Goal: Task Accomplishment & Management: Manage account settings

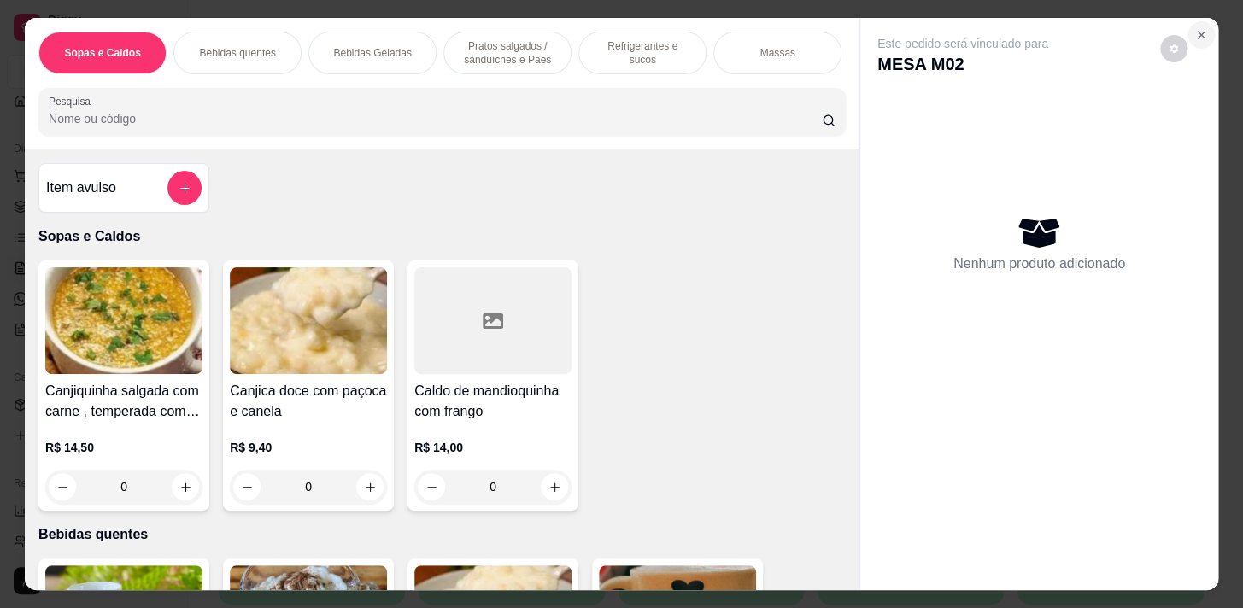
click at [1197, 28] on icon "Close" at bounding box center [1201, 35] width 14 height 14
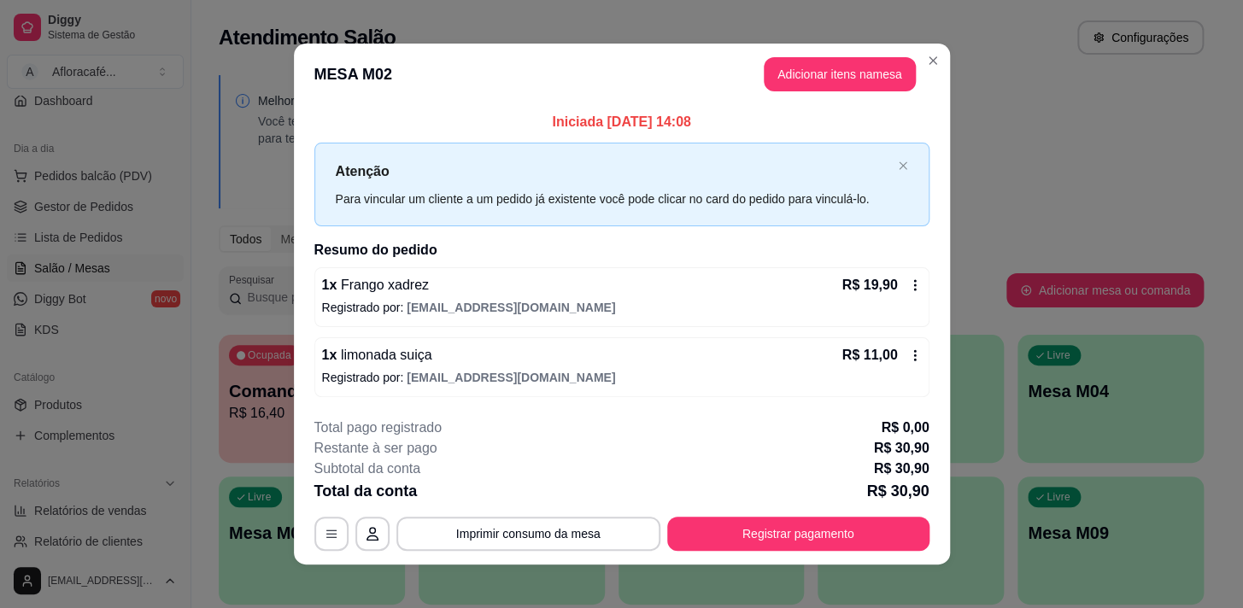
scroll to position [10, 0]
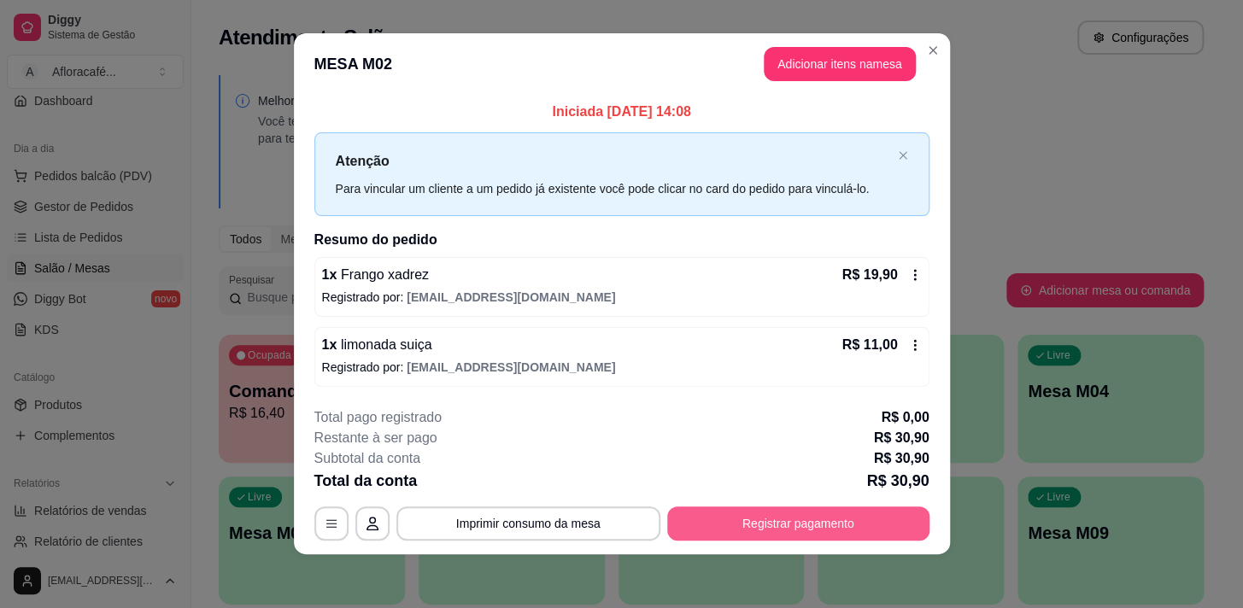
click at [784, 537] on button "Registrar pagamento" at bounding box center [798, 524] width 262 height 34
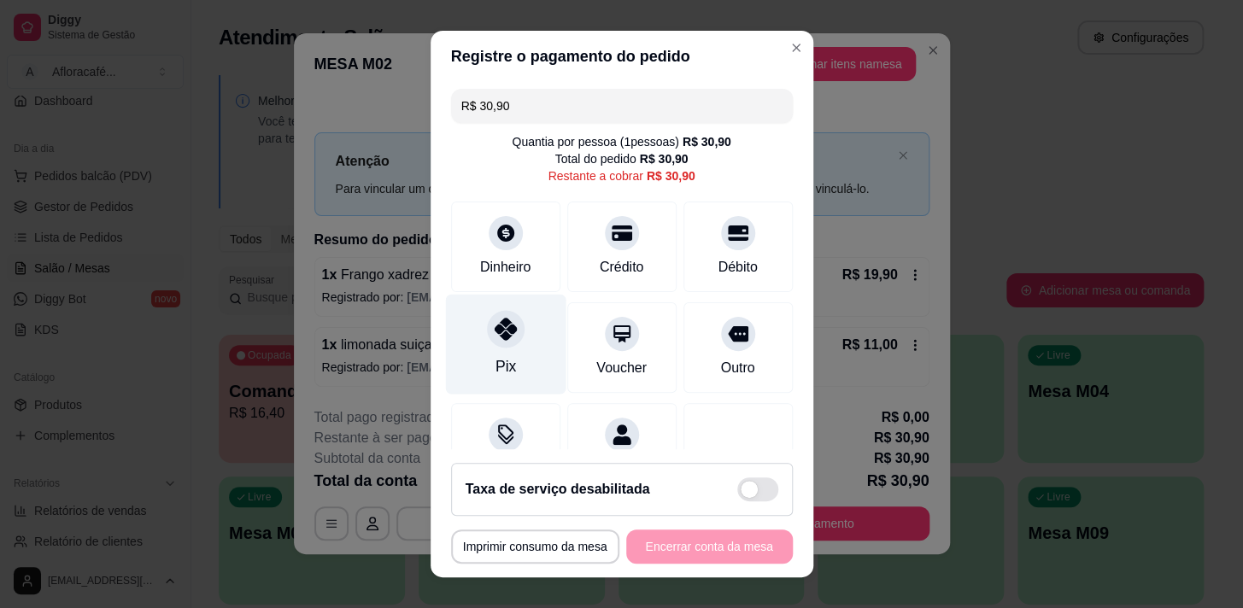
click at [525, 325] on div "Pix" at bounding box center [505, 344] width 120 height 100
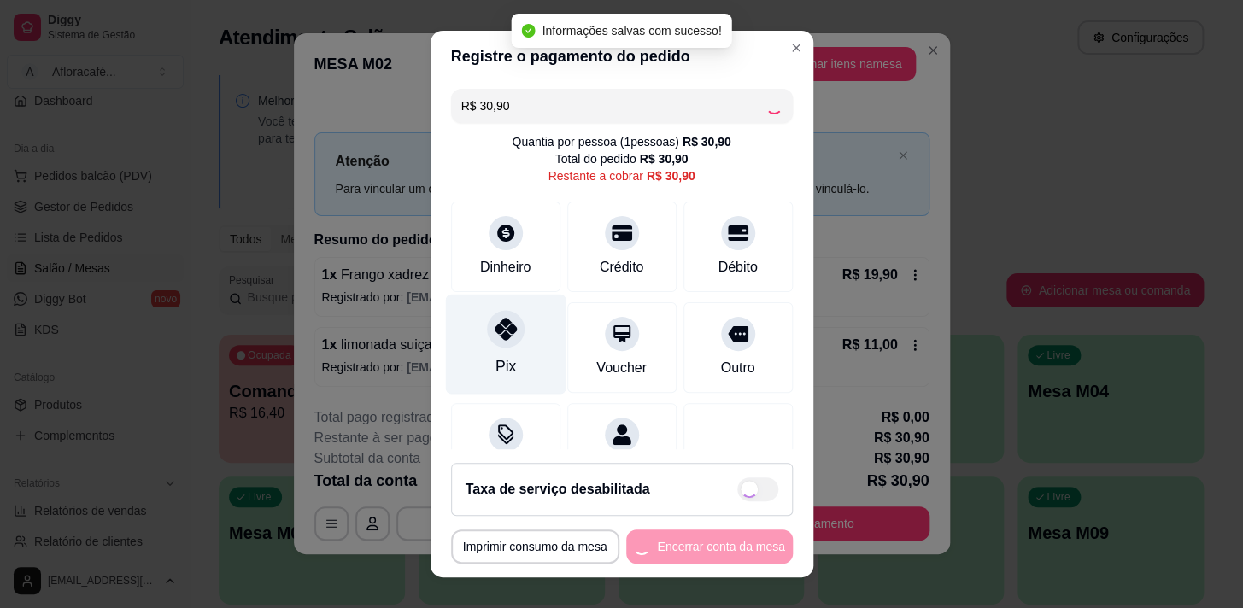
type input "R$ 0,00"
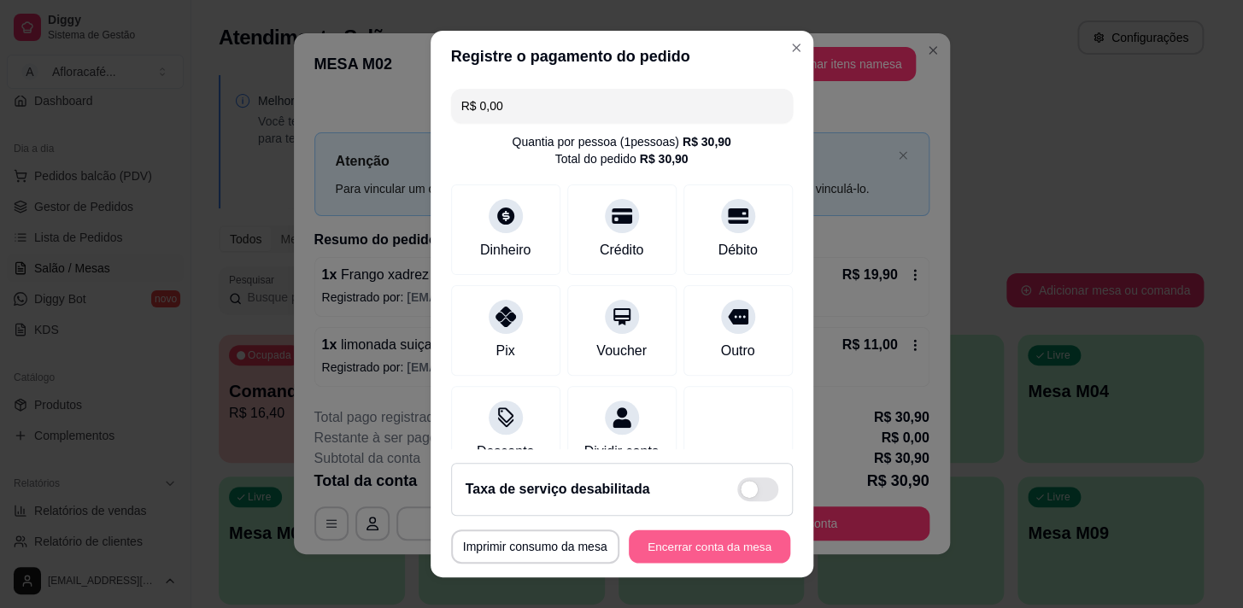
click at [726, 543] on button "Encerrar conta da mesa" at bounding box center [709, 547] width 161 height 33
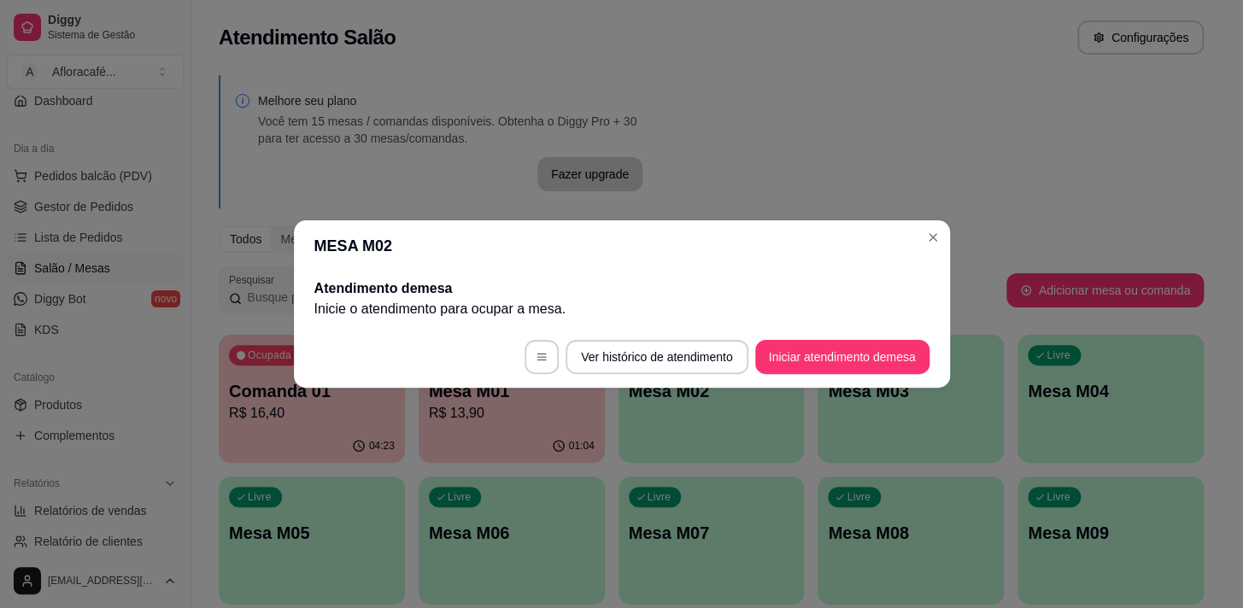
scroll to position [0, 0]
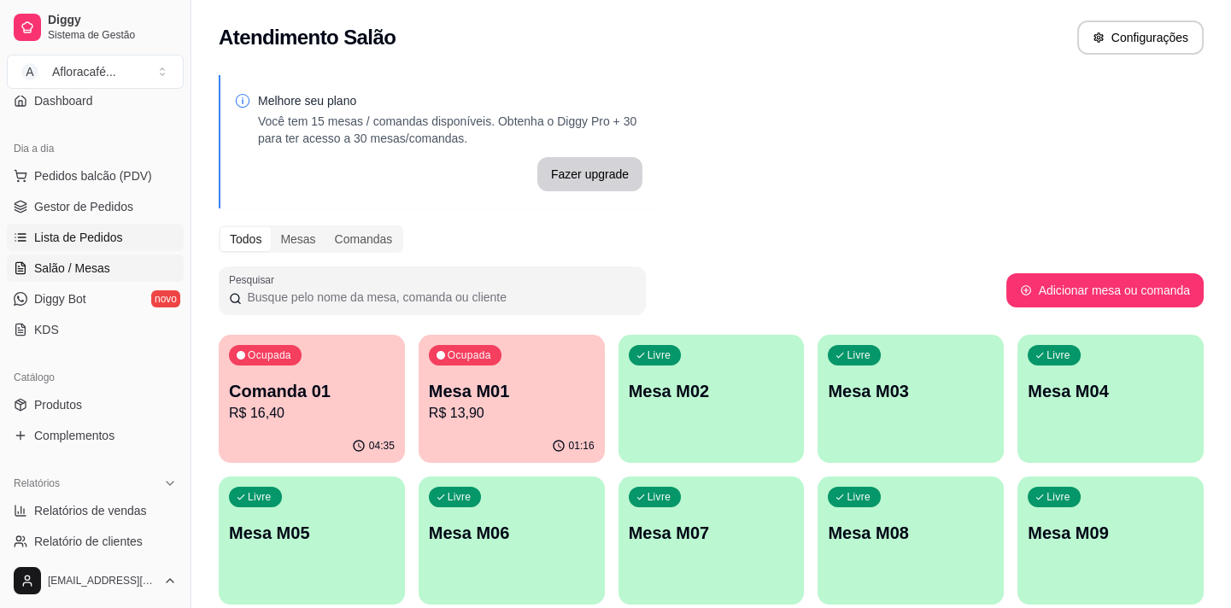
click at [98, 234] on span "Lista de Pedidos" at bounding box center [78, 237] width 89 height 17
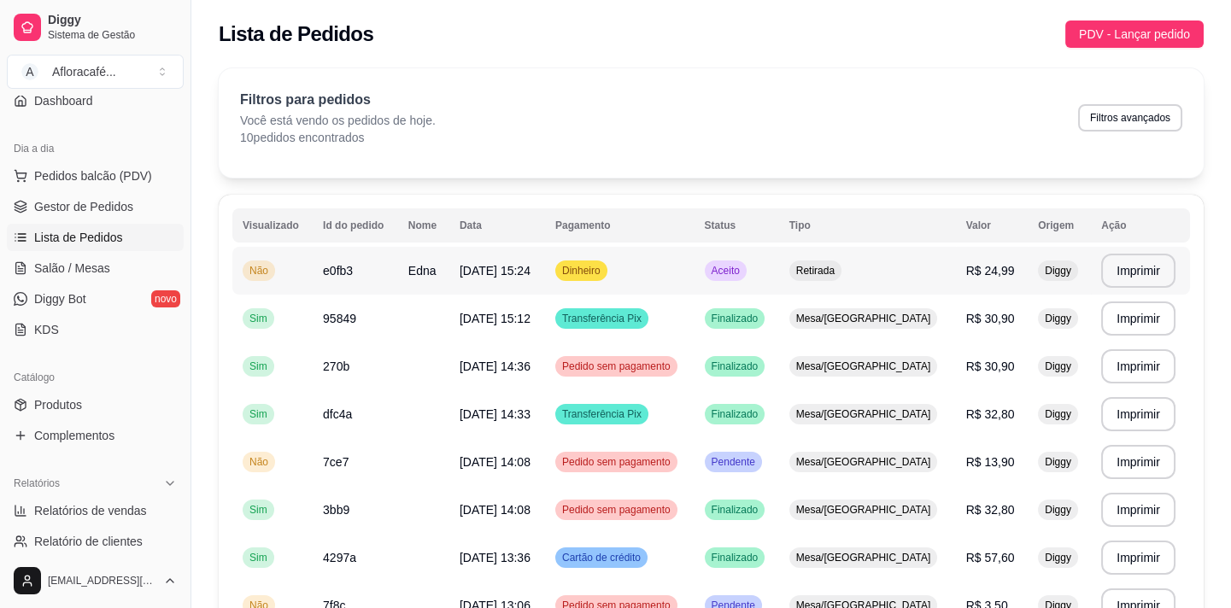
click at [743, 273] on span "Aceito" at bounding box center [725, 271] width 35 height 14
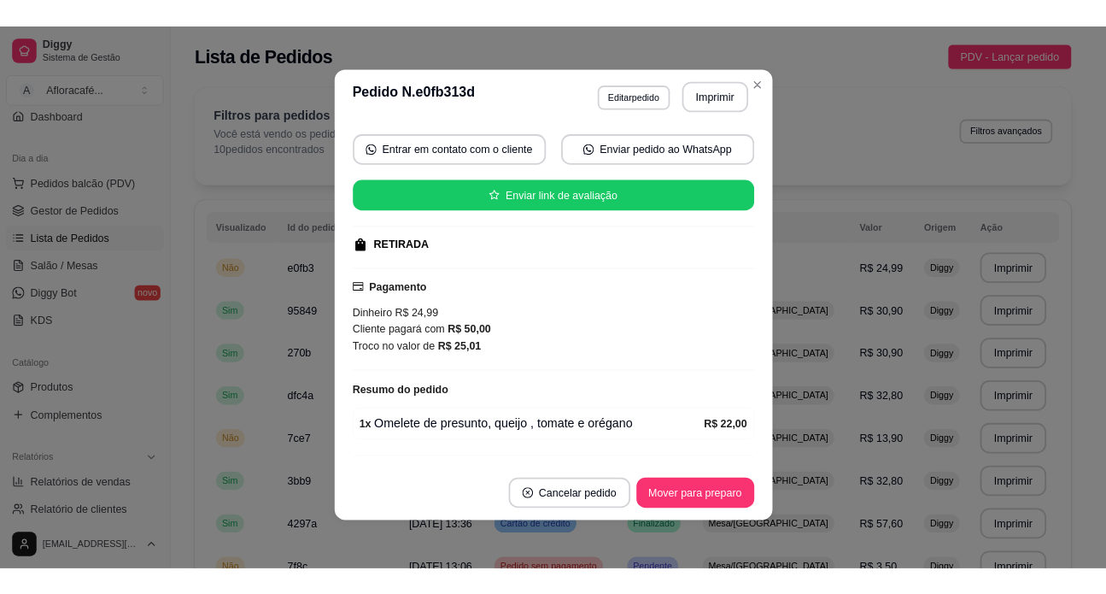
scroll to position [250, 0]
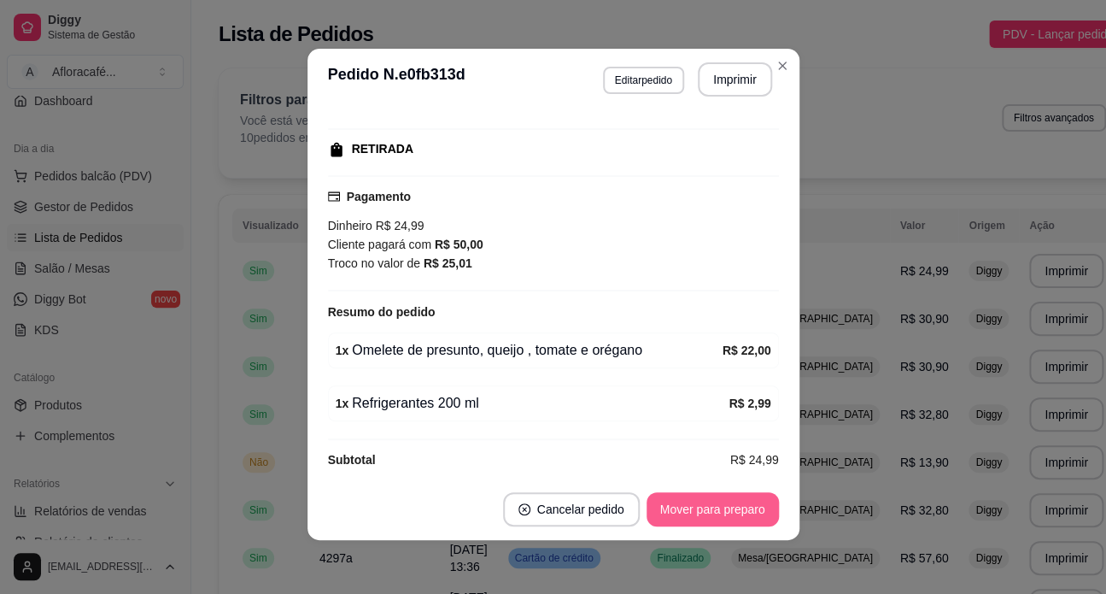
click at [725, 514] on button "Mover para preparo" at bounding box center [713, 509] width 132 height 34
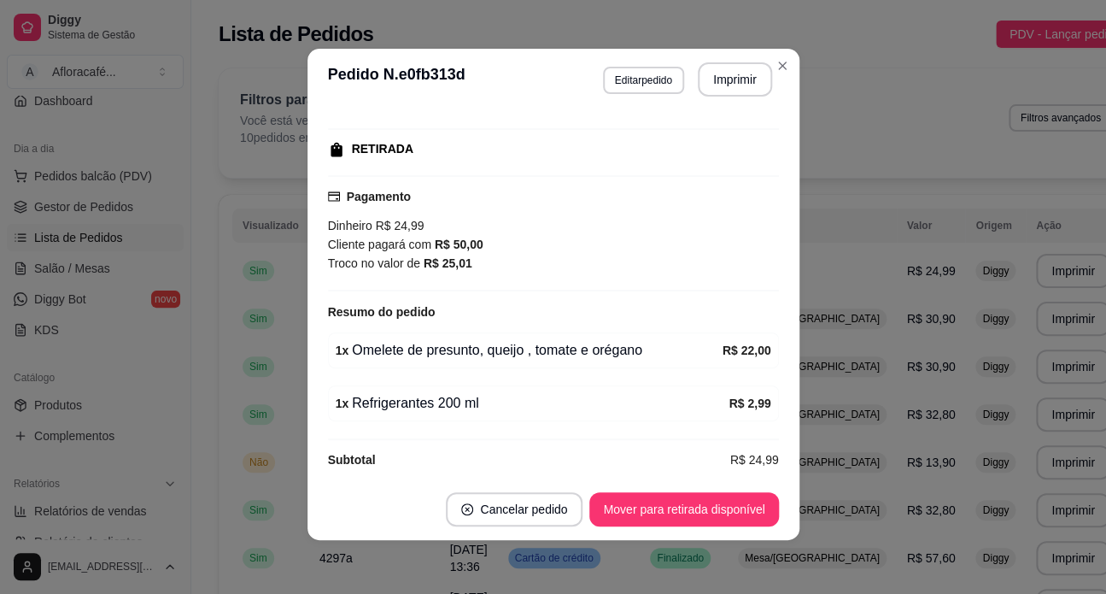
scroll to position [265, 0]
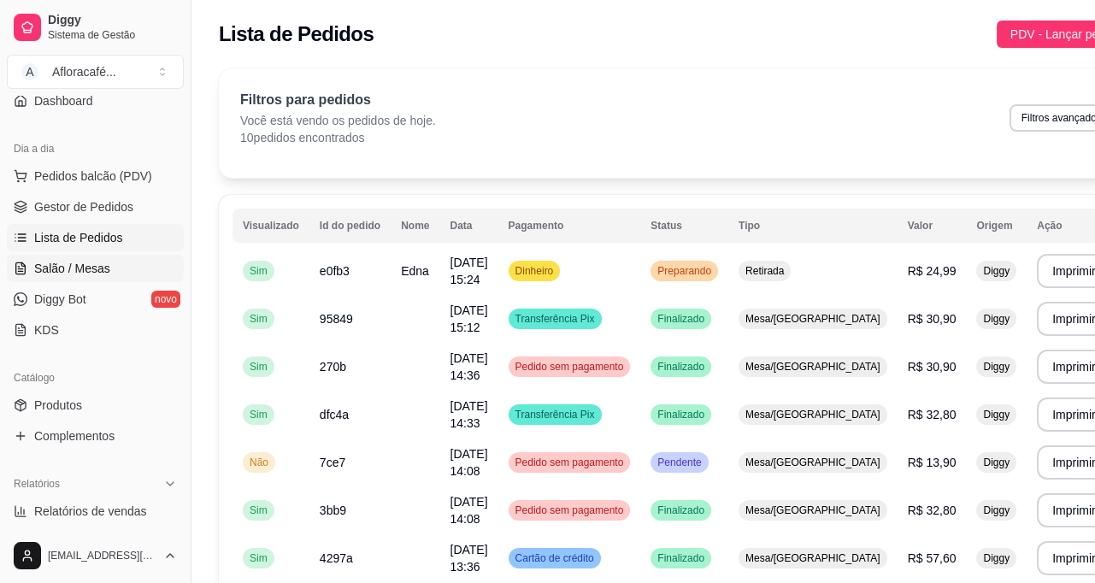
click at [114, 275] on link "Salão / Mesas" at bounding box center [95, 268] width 177 height 27
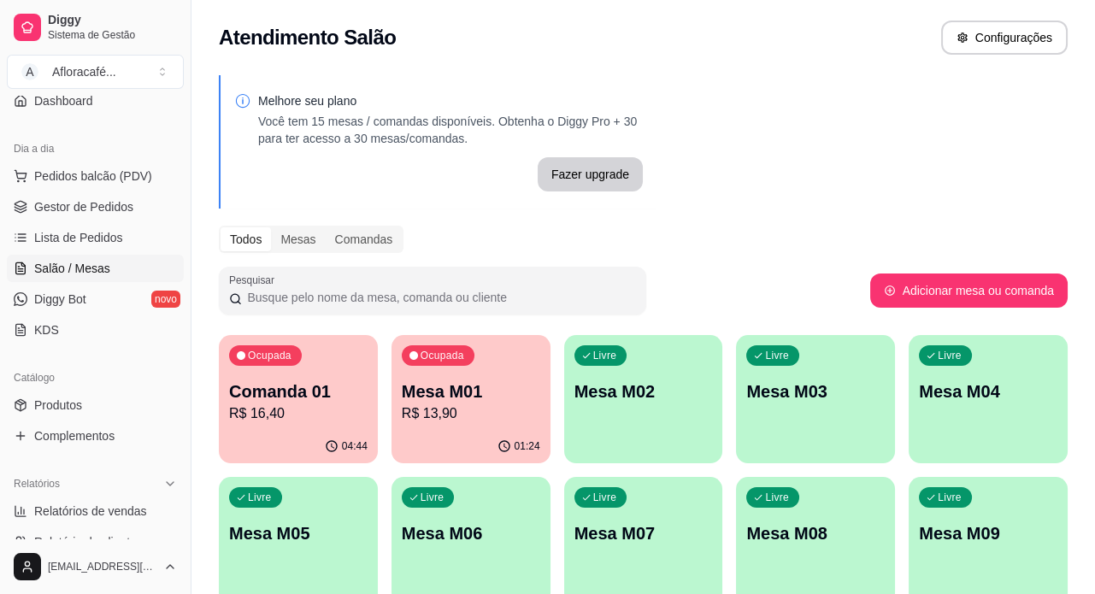
click at [598, 426] on div "Livre Mesa M02" at bounding box center [643, 389] width 159 height 108
click at [269, 384] on p "Comanda 01" at bounding box center [298, 391] width 134 height 23
click at [458, 379] on p "Mesa M01" at bounding box center [471, 391] width 138 height 24
click at [620, 412] on div "Livre Mesa M02" at bounding box center [643, 389] width 154 height 104
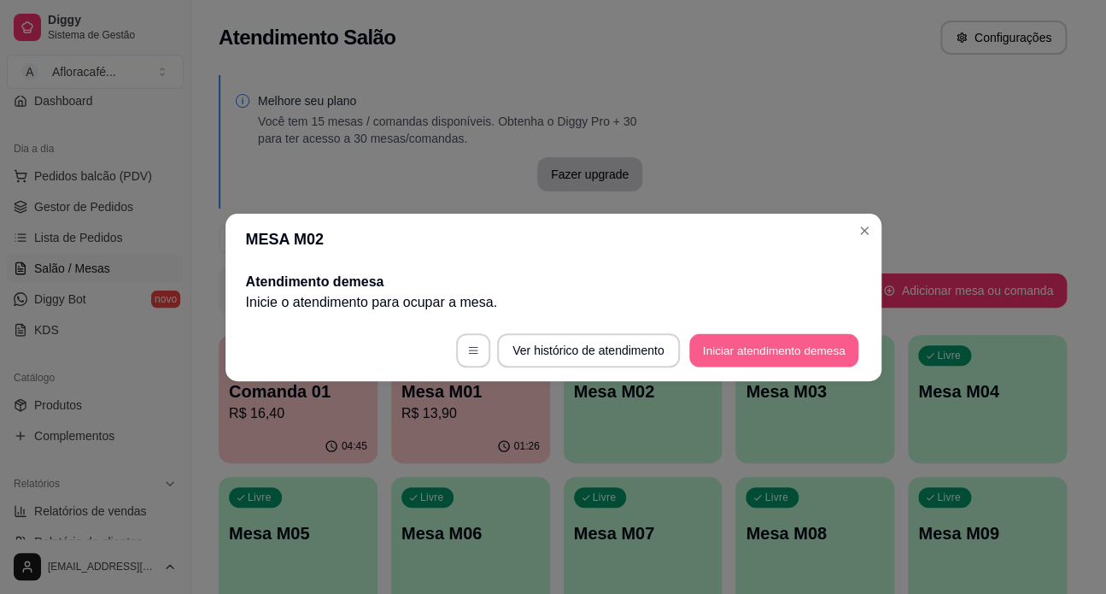
click at [727, 351] on button "Iniciar atendimento de mesa" at bounding box center [774, 349] width 169 height 33
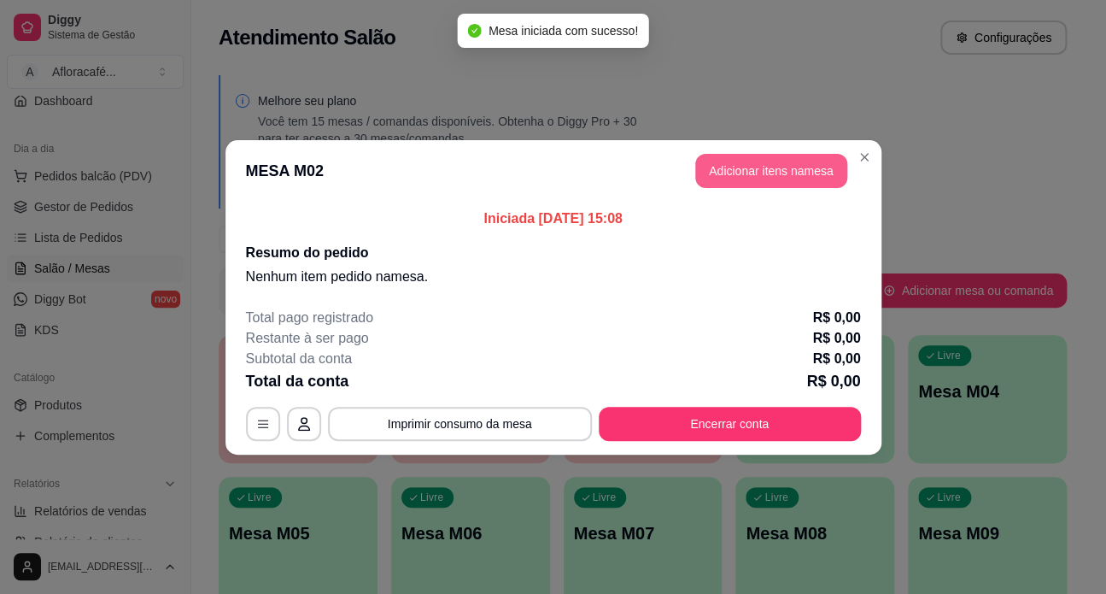
click at [768, 174] on button "Adicionar itens na mesa" at bounding box center [772, 171] width 152 height 34
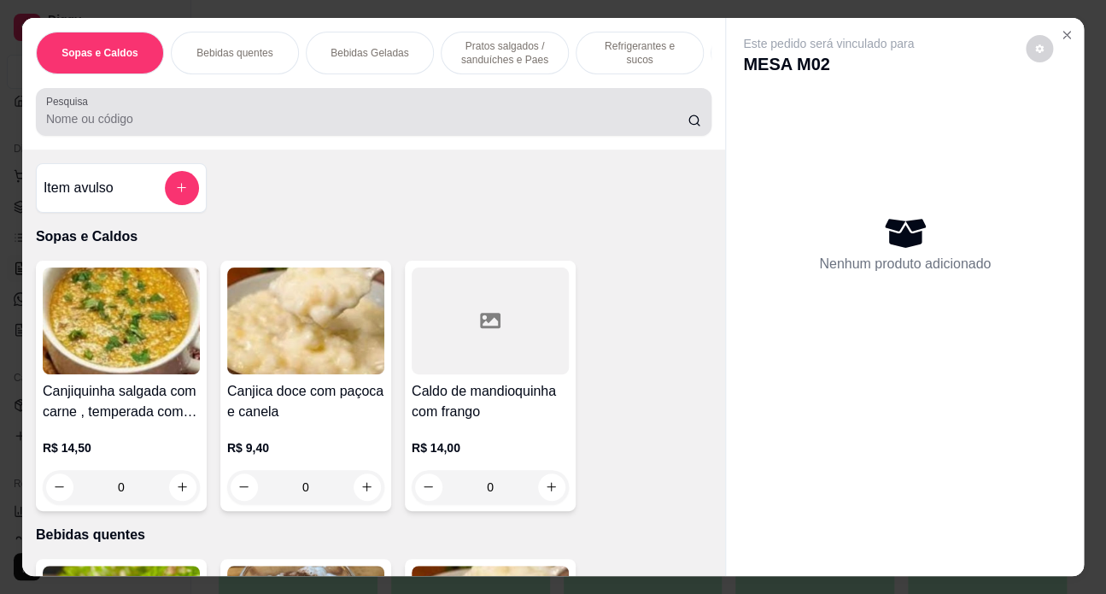
click at [175, 125] on input "Pesquisa" at bounding box center [367, 118] width 643 height 17
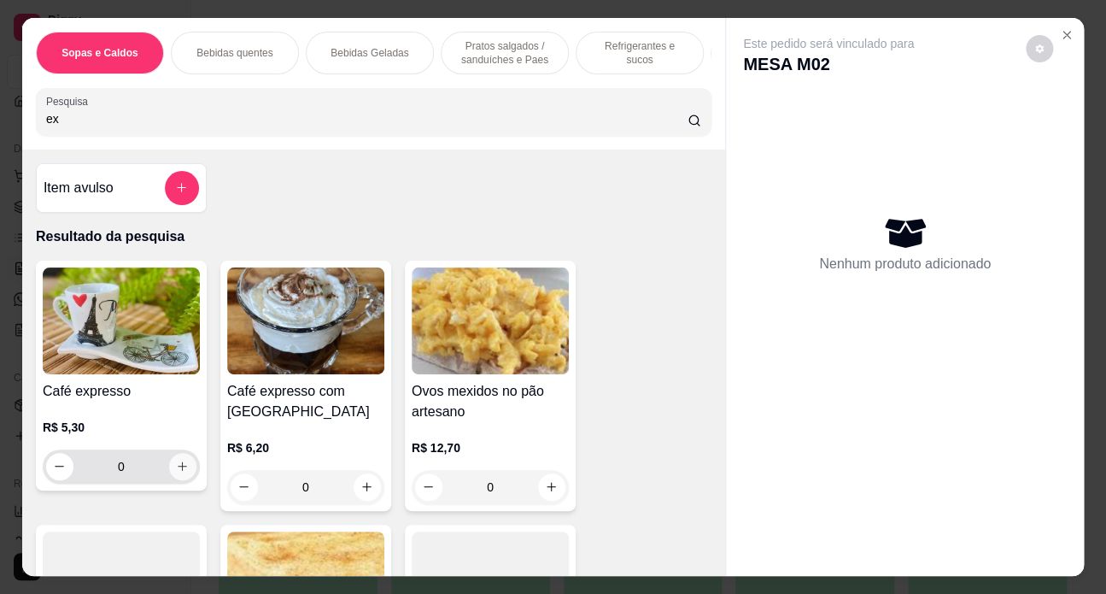
type input "ex"
click at [176, 470] on icon "increase-product-quantity" at bounding box center [182, 466] width 13 height 13
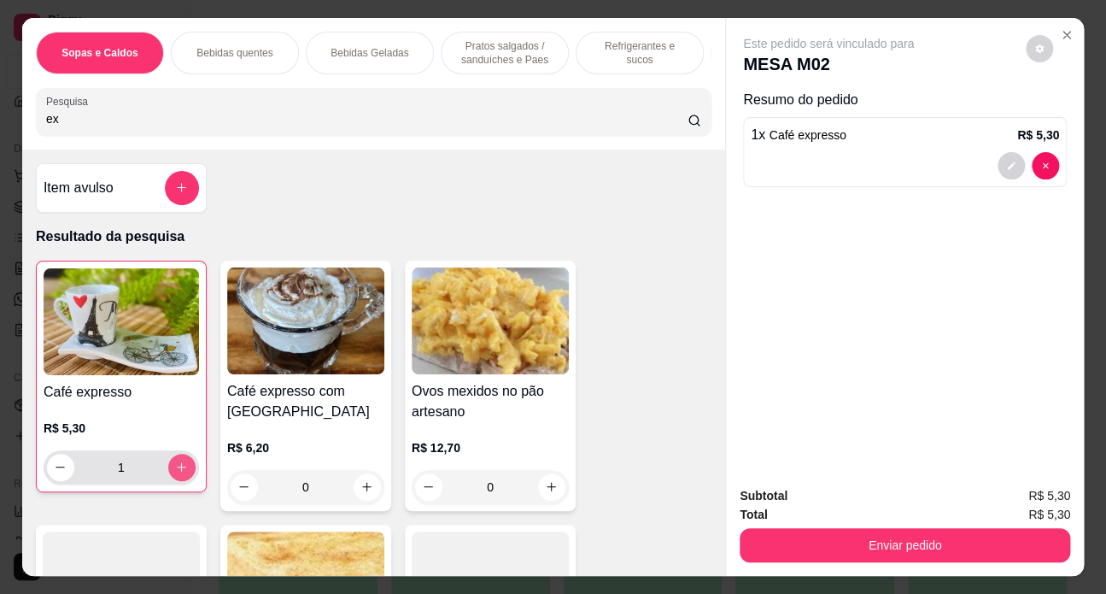
type input "1"
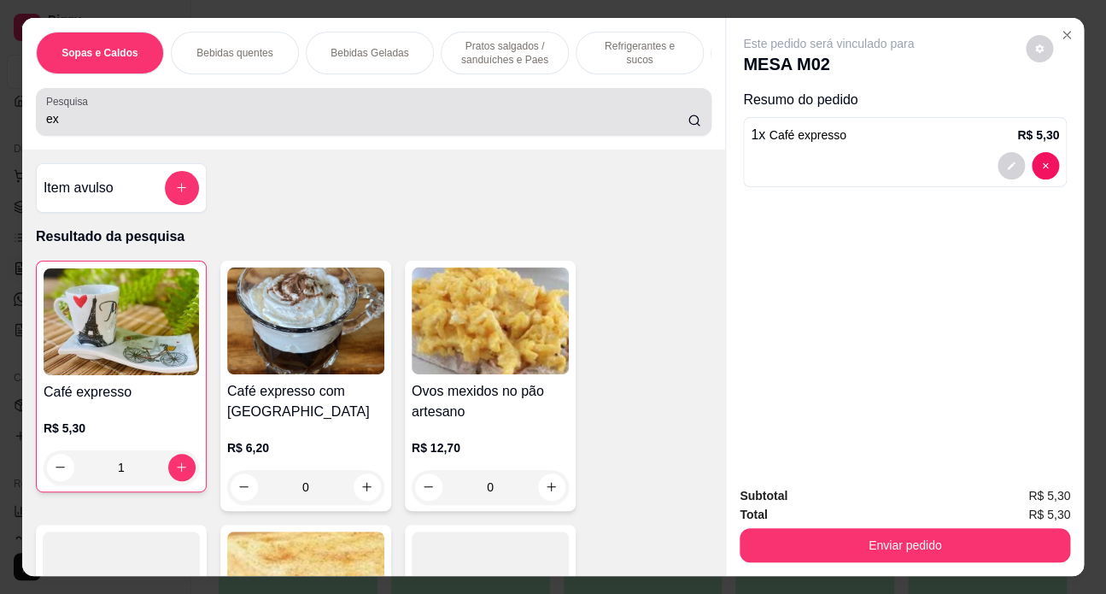
click at [226, 127] on input "ex" at bounding box center [367, 118] width 643 height 17
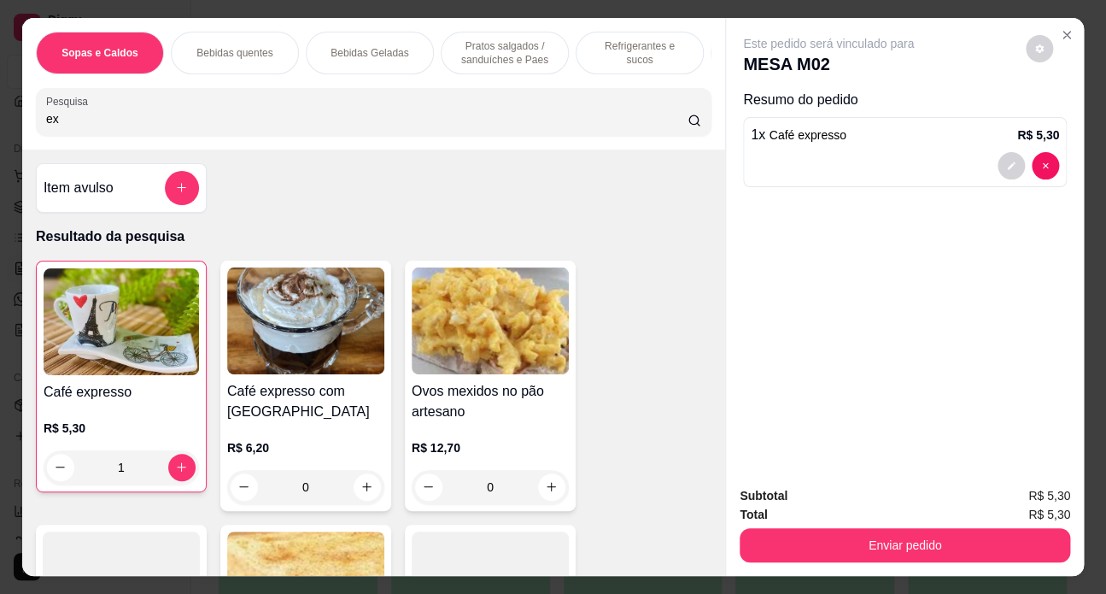
type input "e"
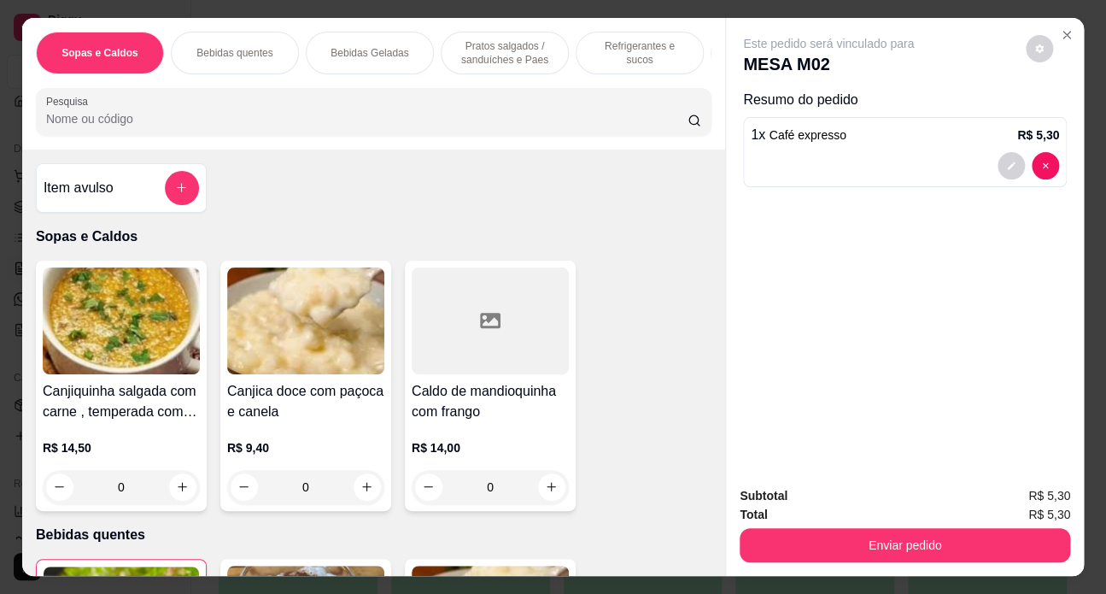
click at [159, 127] on input "Pesquisa" at bounding box center [367, 118] width 643 height 17
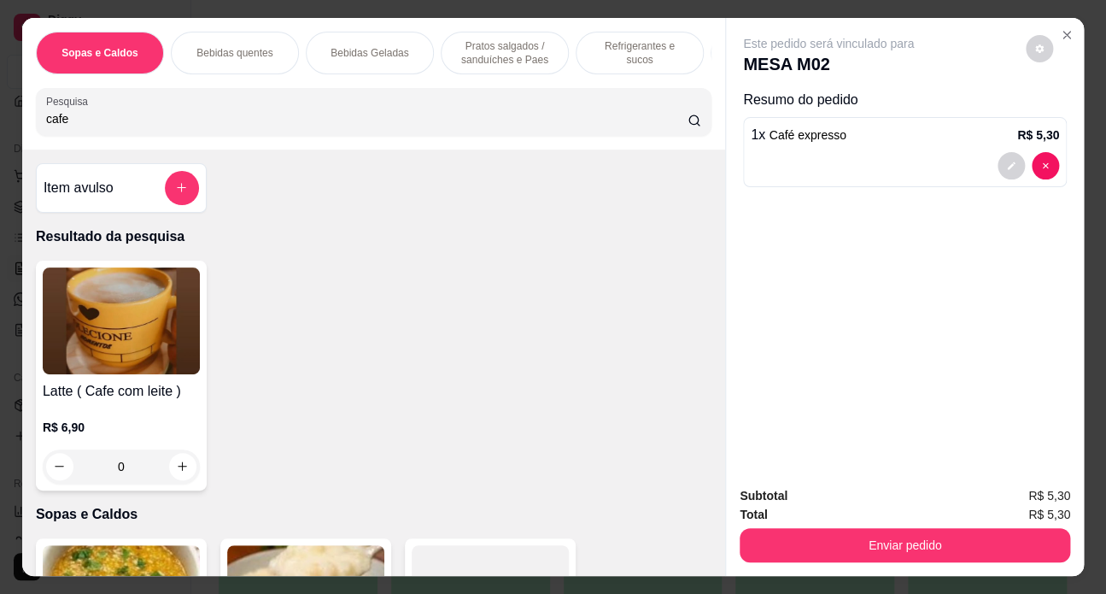
scroll to position [155, 0]
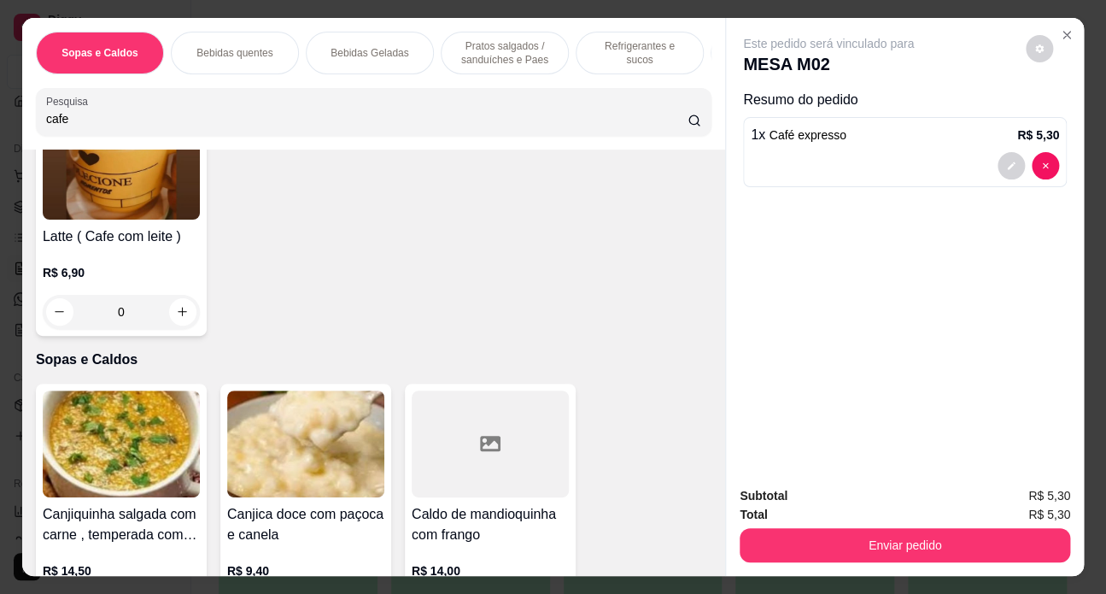
type input "cafe"
click at [170, 310] on div "0" at bounding box center [121, 312] width 157 height 34
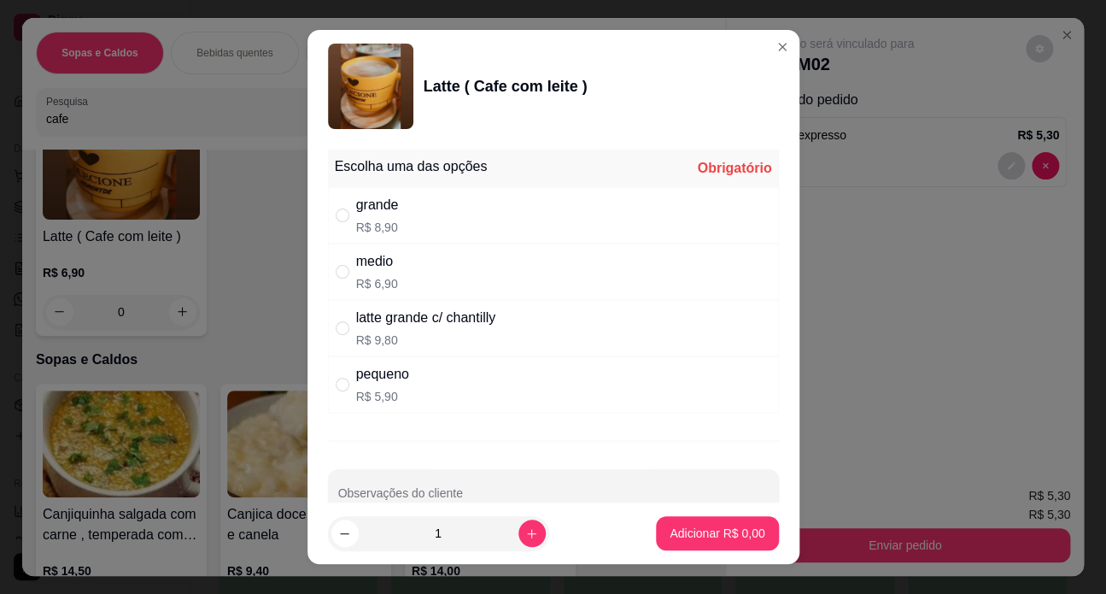
click at [410, 270] on div "medio R$ 6,90" at bounding box center [553, 272] width 451 height 56
radio input "true"
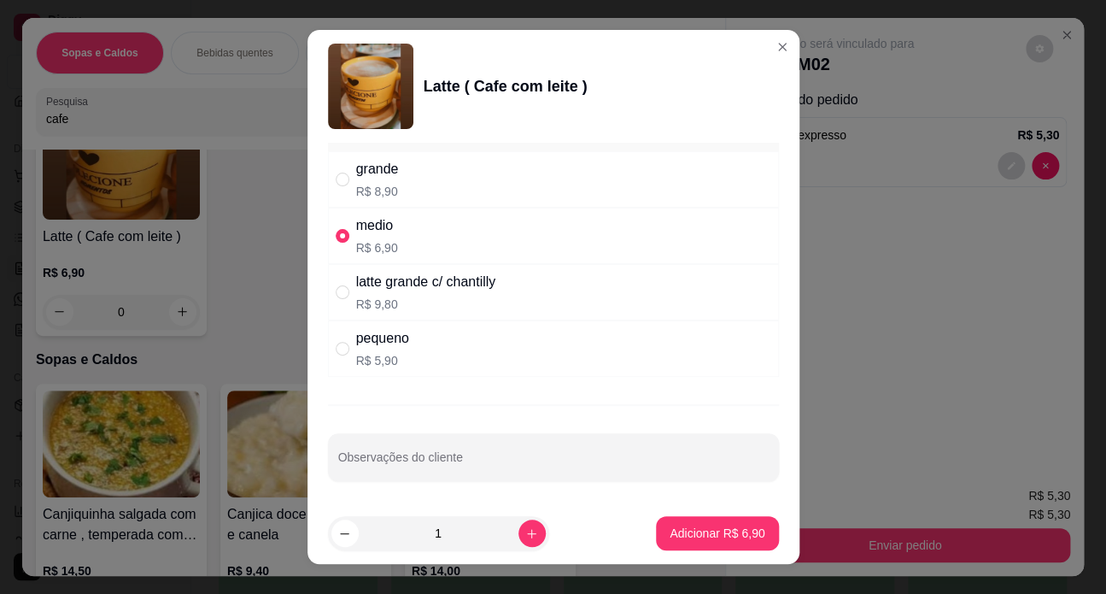
scroll to position [25, 0]
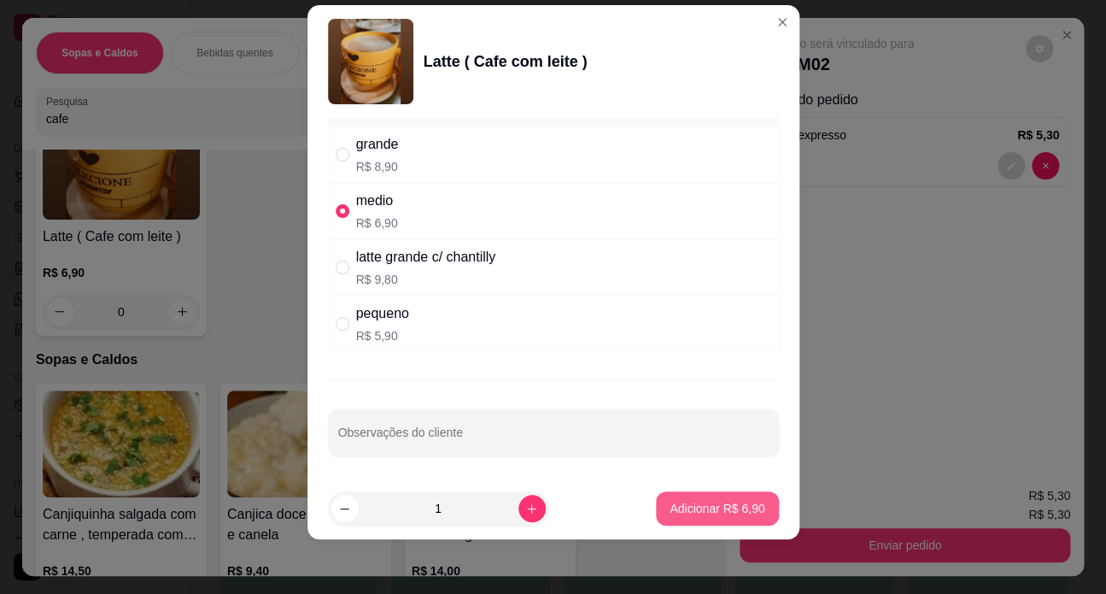
click at [707, 502] on p "Adicionar R$ 6,90" at bounding box center [717, 508] width 95 height 17
type input "1"
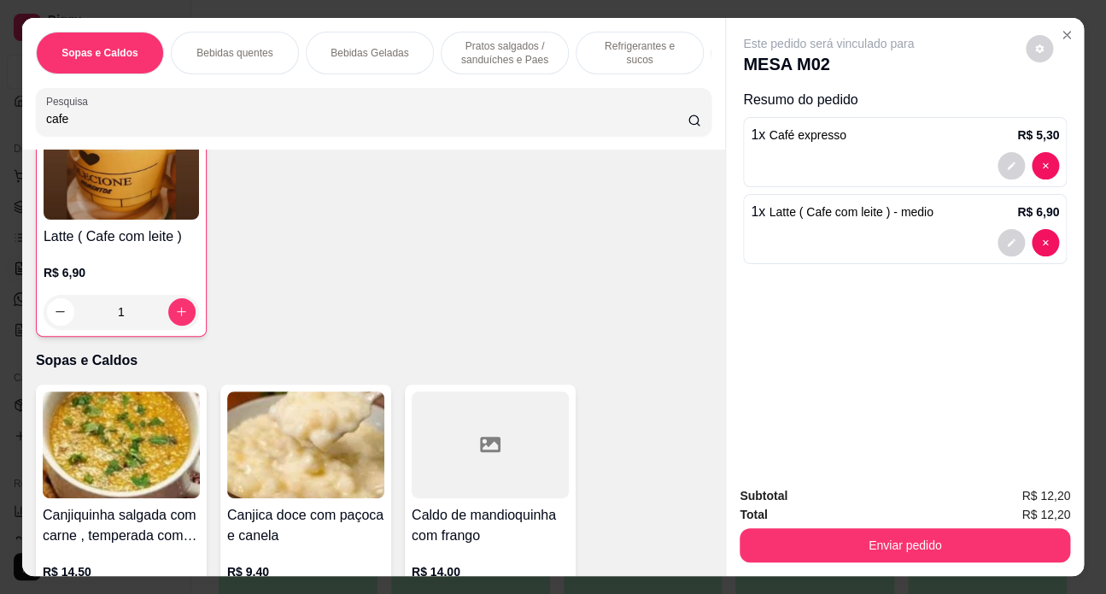
scroll to position [43, 0]
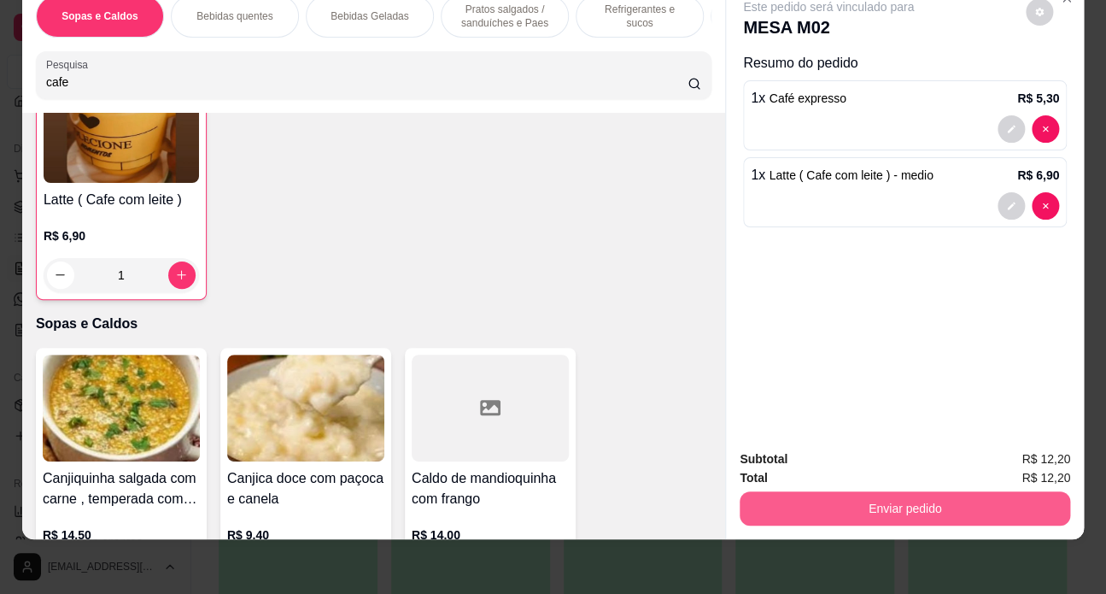
click at [936, 494] on button "Enviar pedido" at bounding box center [905, 508] width 331 height 34
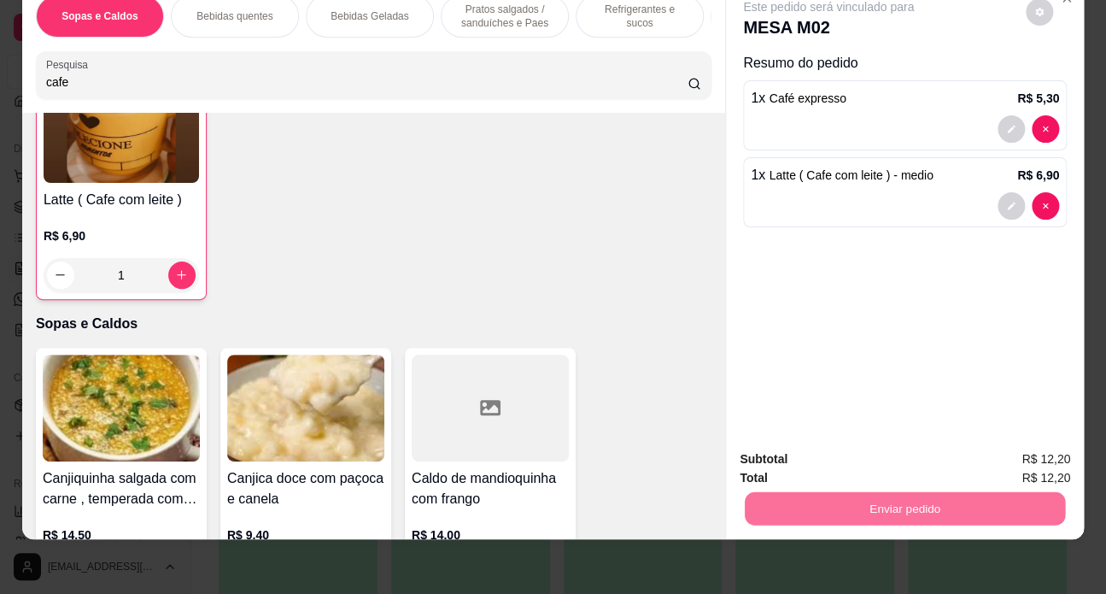
click at [903, 463] on button "Não registrar e enviar pedido" at bounding box center [849, 455] width 178 height 32
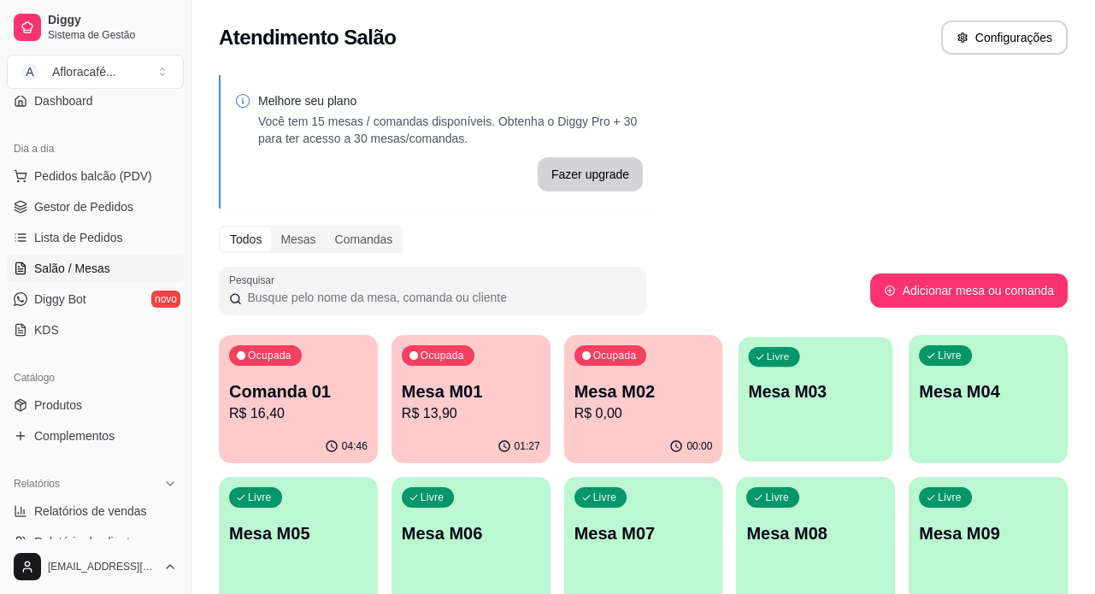
click at [802, 414] on div "Livre Mesa M03" at bounding box center [815, 389] width 154 height 104
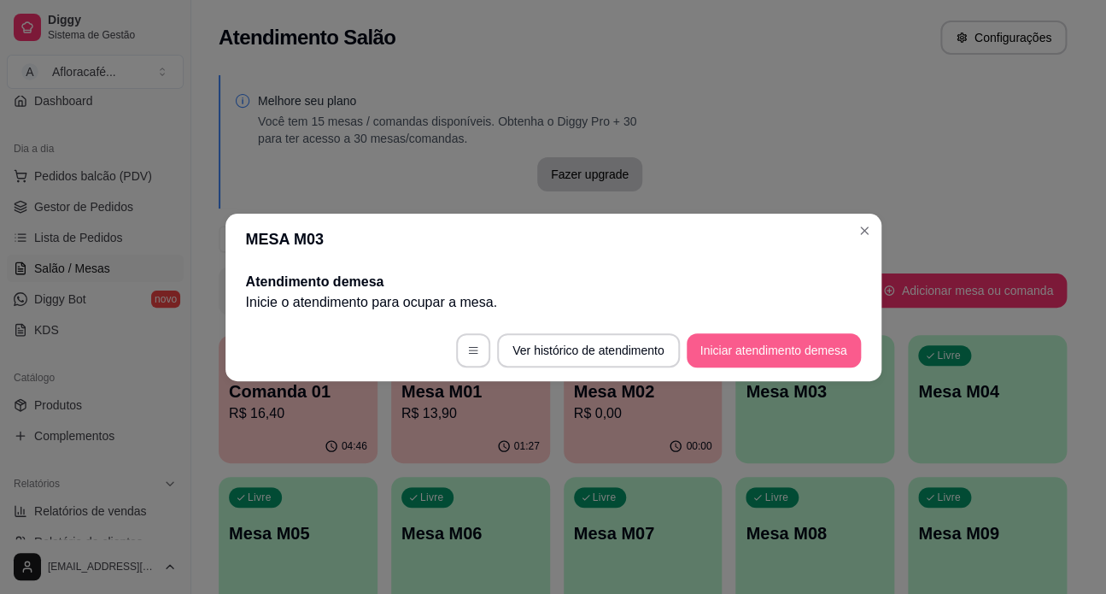
click at [758, 350] on button "Iniciar atendimento de mesa" at bounding box center [774, 350] width 174 height 34
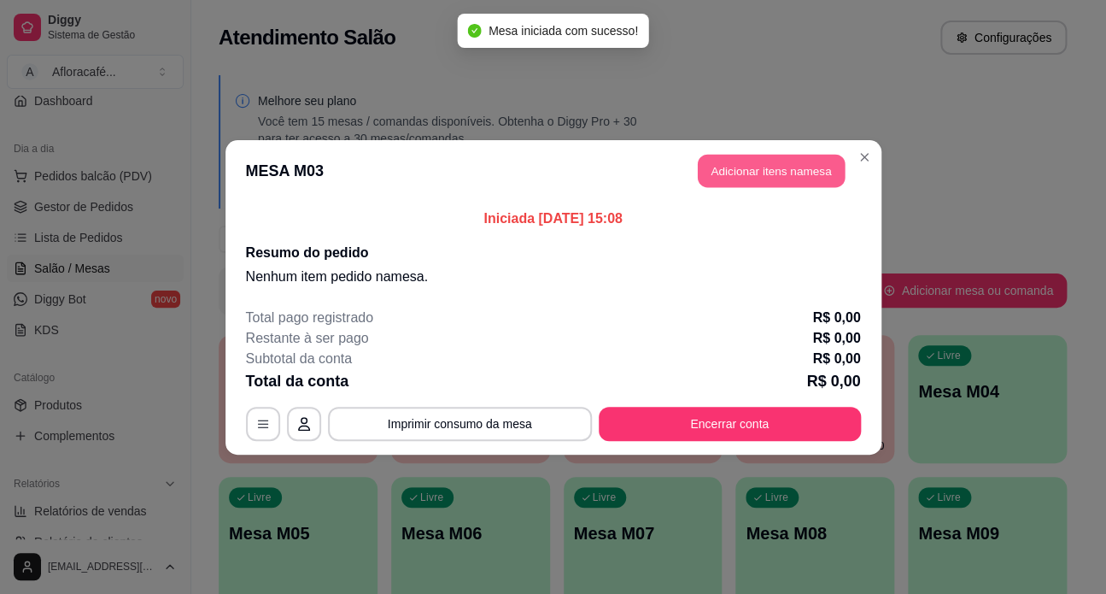
click at [732, 173] on button "Adicionar itens na mesa" at bounding box center [771, 170] width 147 height 33
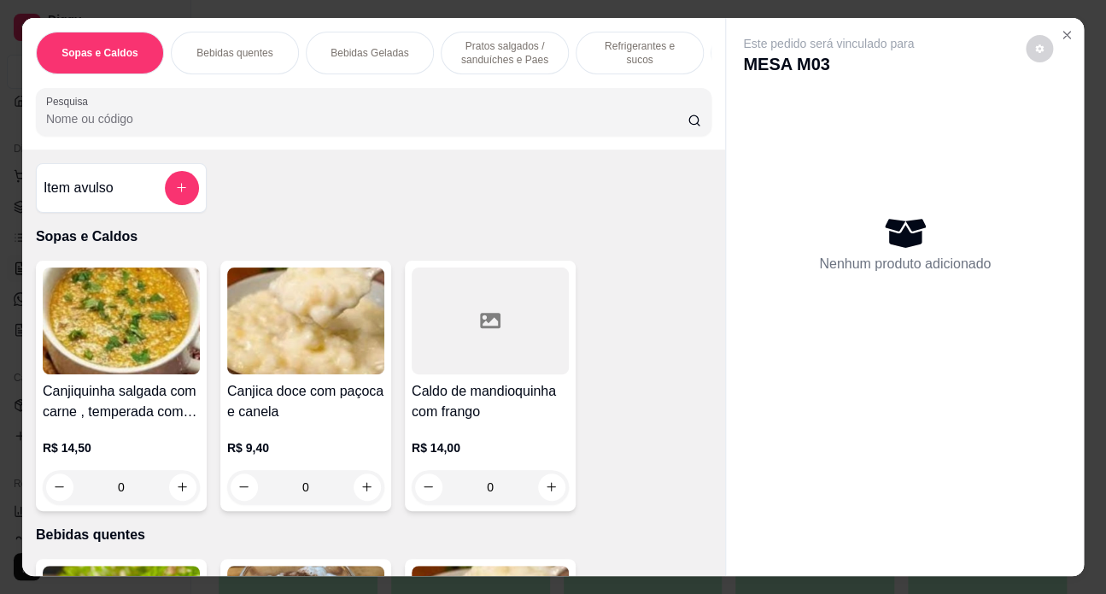
click at [165, 118] on input "Pesquisa" at bounding box center [367, 118] width 643 height 17
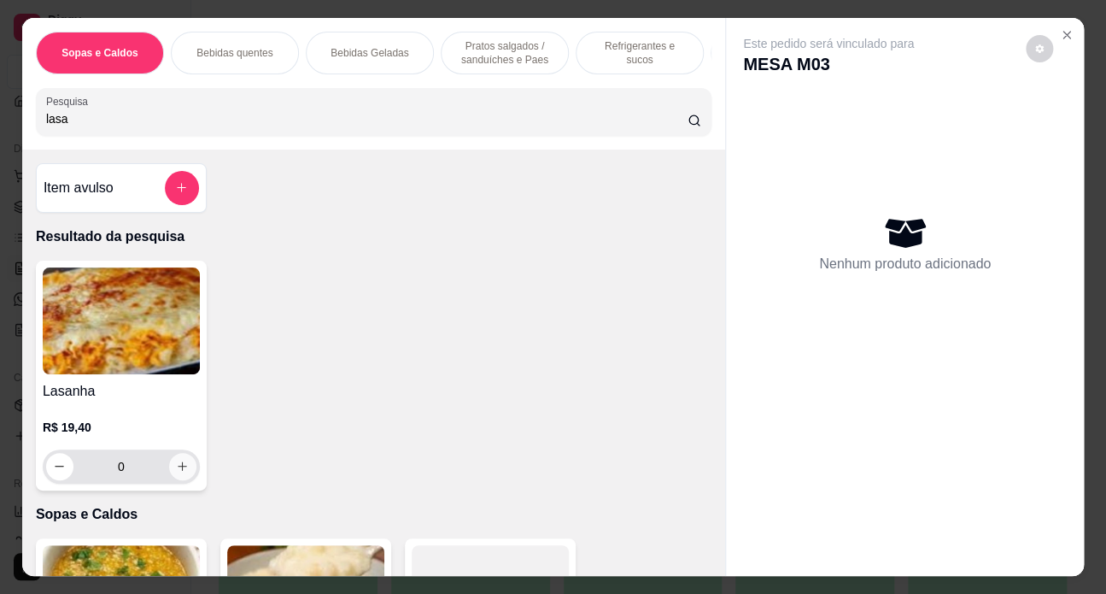
type input "lasa"
click at [179, 479] on button "increase-product-quantity" at bounding box center [182, 466] width 27 height 27
type input "1"
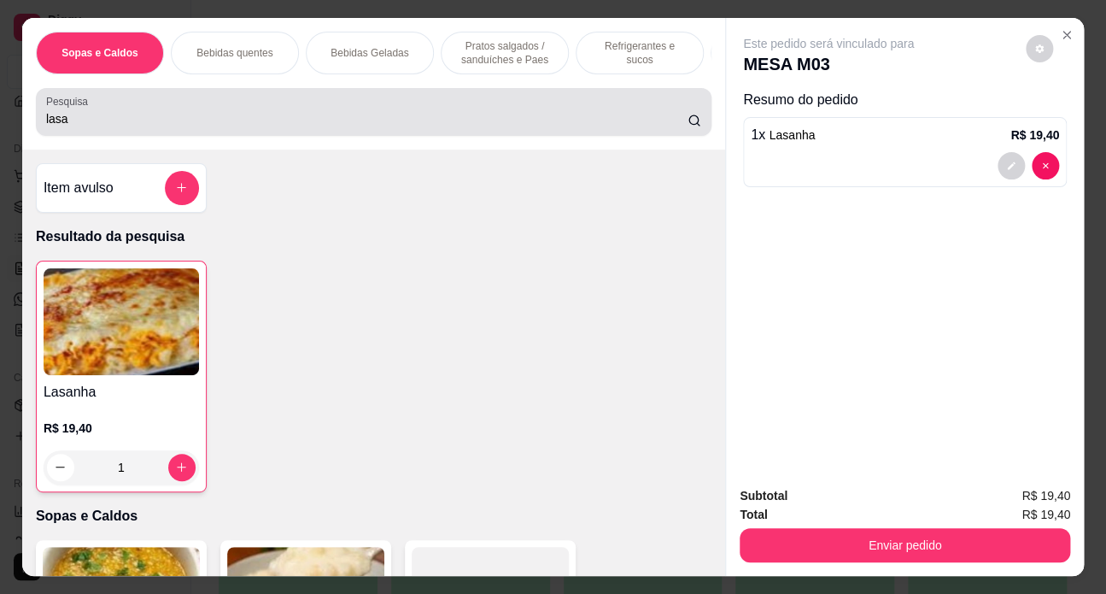
click at [196, 117] on input "lasa" at bounding box center [367, 118] width 643 height 17
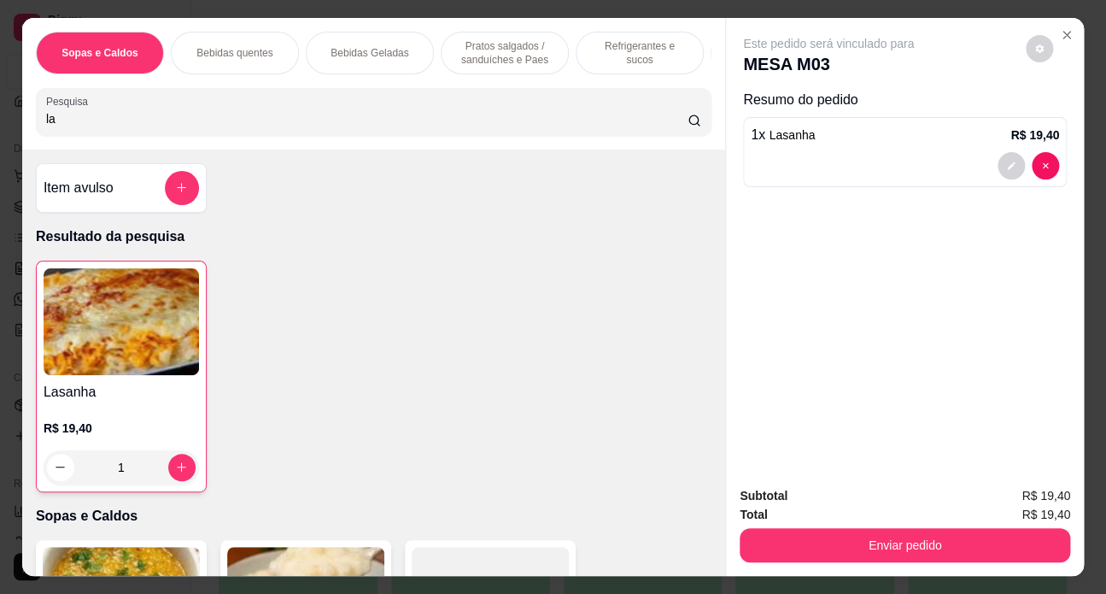
type input "l"
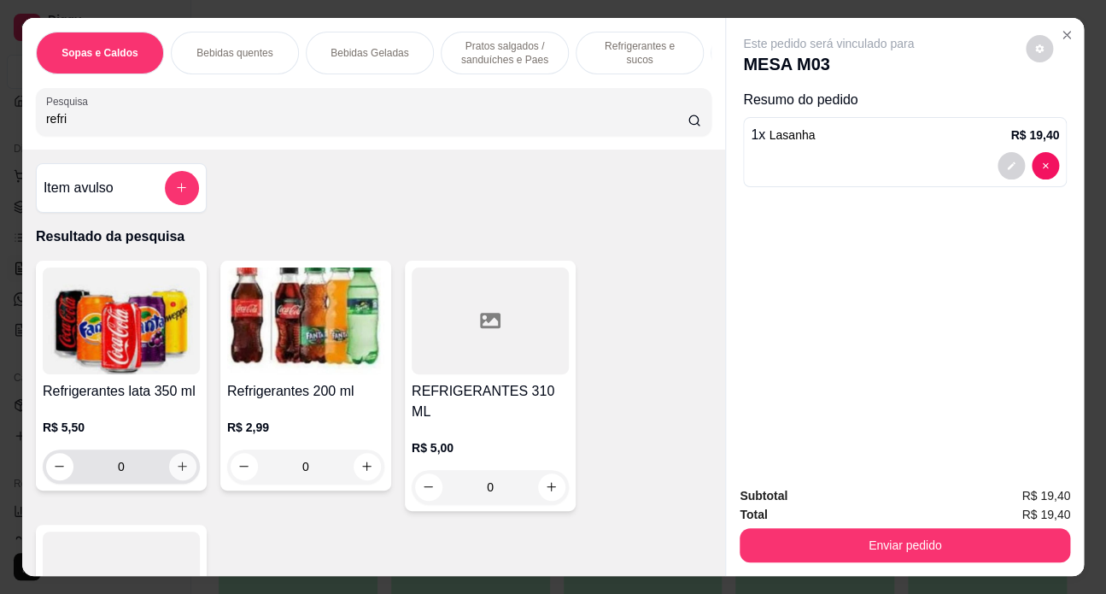
type input "refri"
click at [179, 471] on icon "increase-product-quantity" at bounding box center [183, 466] width 9 height 9
type input "1"
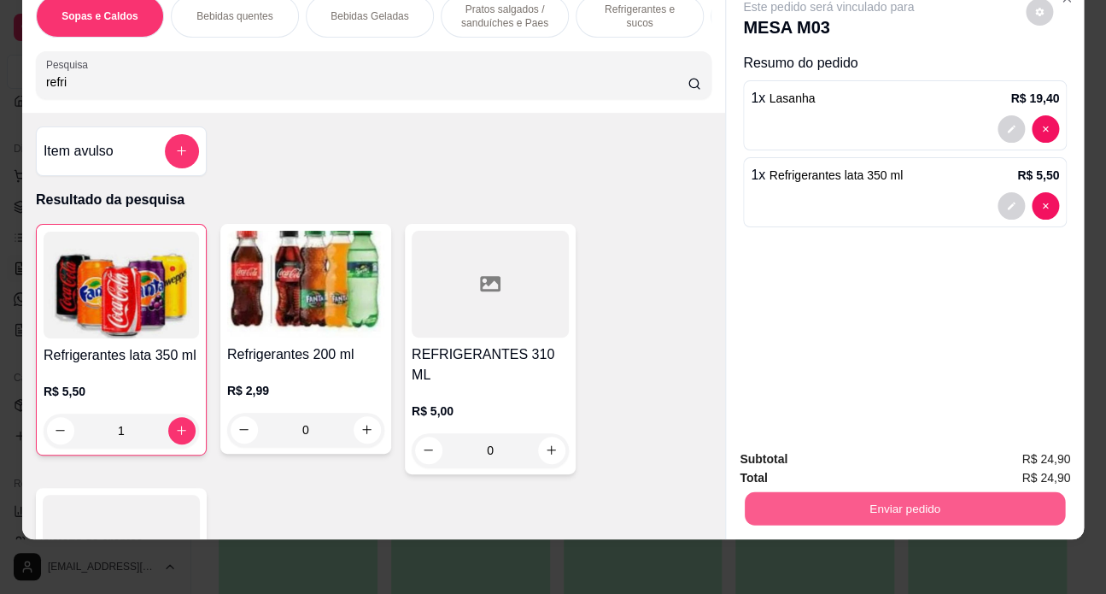
click at [823, 507] on button "Enviar pedido" at bounding box center [905, 508] width 320 height 33
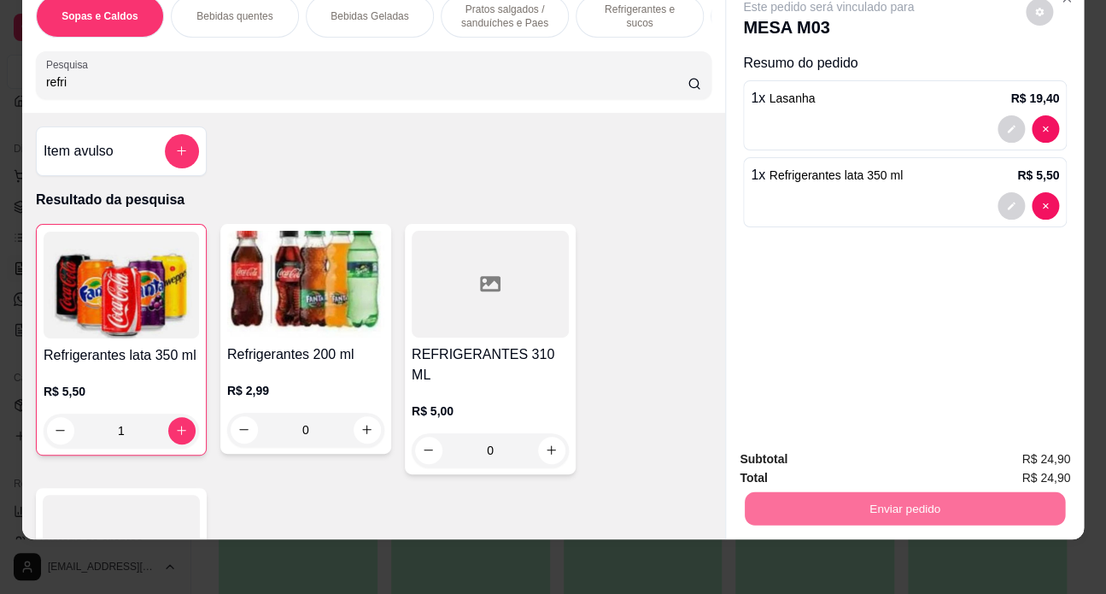
click at [923, 450] on button "Não registrar e enviar pedido" at bounding box center [849, 455] width 173 height 32
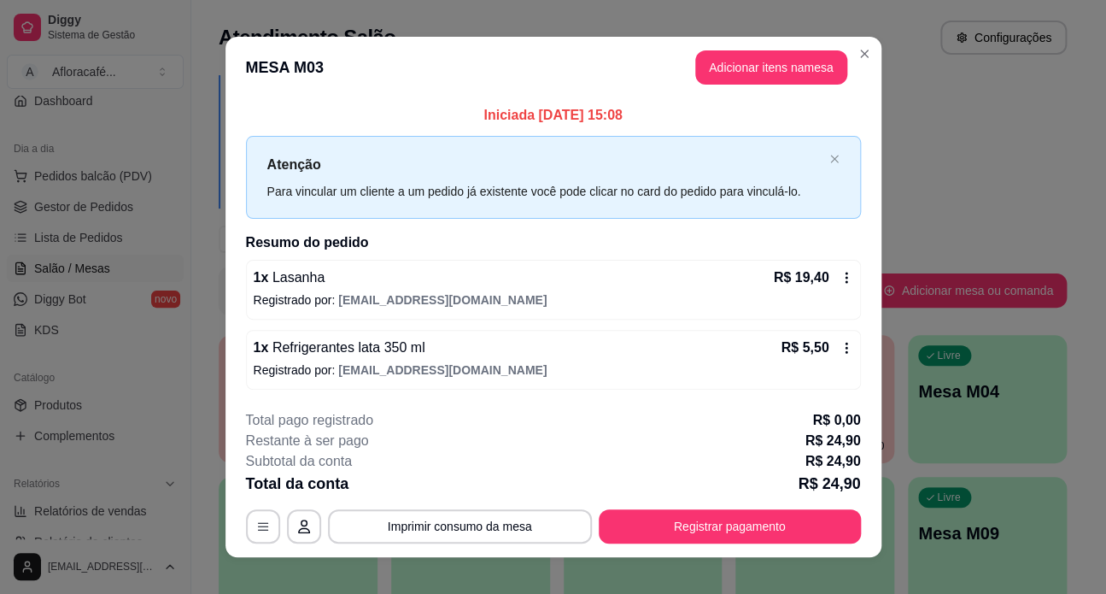
click at [872, 57] on header "MESA M03 Adicionar itens na mesa" at bounding box center [554, 68] width 656 height 62
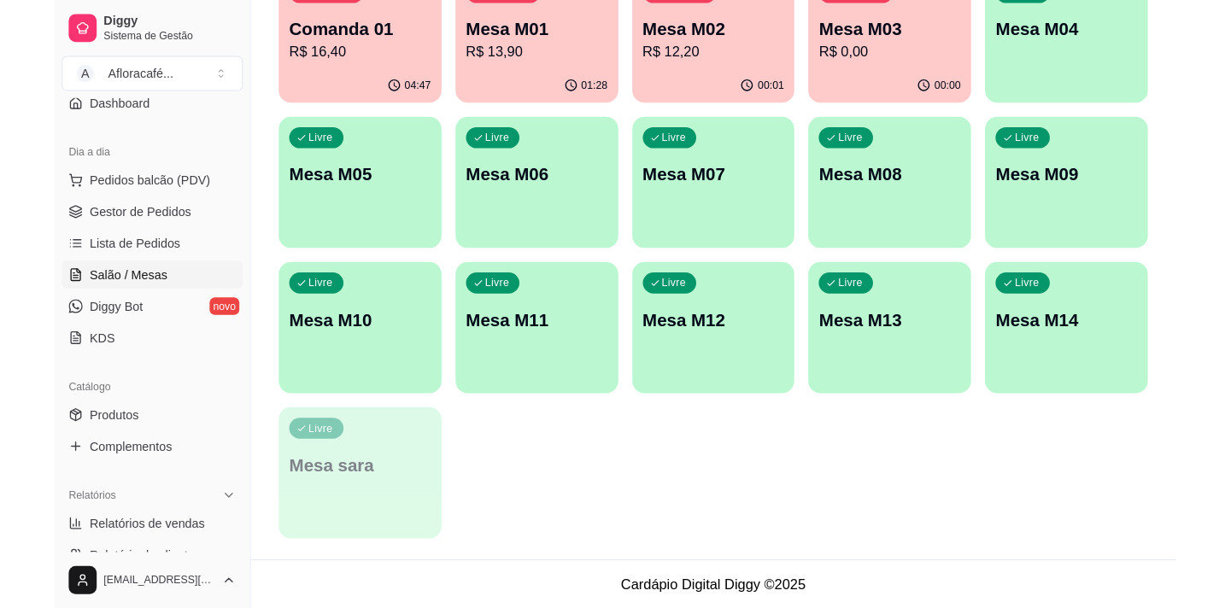
scroll to position [0, 0]
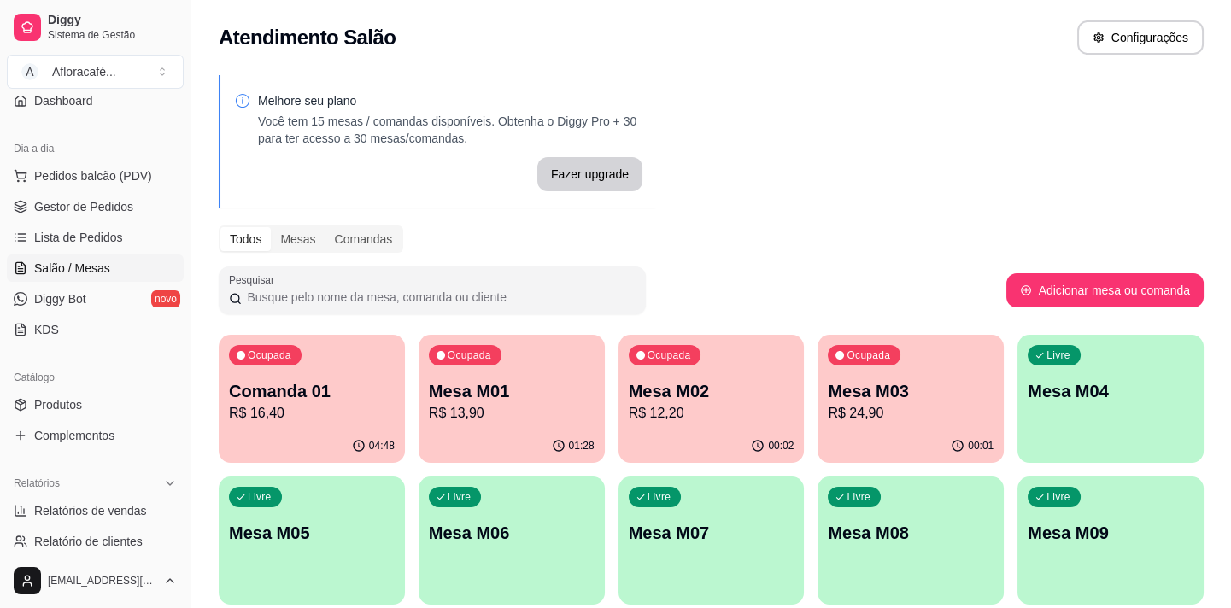
drag, startPoint x: 1215, startPoint y: 0, endPoint x: 823, endPoint y: 140, distance: 416.5
click at [823, 140] on div "Melhore seu plano Você tem 15 mesas / comandas disponíveis. Obtenha o Diggy Pro…" at bounding box center [711, 487] width 1040 height 844
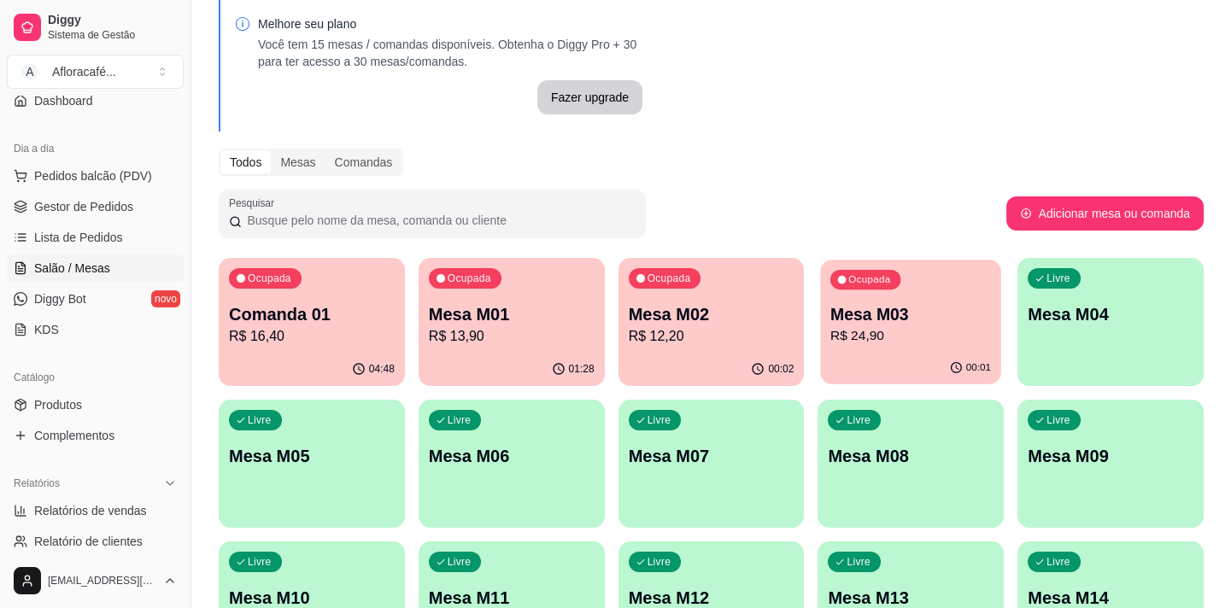
click at [842, 361] on div "00:01" at bounding box center [911, 368] width 180 height 32
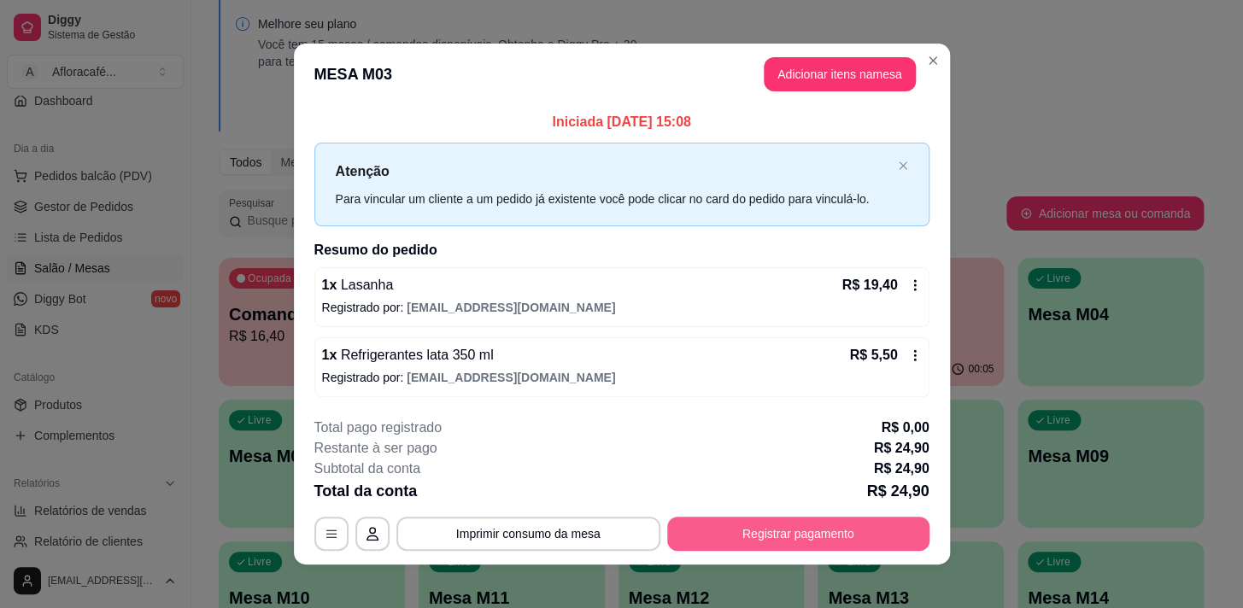
click at [728, 527] on button "Registrar pagamento" at bounding box center [798, 534] width 262 height 34
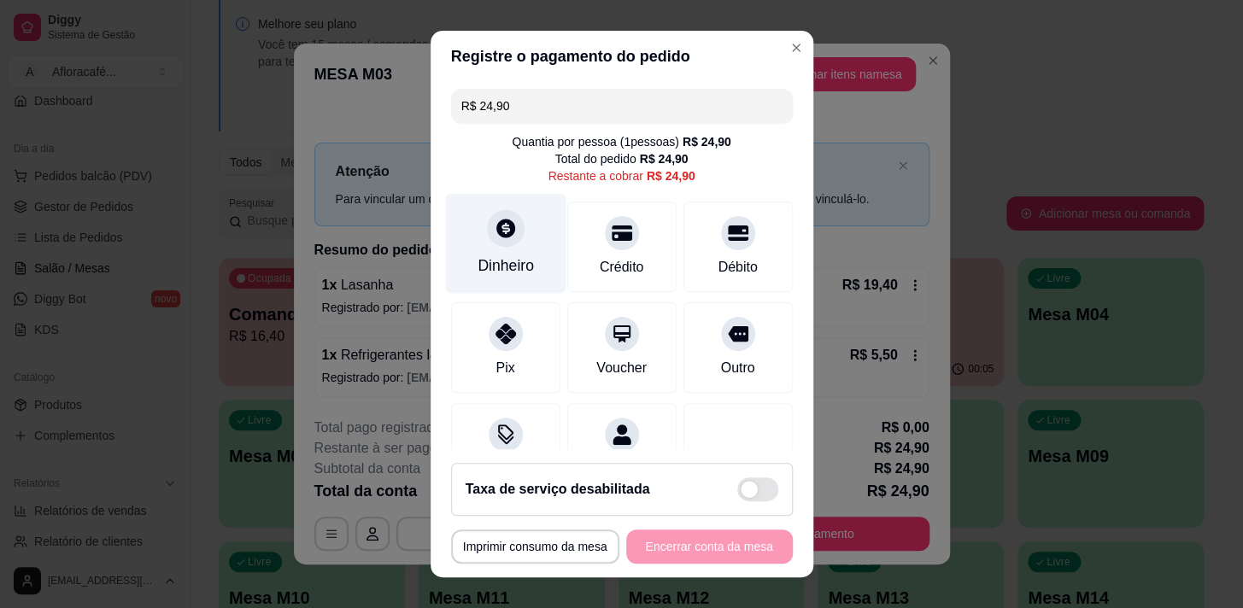
click at [508, 242] on div "Dinheiro" at bounding box center [505, 243] width 120 height 100
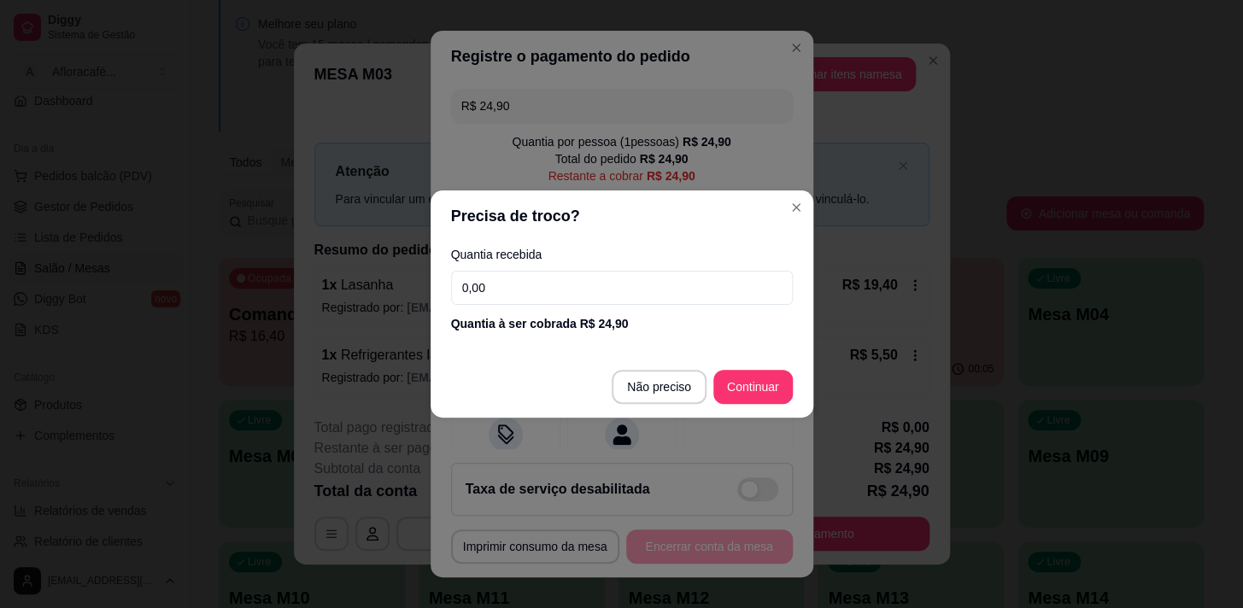
click at [521, 290] on input "0,00" at bounding box center [622, 288] width 342 height 34
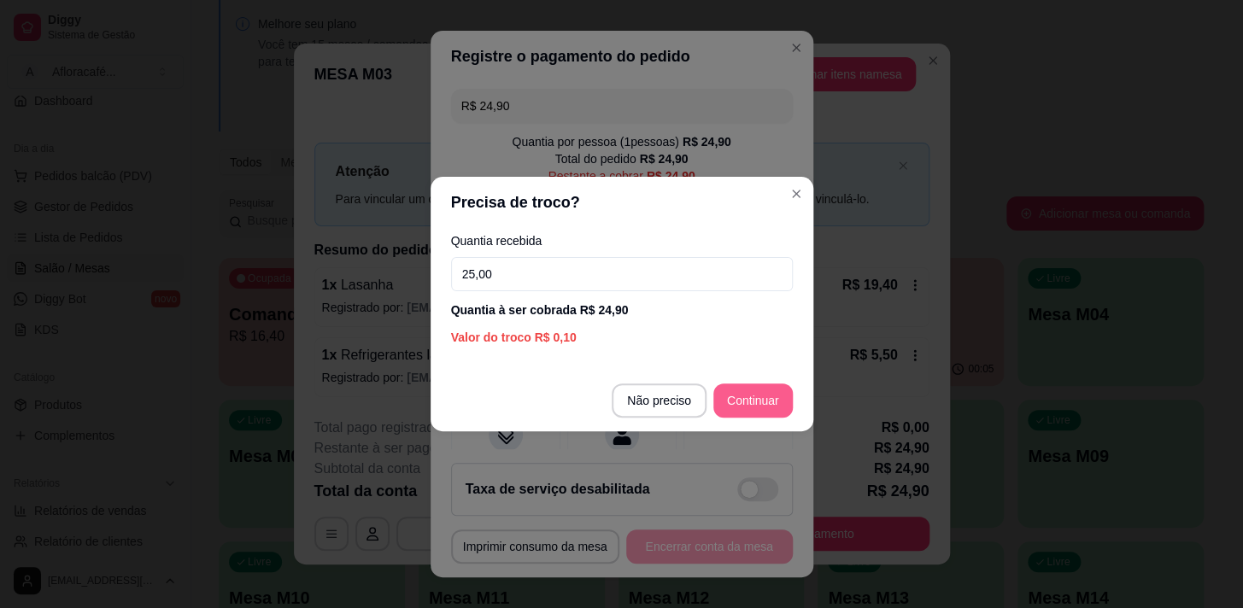
type input "25,00"
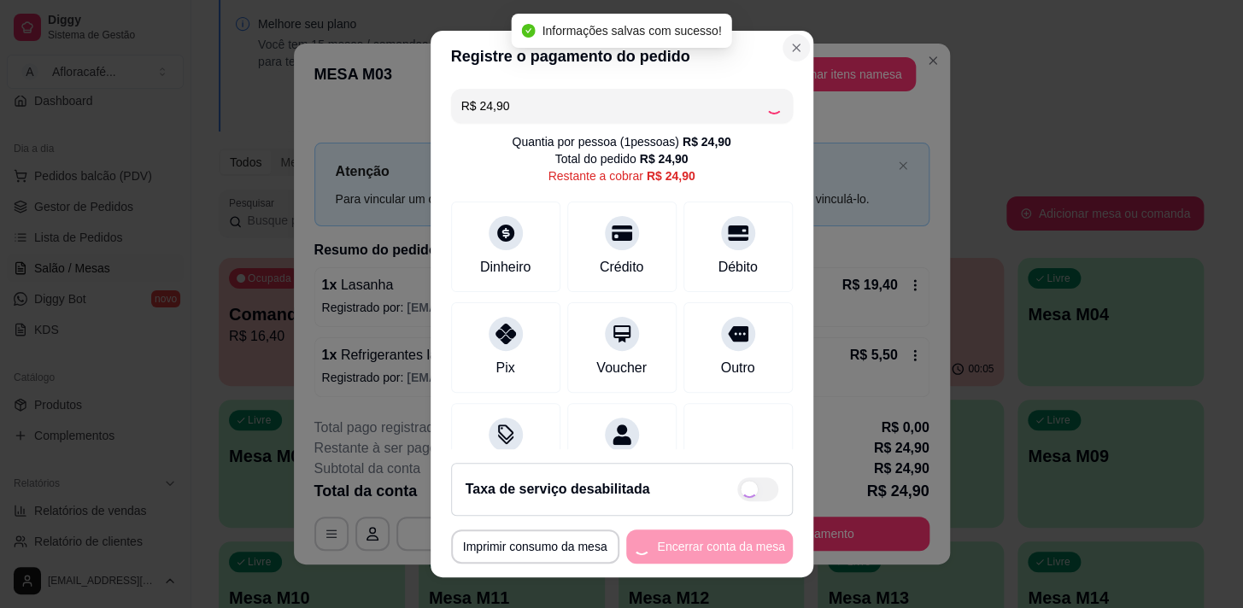
type input "R$ 0,00"
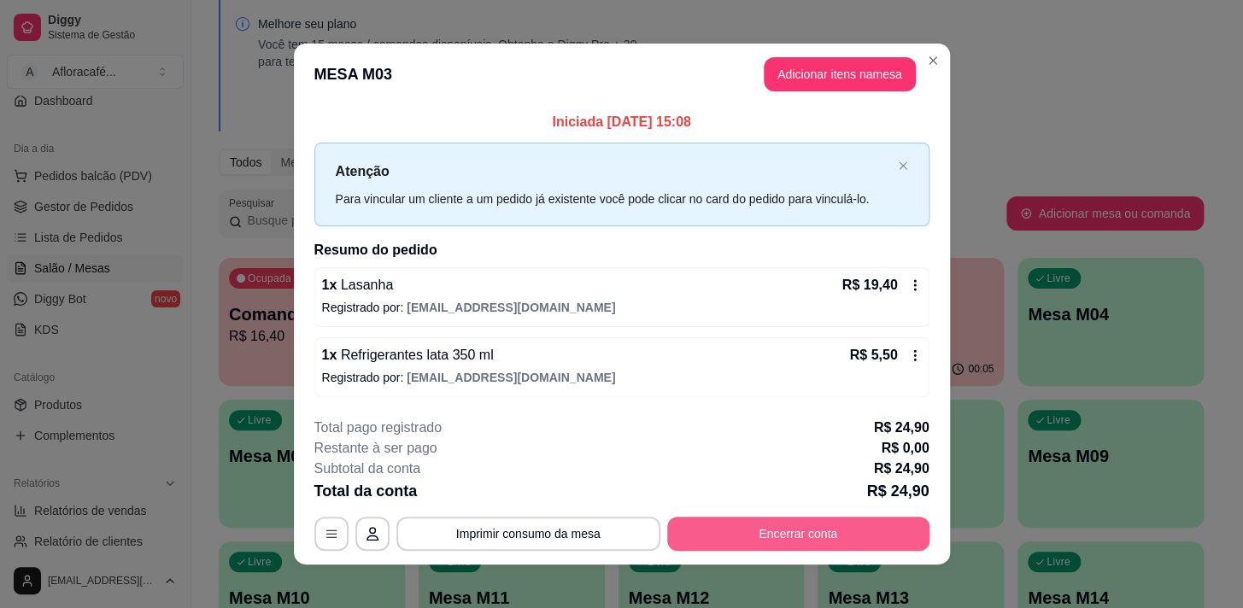
click at [779, 530] on button "Encerrar conta" at bounding box center [798, 534] width 262 height 34
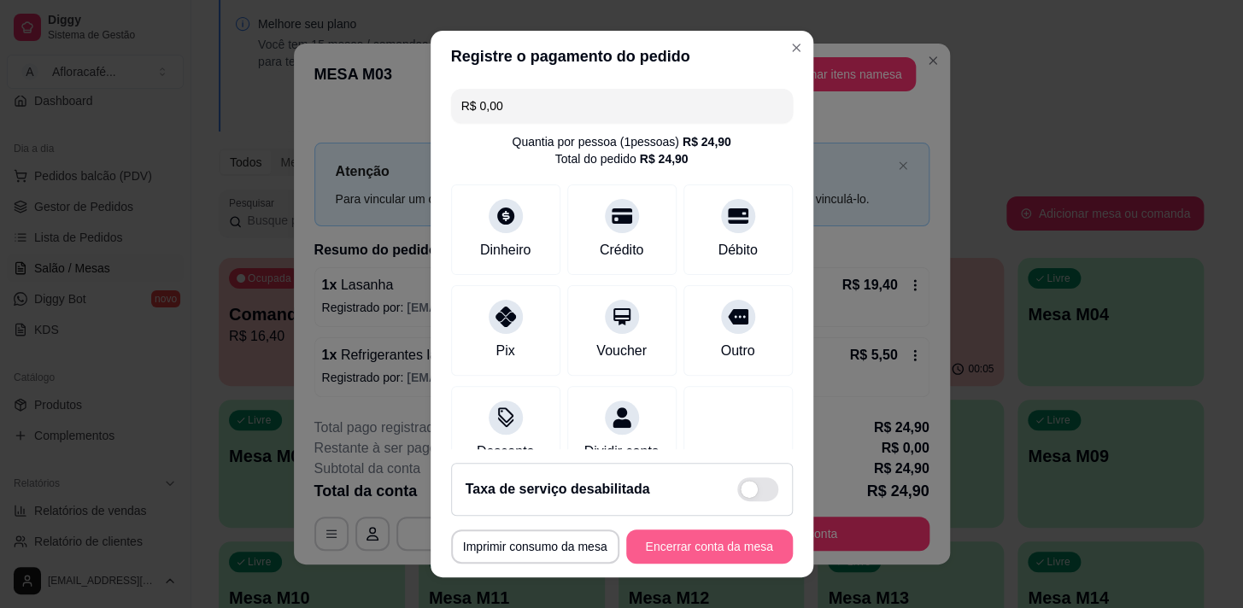
click at [690, 547] on button "Encerrar conta da mesa" at bounding box center [709, 547] width 167 height 34
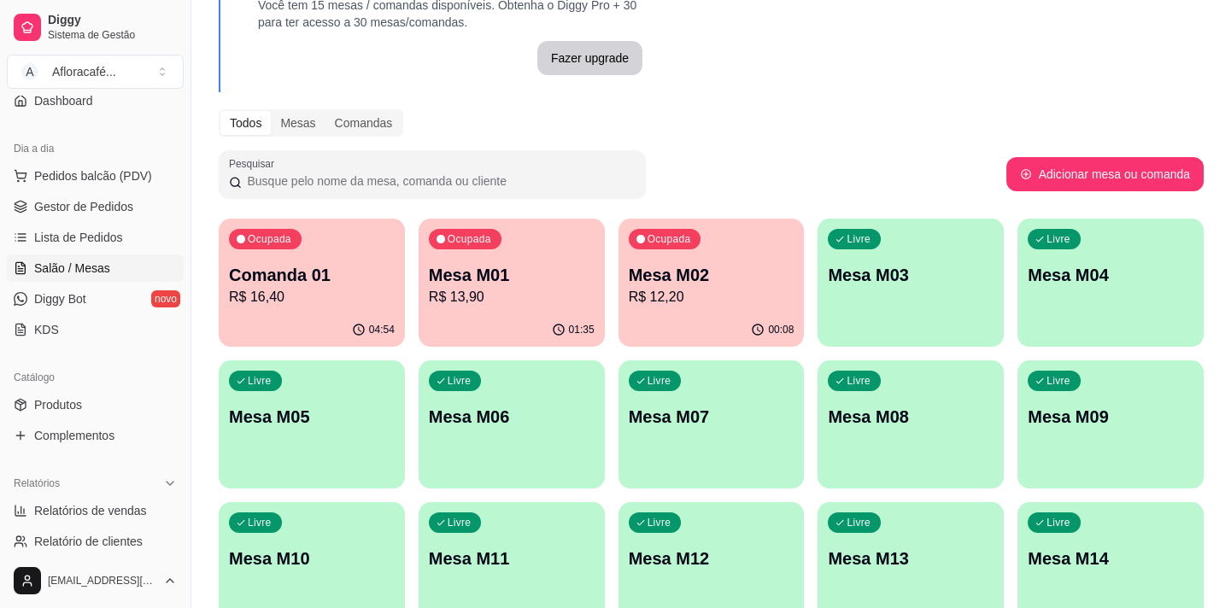
scroll to position [272, 0]
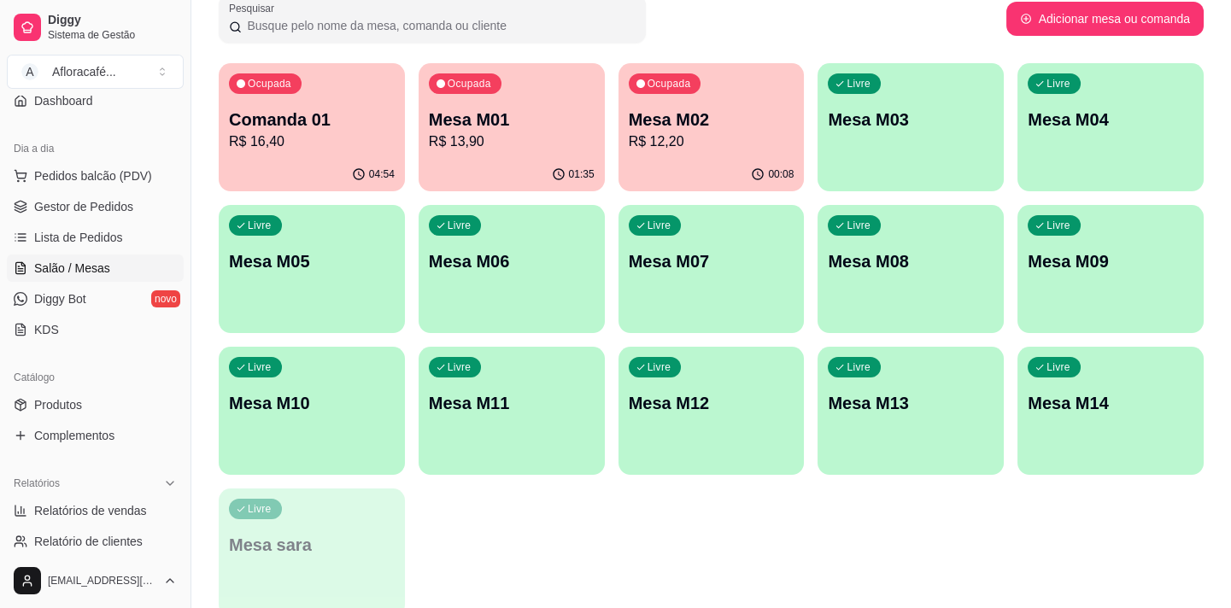
click at [1124, 549] on div "Ocupada Comanda 01 R$ 16,40 04:54 Ocupada Mesa M01 R$ 13,90 01:35 Ocupada Mesa …" at bounding box center [711, 340] width 985 height 554
click at [649, 25] on div "Pesquisar" at bounding box center [613, 19] width 788 height 48
drag, startPoint x: 1241, startPoint y: 4, endPoint x: 529, endPoint y: 516, distance: 877.3
click at [530, 515] on div "Ocupada Comanda 01 R$ 16,40 04:54 Ocupada Mesa M01 R$ 13,90 01:35 Ocupada Mesa …" at bounding box center [711, 340] width 985 height 554
click at [880, 126] on p "Mesa M03" at bounding box center [911, 120] width 166 height 24
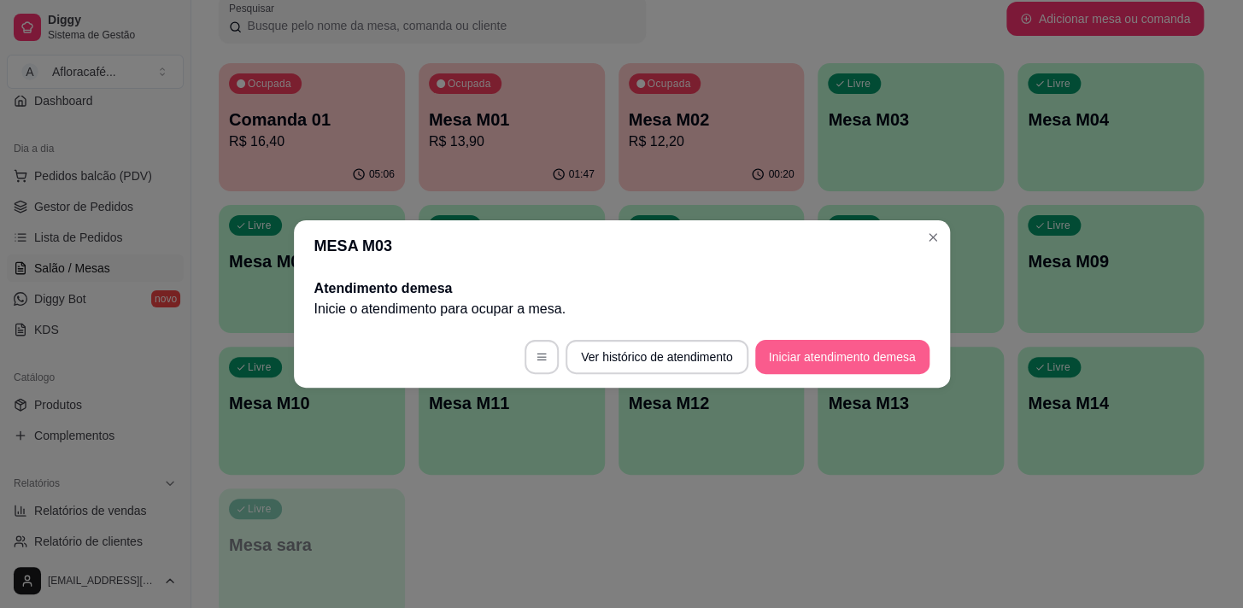
click at [839, 351] on button "Iniciar atendimento de mesa" at bounding box center [842, 357] width 174 height 34
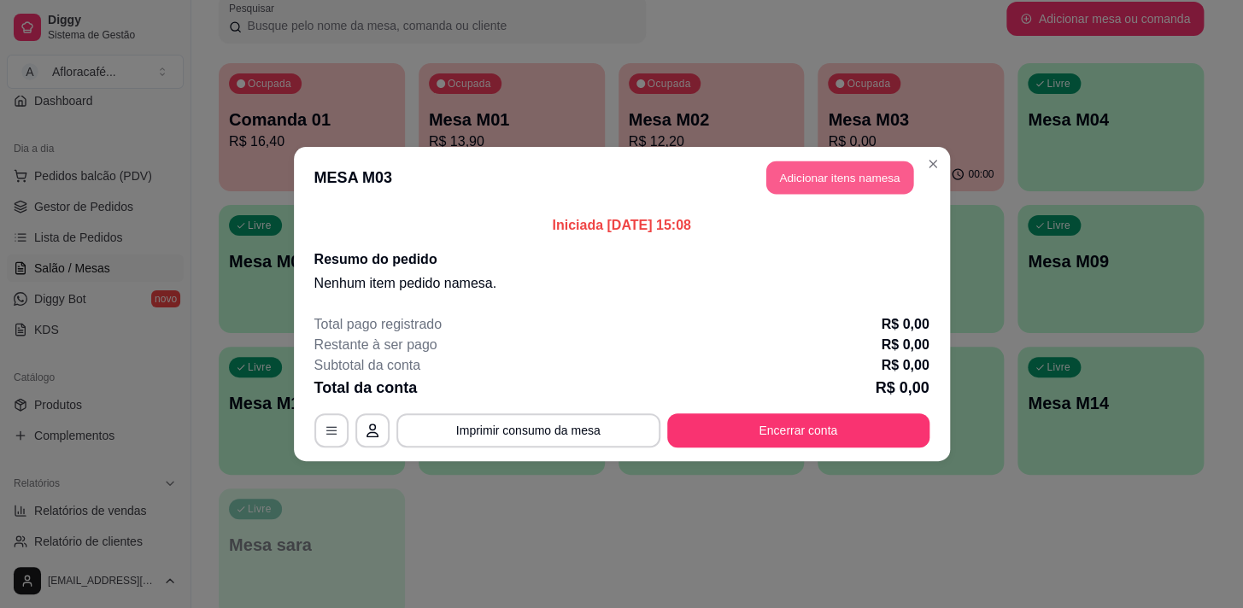
click at [790, 173] on button "Adicionar itens na mesa" at bounding box center [839, 177] width 147 height 33
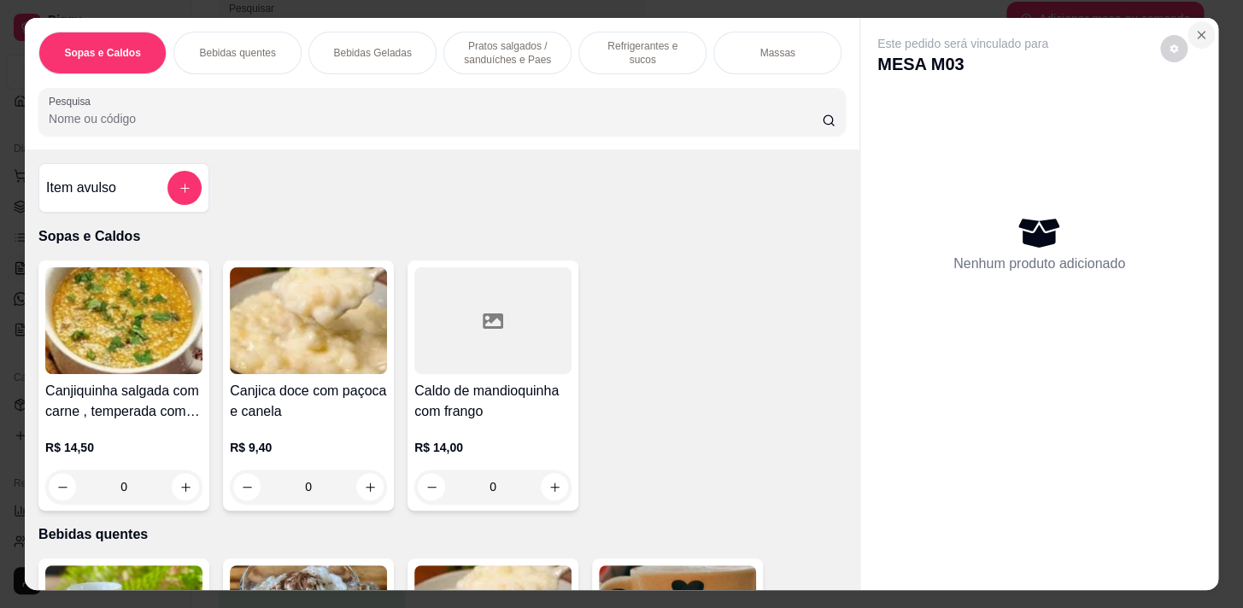
click at [1198, 31] on icon "Close" at bounding box center [1201, 35] width 14 height 14
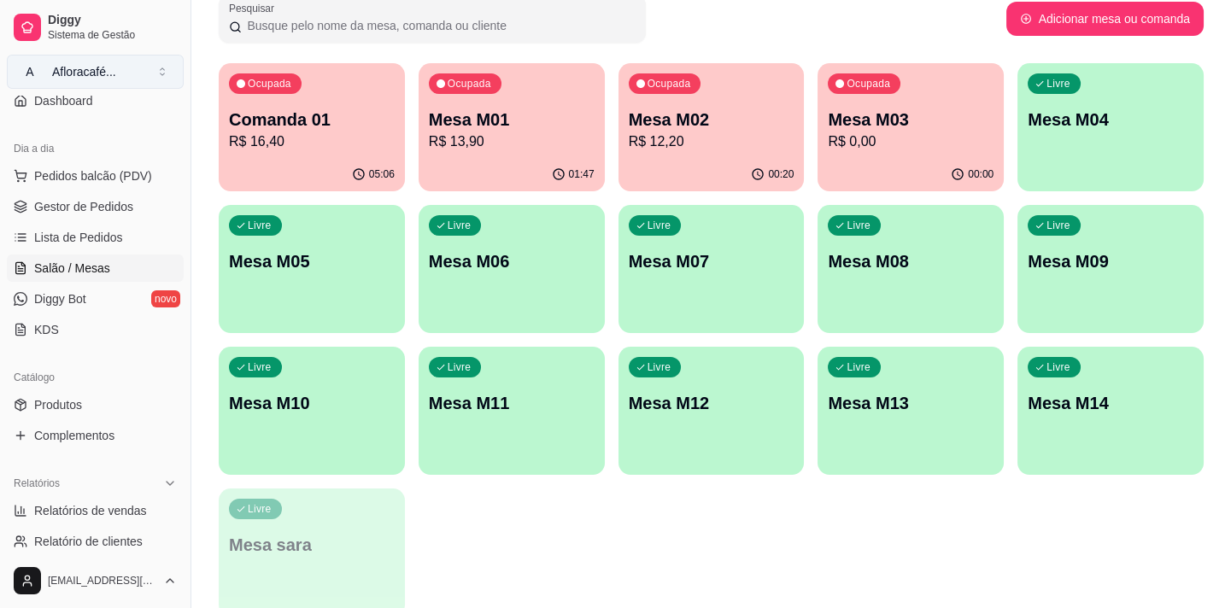
click at [162, 69] on button "A Afloracafé ..." at bounding box center [95, 72] width 177 height 34
click at [158, 67] on button "A Afloracafé ..." at bounding box center [95, 72] width 177 height 34
click at [862, 484] on div "Ocupada Comanda 01 R$ 16,40 05:06 Ocupada Mesa M01 R$ 13,90 01:47 Ocupada Mesa …" at bounding box center [711, 340] width 985 height 554
click at [94, 290] on link "Diggy Bot novo" at bounding box center [95, 298] width 177 height 27
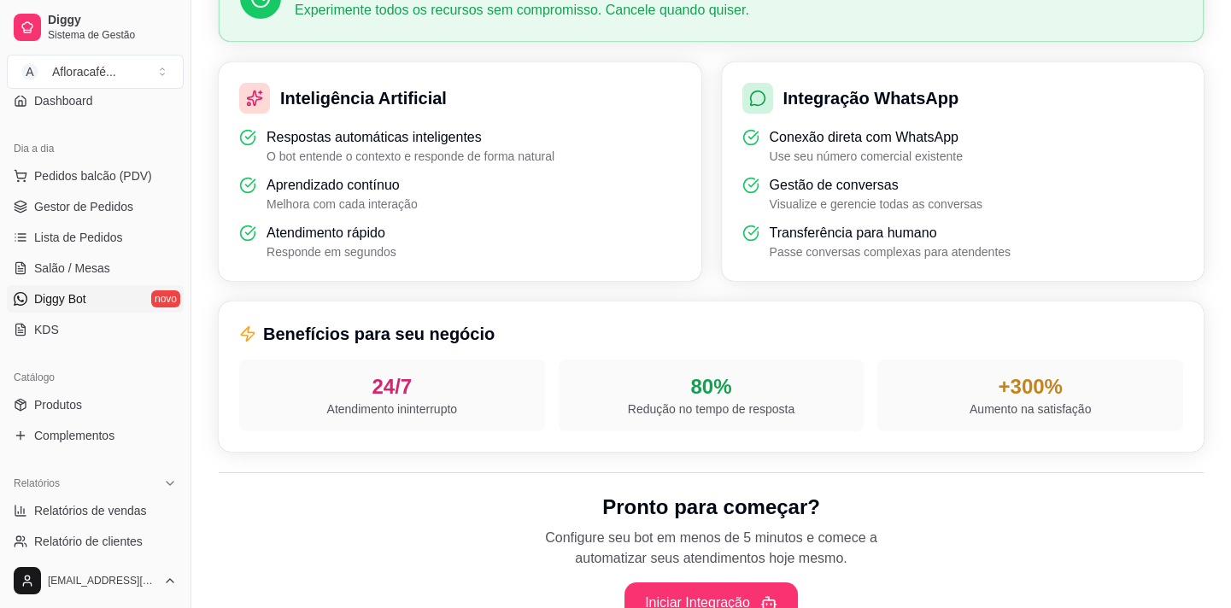
scroll to position [580, 0]
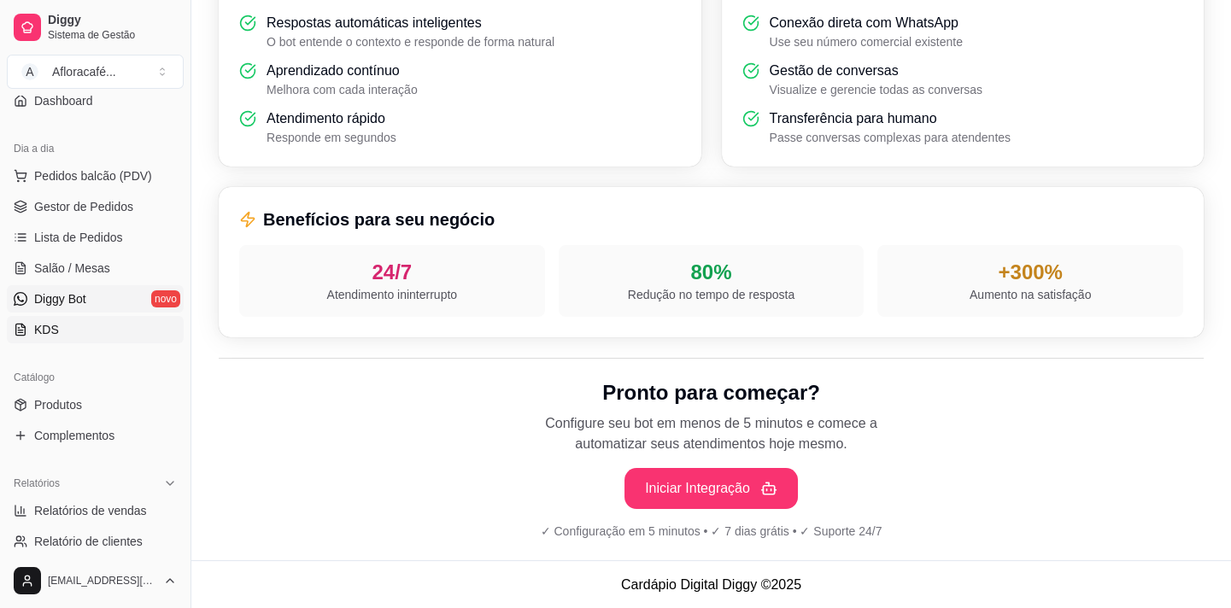
click at [102, 318] on link "KDS" at bounding box center [95, 329] width 177 height 27
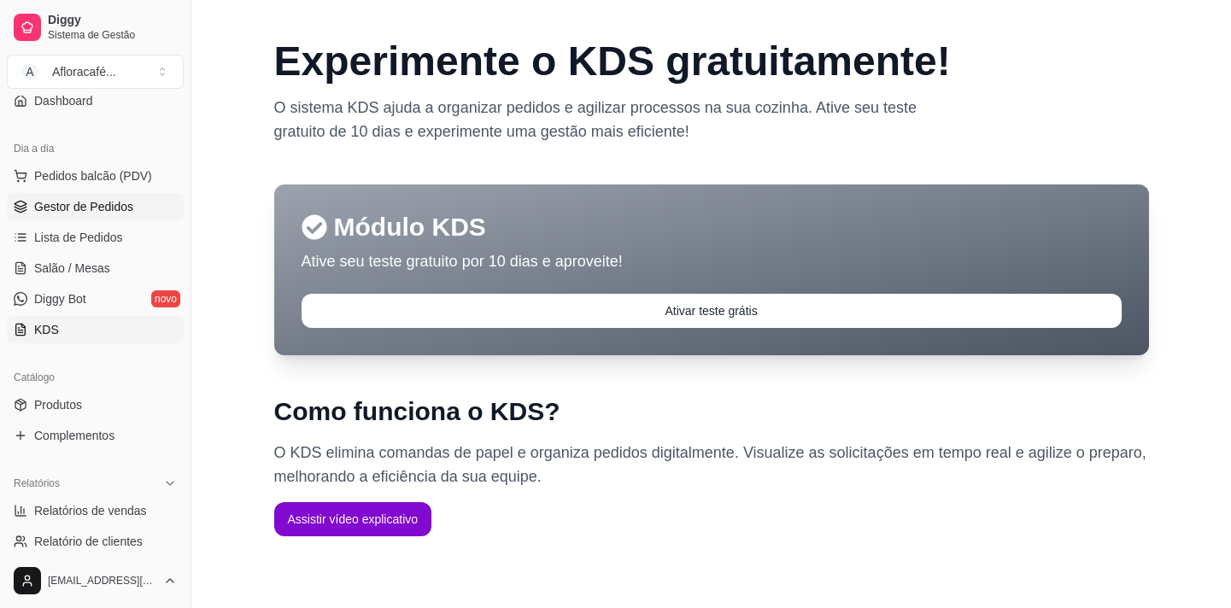
click at [109, 208] on span "Gestor de Pedidos" at bounding box center [83, 206] width 99 height 17
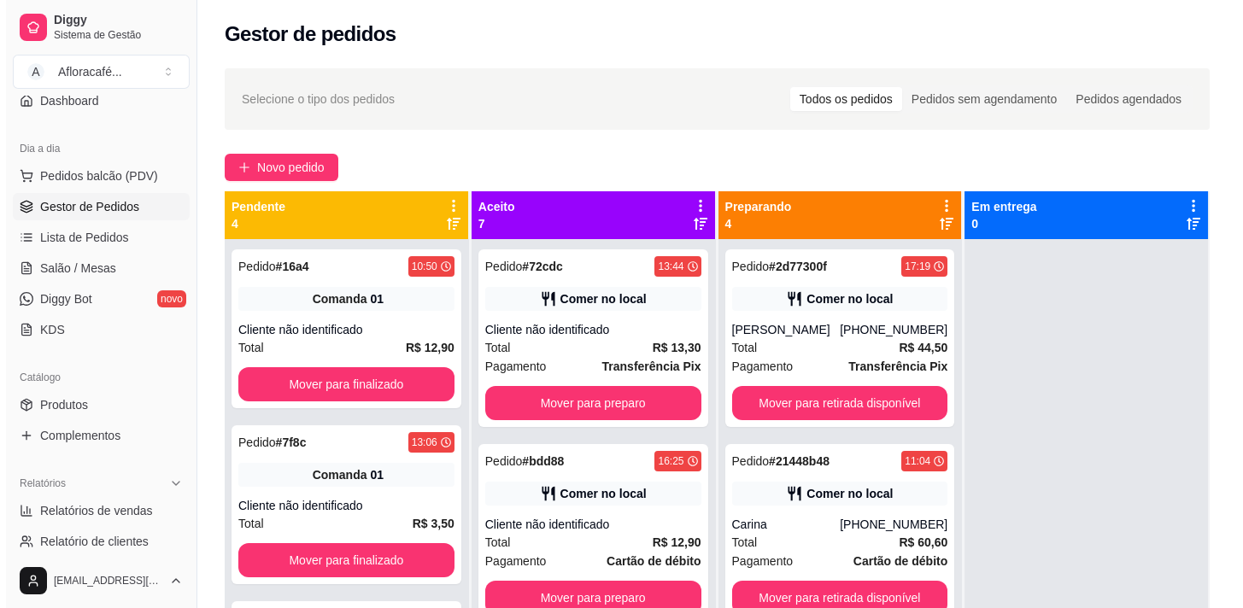
scroll to position [619, 0]
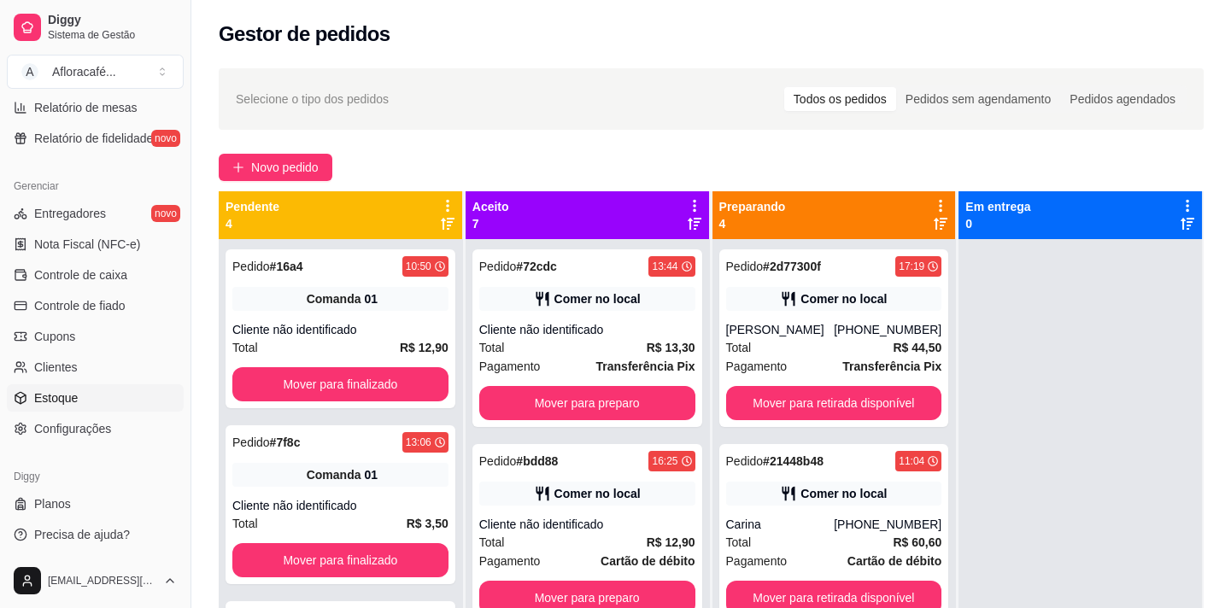
click at [84, 388] on link "Estoque" at bounding box center [95, 397] width 177 height 27
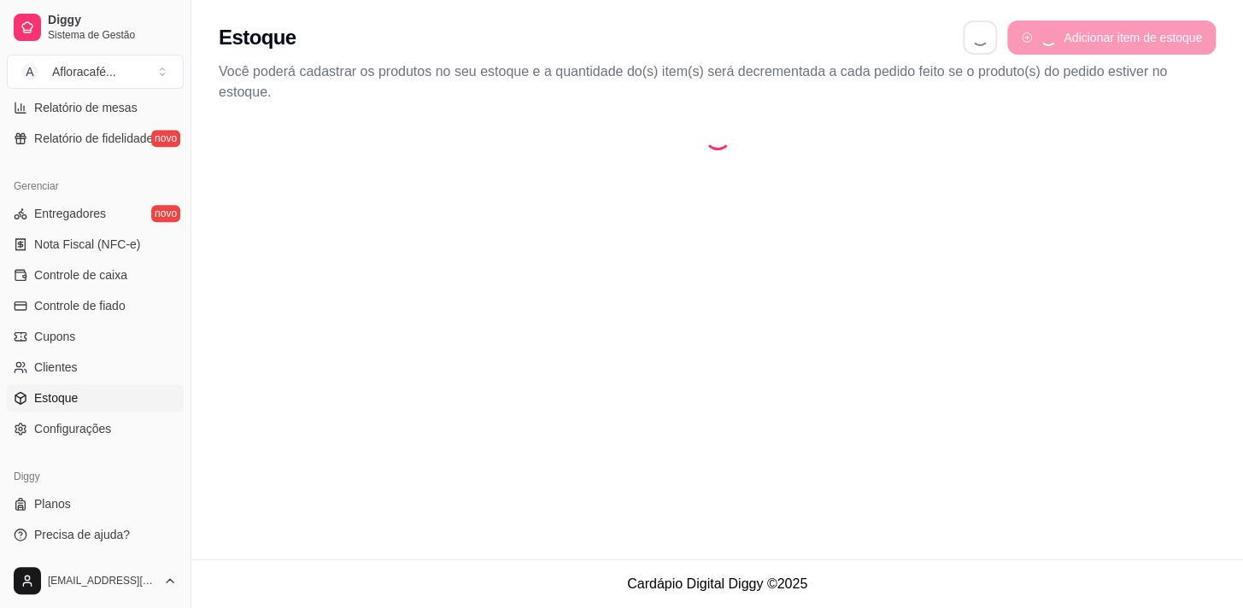
select select "QUANTITY_ORDER"
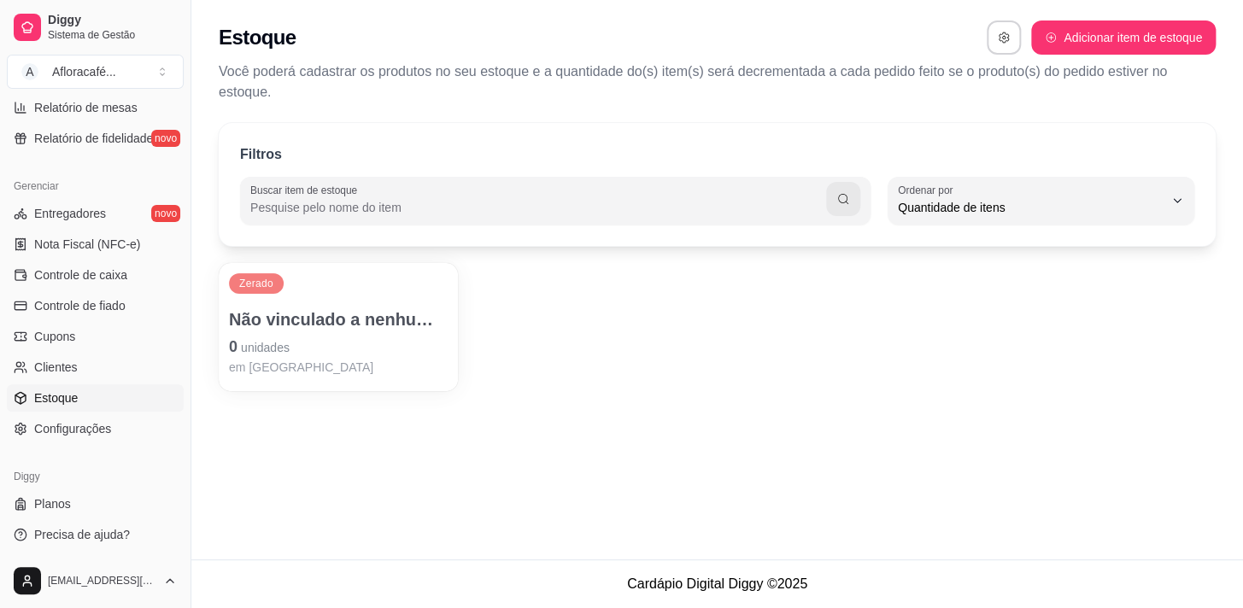
scroll to position [16, 0]
click at [60, 370] on span "Clientes" at bounding box center [56, 367] width 44 height 17
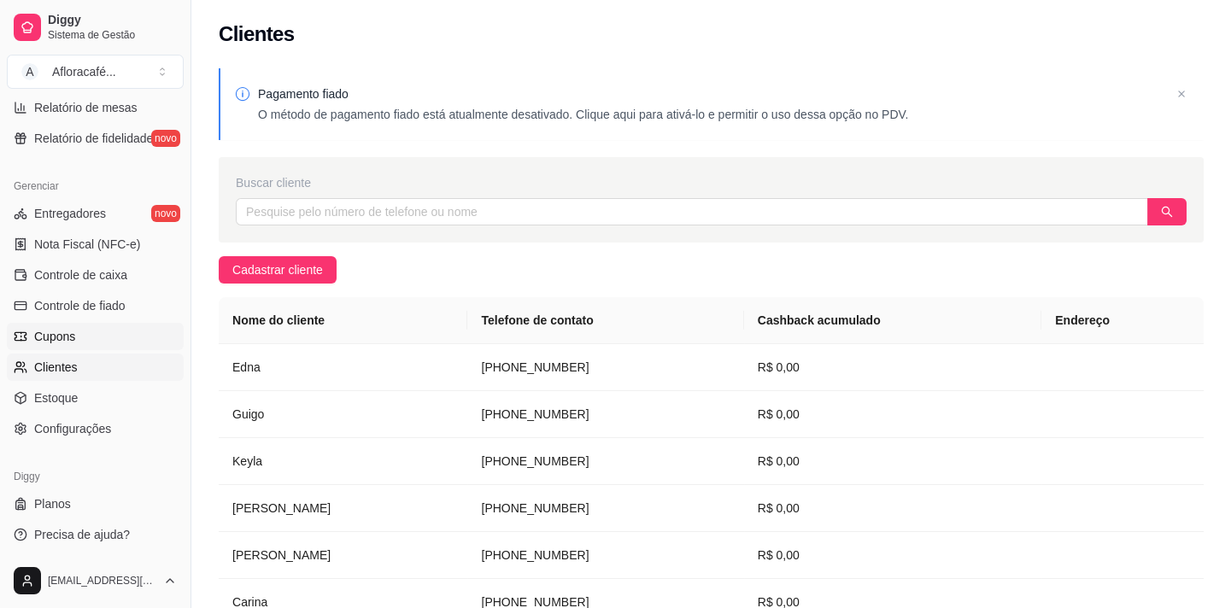
click at [60, 341] on span "Cupons" at bounding box center [54, 336] width 41 height 17
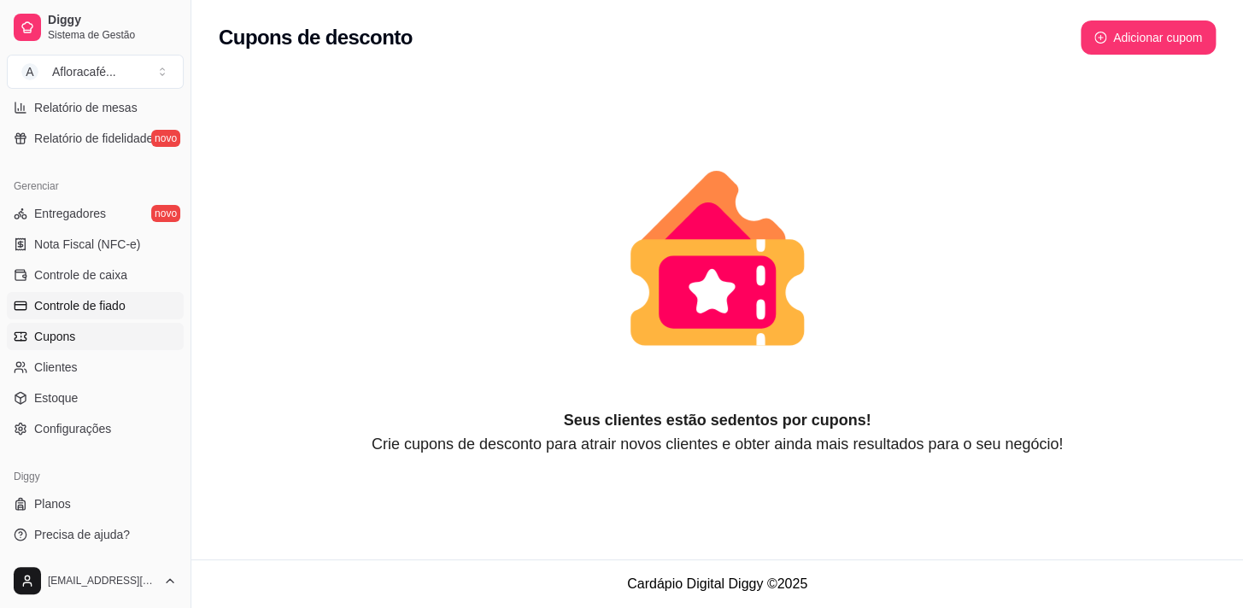
click at [86, 304] on span "Controle de fiado" at bounding box center [79, 305] width 91 height 17
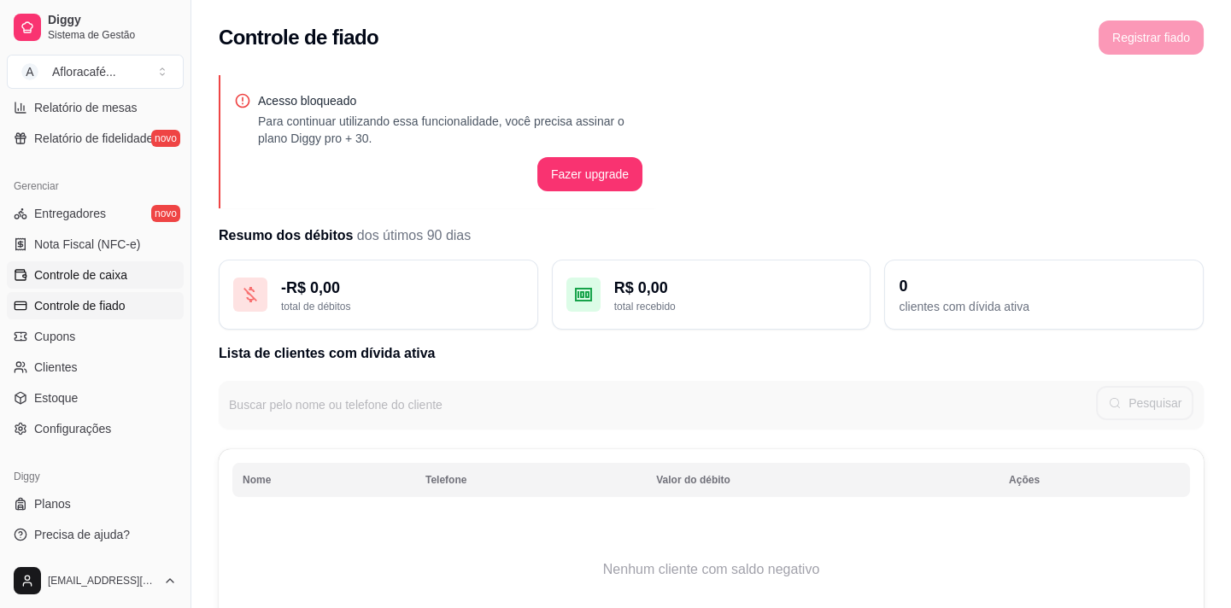
click at [71, 273] on span "Controle de caixa" at bounding box center [80, 275] width 93 height 17
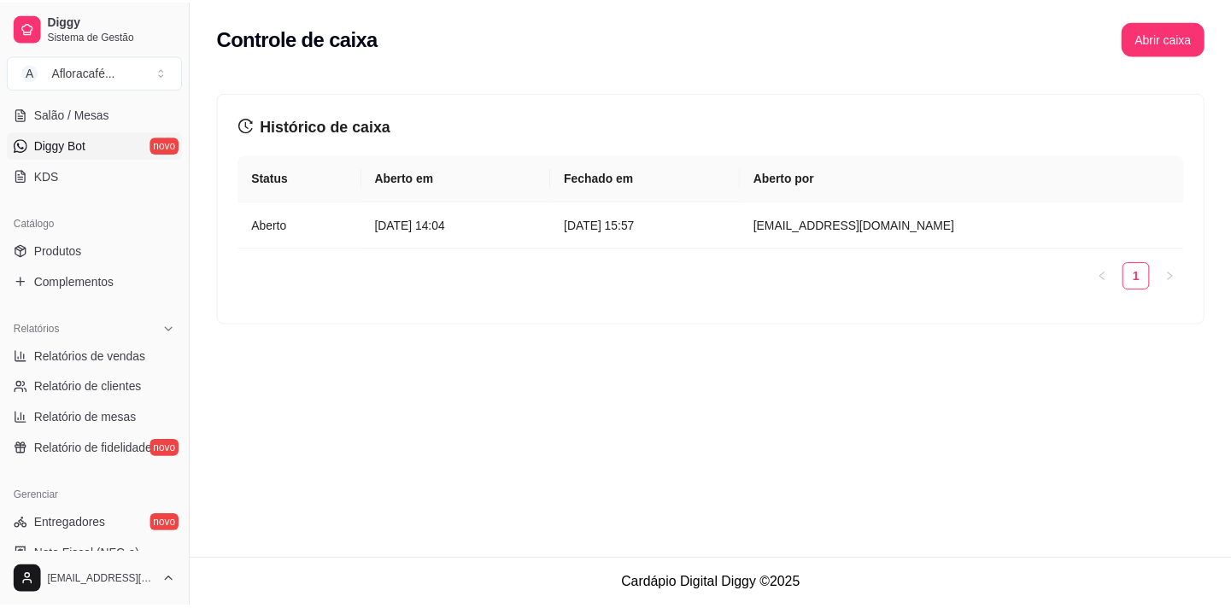
scroll to position [76, 0]
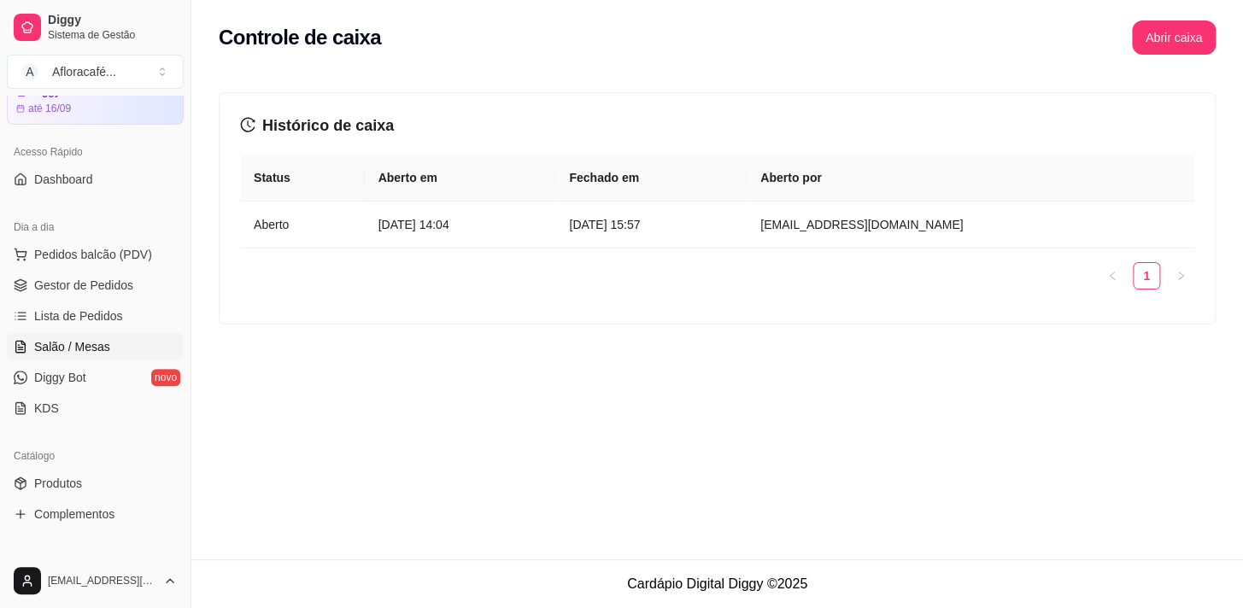
click at [99, 344] on span "Salão / Mesas" at bounding box center [72, 346] width 76 height 17
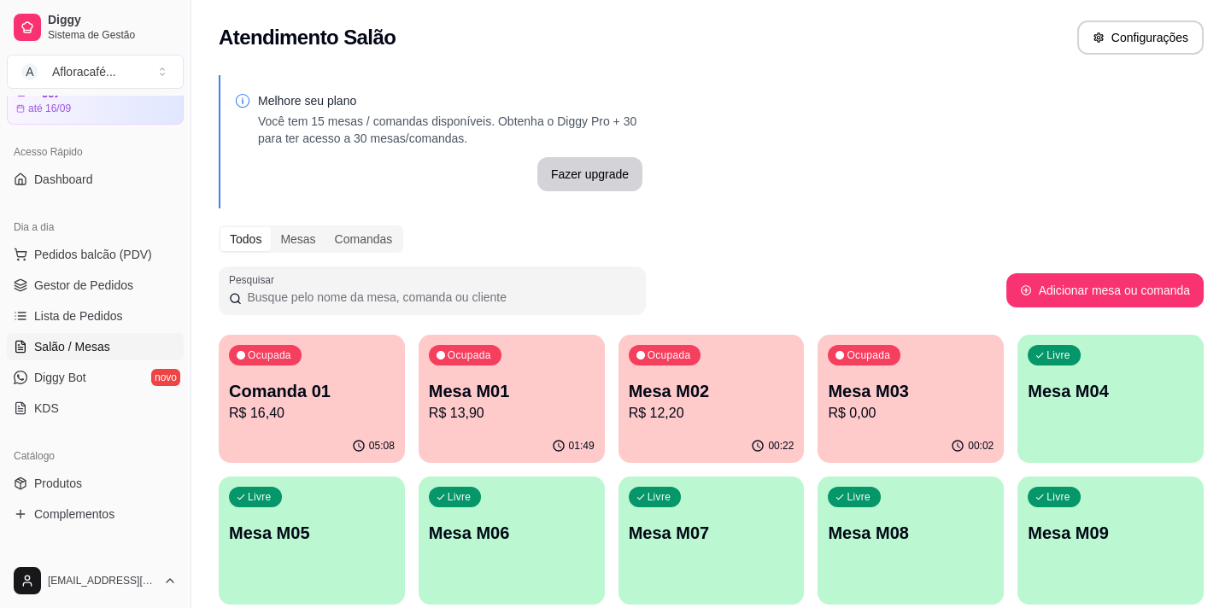
click at [963, 379] on p "Mesa M03" at bounding box center [911, 391] width 166 height 24
click at [716, 365] on div "Ocupada Mesa M02 R$ 12,20" at bounding box center [712, 382] width 186 height 95
click at [446, 426] on div "Ocupada Mesa M01 R$ 13,90" at bounding box center [511, 383] width 180 height 92
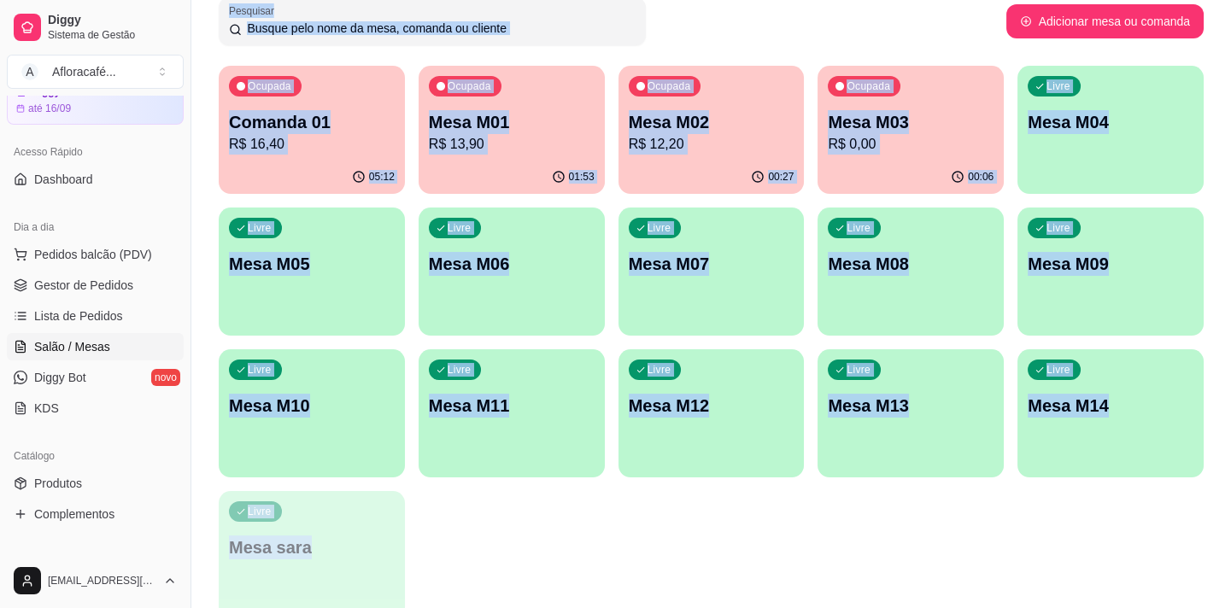
drag, startPoint x: 1082, startPoint y: 302, endPoint x: 1004, endPoint y: 631, distance: 338.0
click at [1004, 339] on html "Diggy Sistema de Gestão A Afloracafé ... Loja aberta Diggy Pro + 15 até 16/09 A…" at bounding box center [615, 35] width 1231 height 608
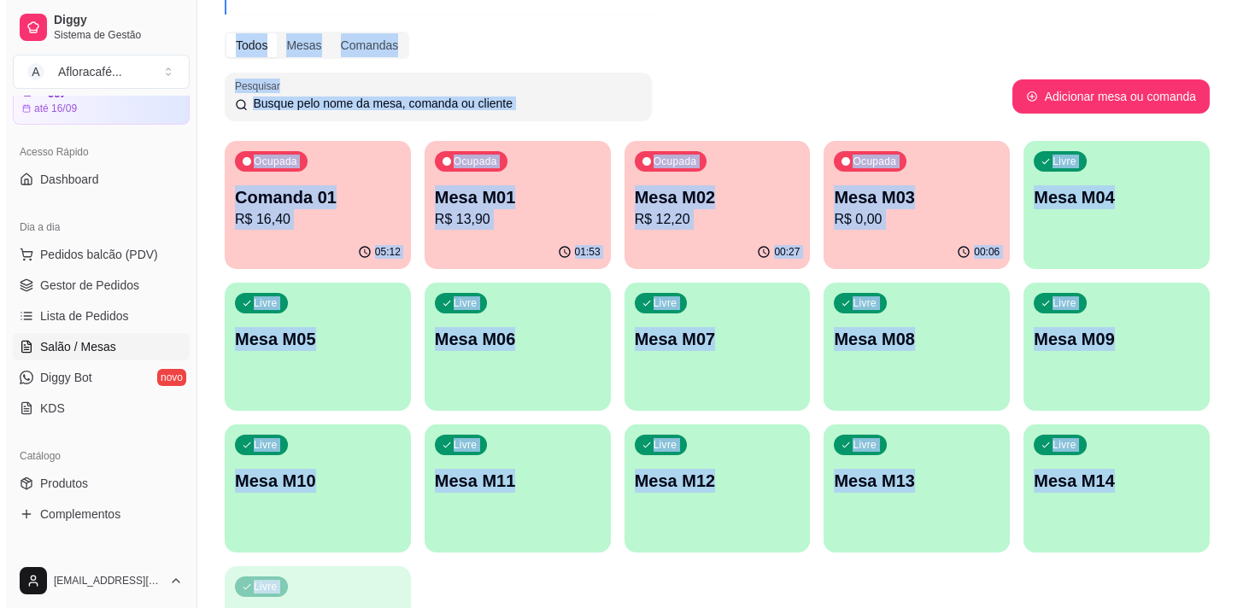
scroll to position [116, 0]
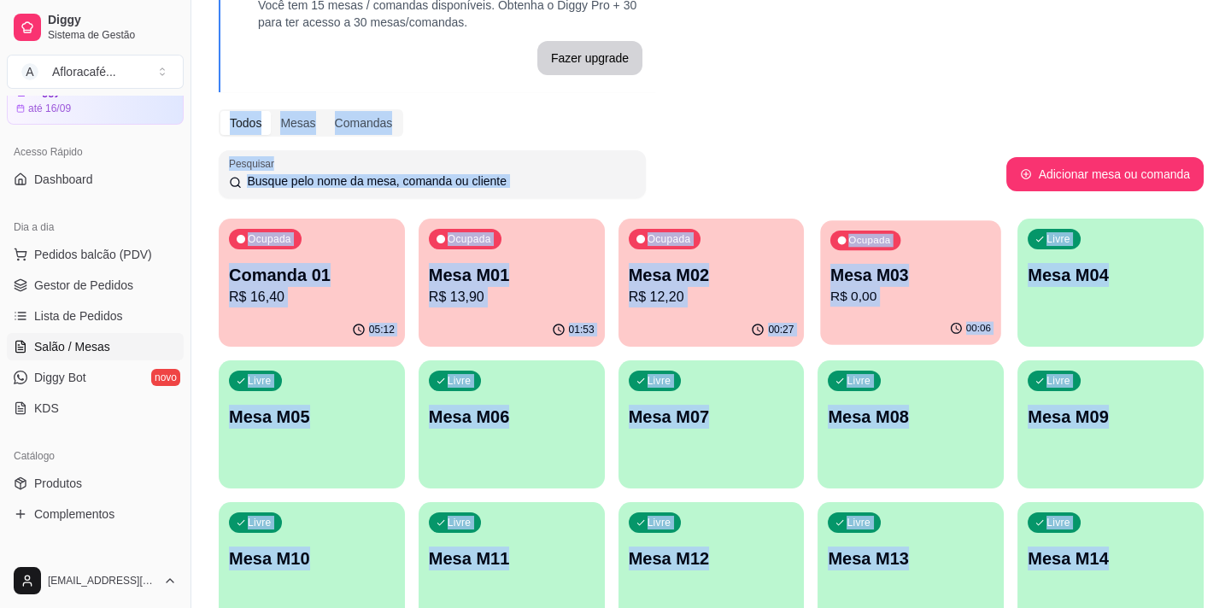
click at [970, 289] on p "R$ 0,00" at bounding box center [911, 297] width 161 height 20
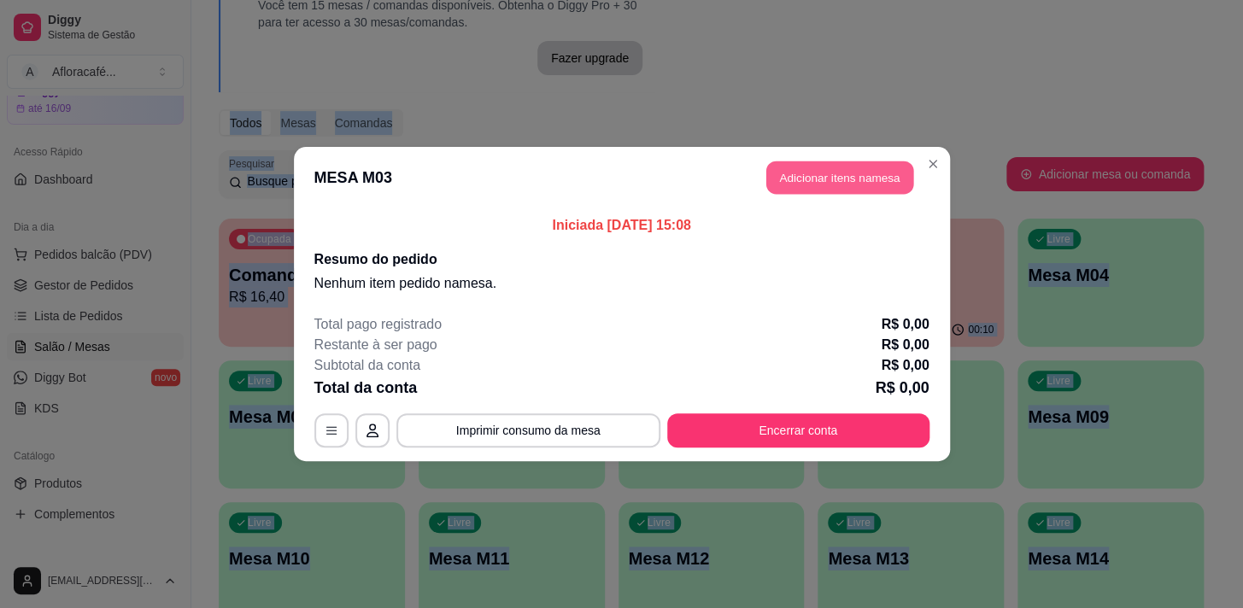
click at [867, 184] on button "Adicionar itens na mesa" at bounding box center [839, 177] width 147 height 33
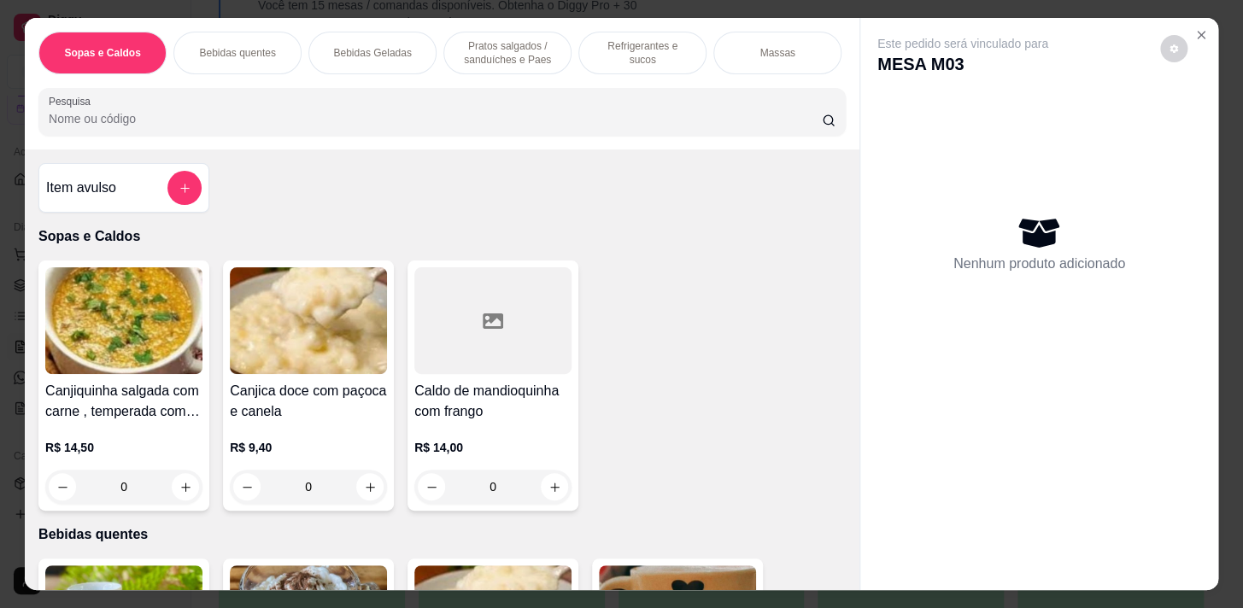
click at [641, 104] on div at bounding box center [442, 112] width 787 height 34
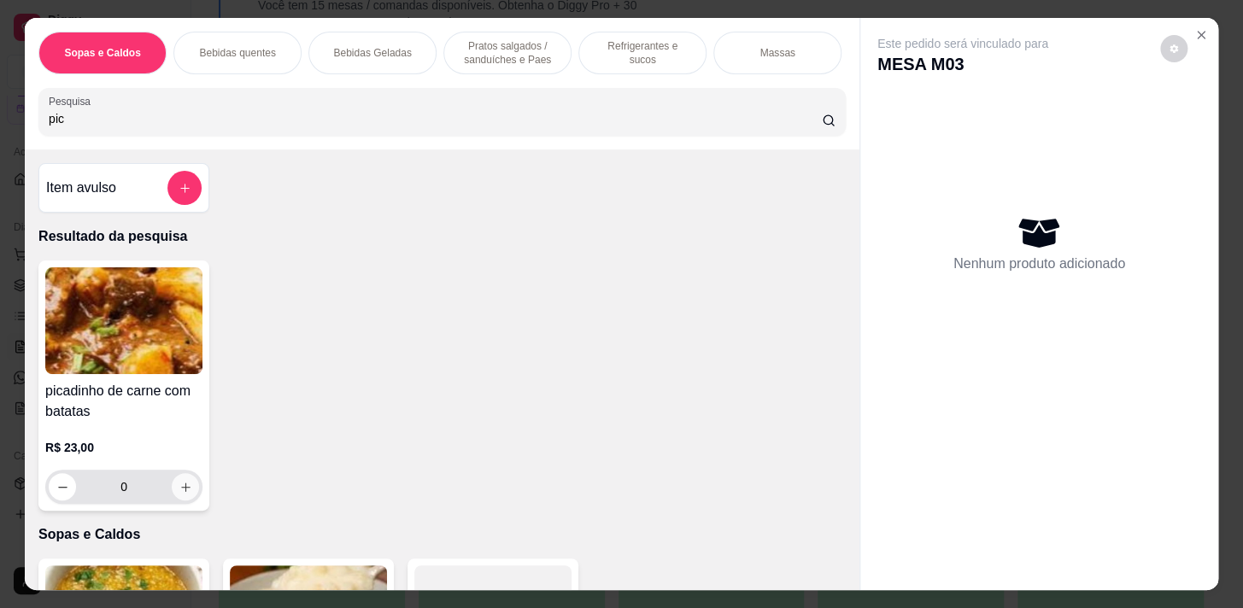
type input "pic"
click at [184, 488] on icon "increase-product-quantity" at bounding box center [185, 487] width 13 height 13
click at [184, 489] on icon "increase-product-quantity" at bounding box center [185, 487] width 13 height 13
type input "2"
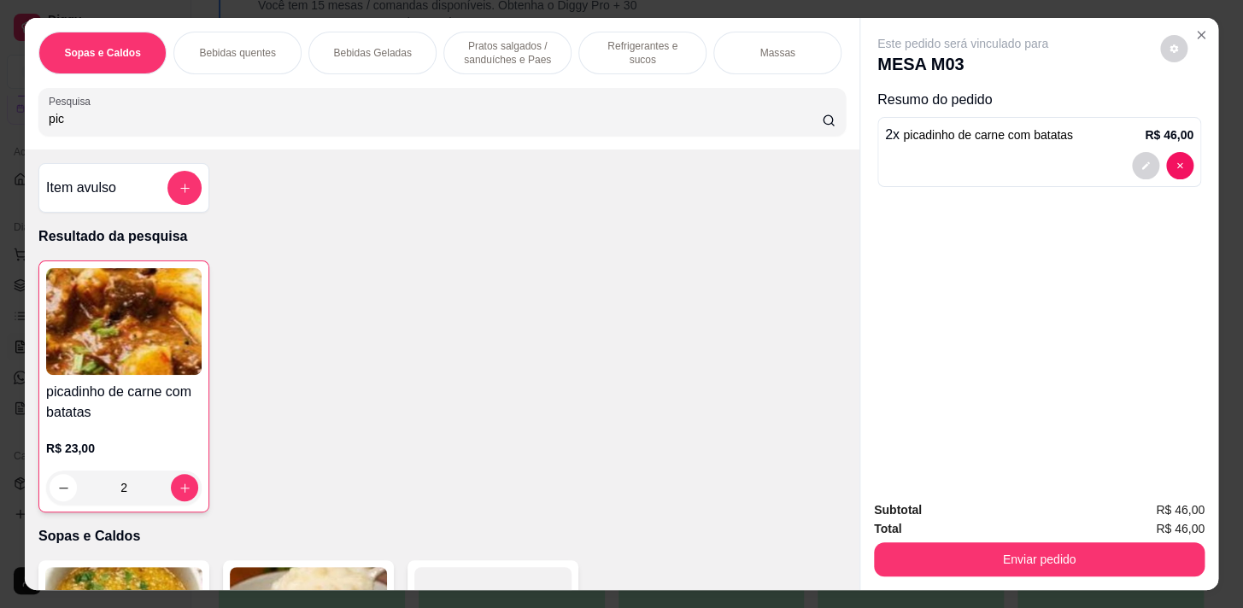
click at [234, 33] on div "Bebidas quentes" at bounding box center [237, 53] width 128 height 43
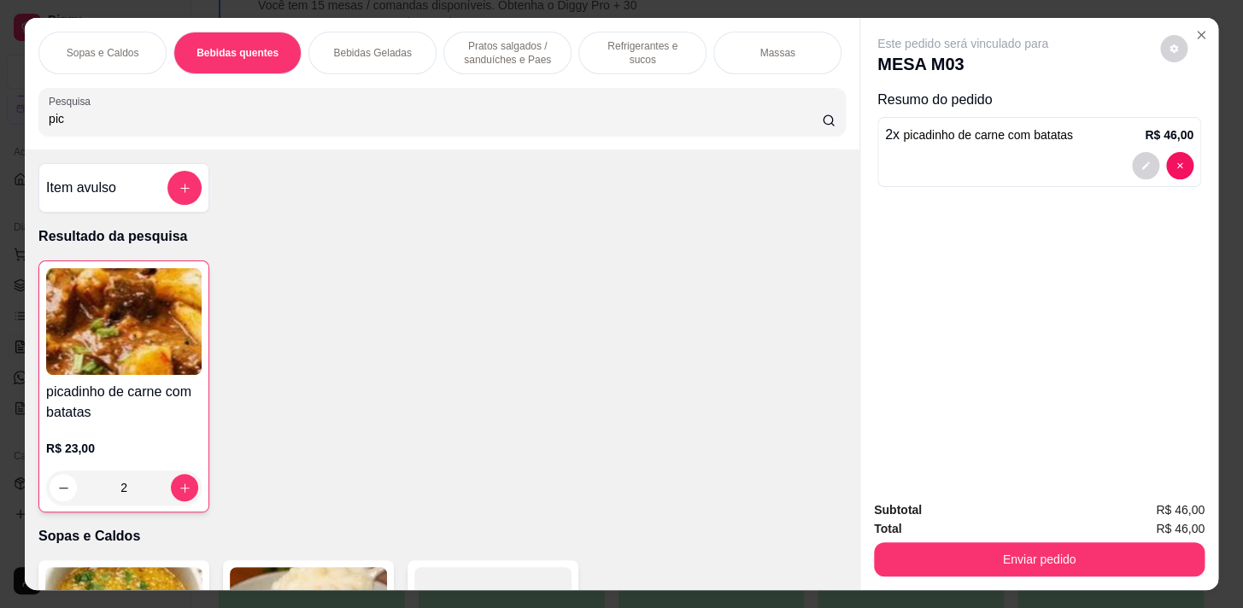
scroll to position [42, 0]
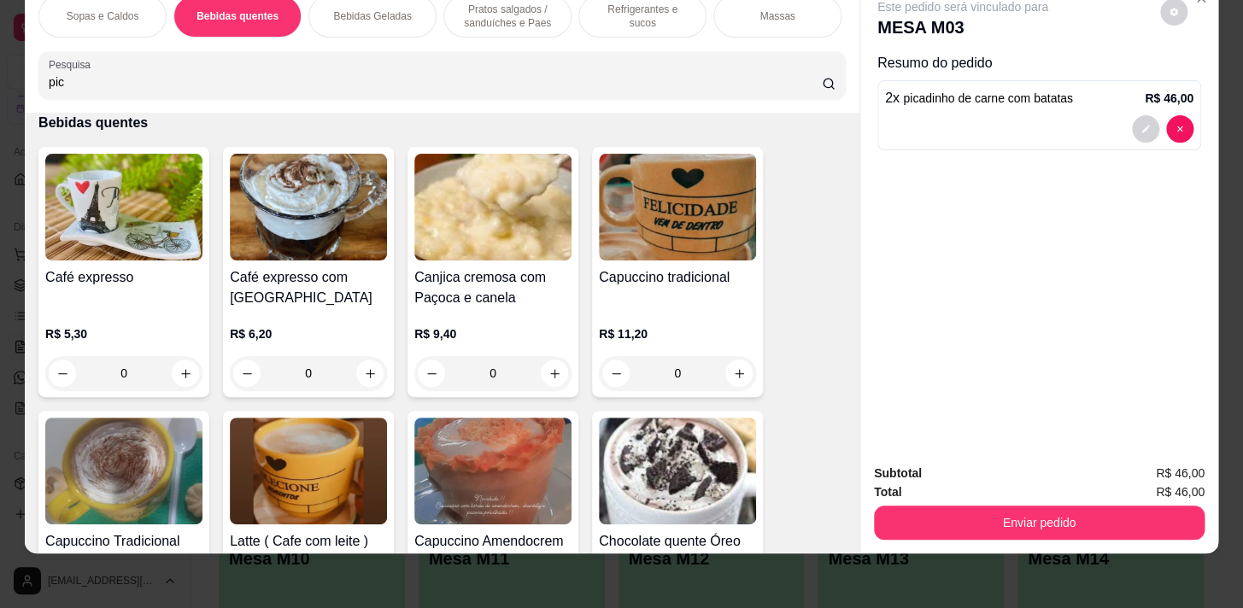
click at [392, 11] on p "Bebidas Geladas" at bounding box center [372, 16] width 78 height 14
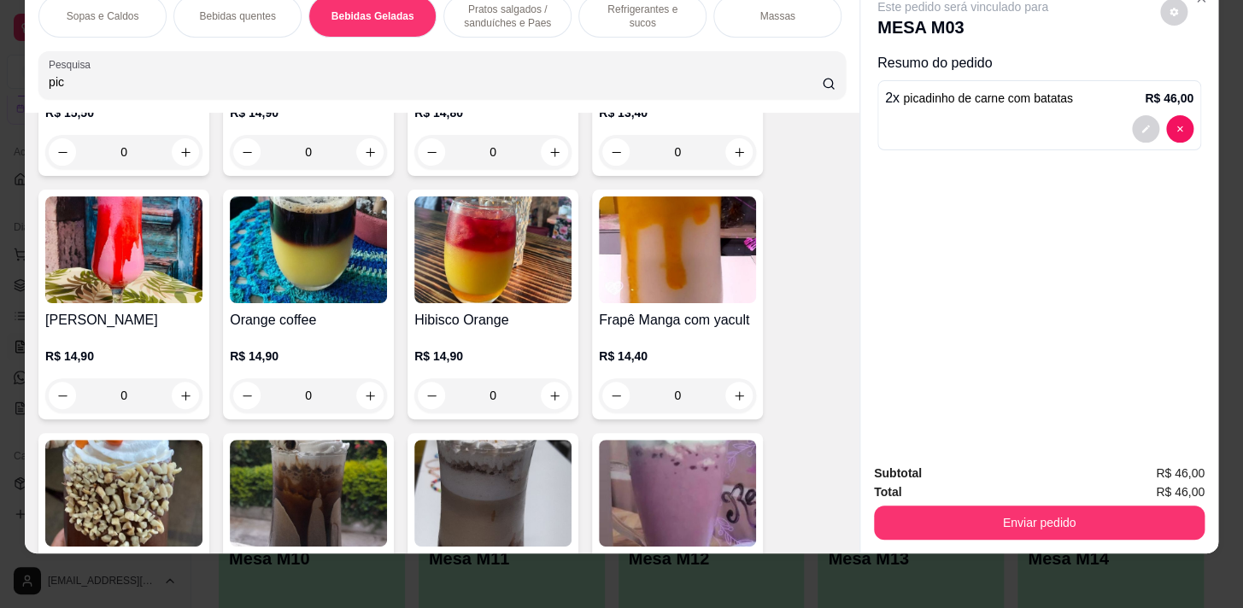
scroll to position [3208, 0]
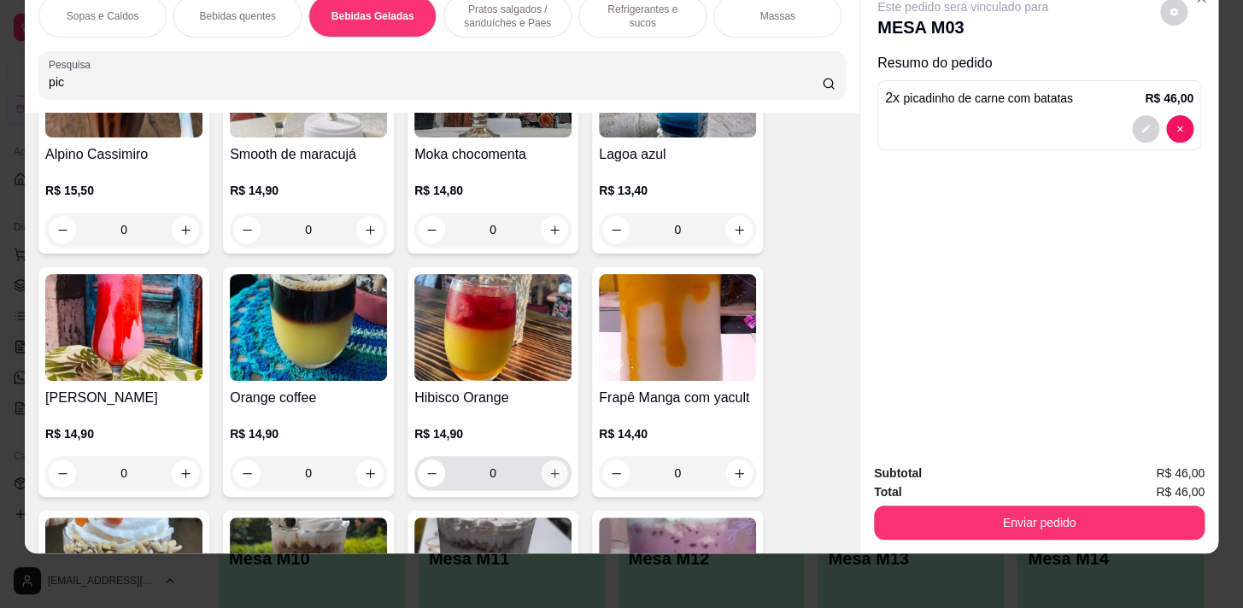
click at [551, 479] on button "increase-product-quantity" at bounding box center [555, 474] width 26 height 26
type input "1"
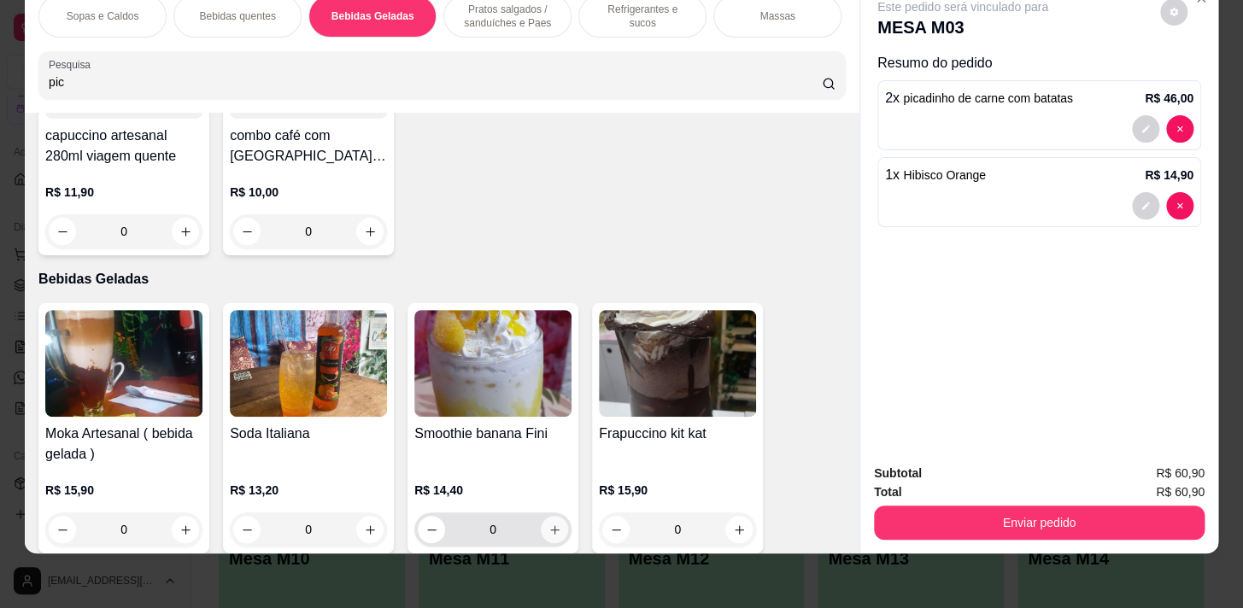
scroll to position [2587, 0]
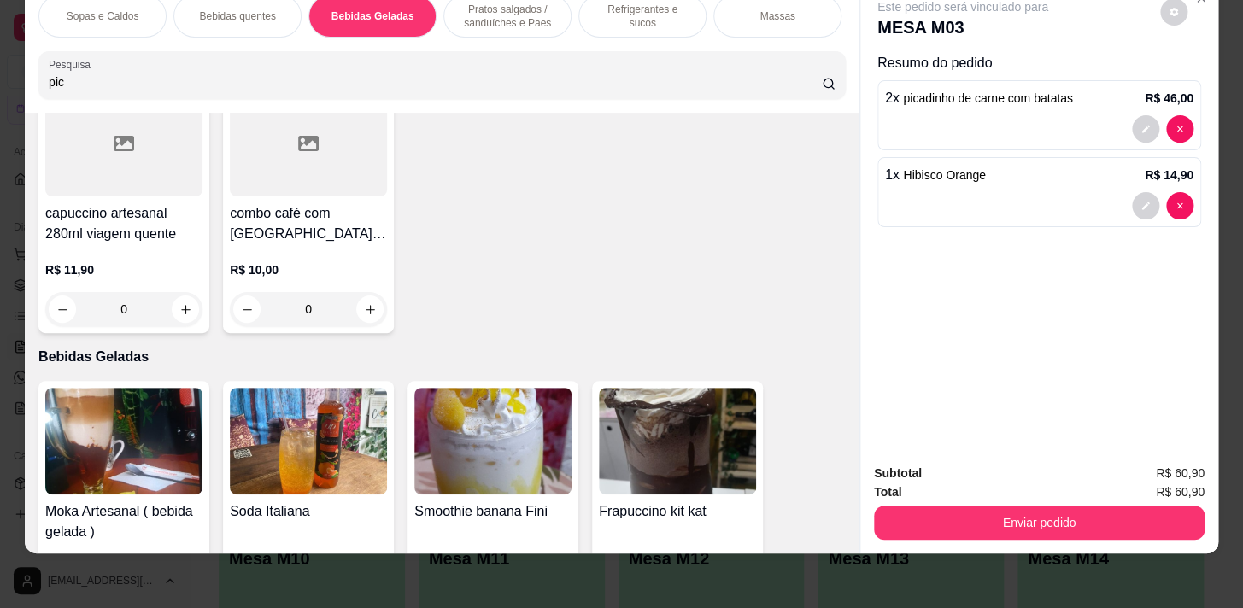
click at [599, 6] on p "Refrigerantes e sucos" at bounding box center [642, 16] width 99 height 27
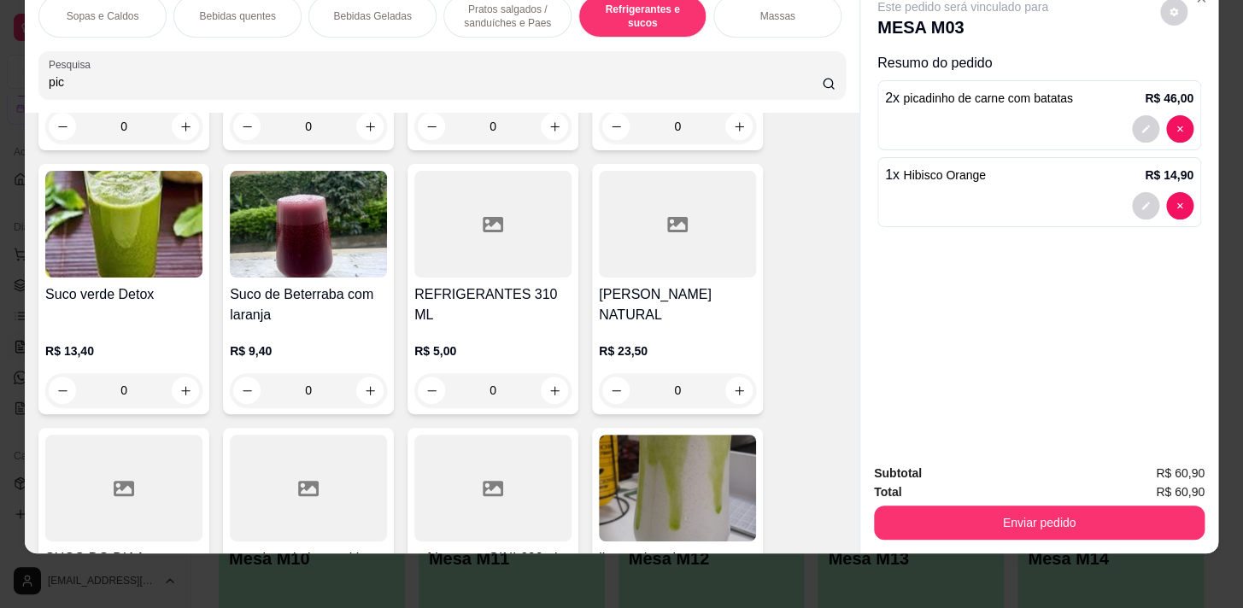
scroll to position [8125, 0]
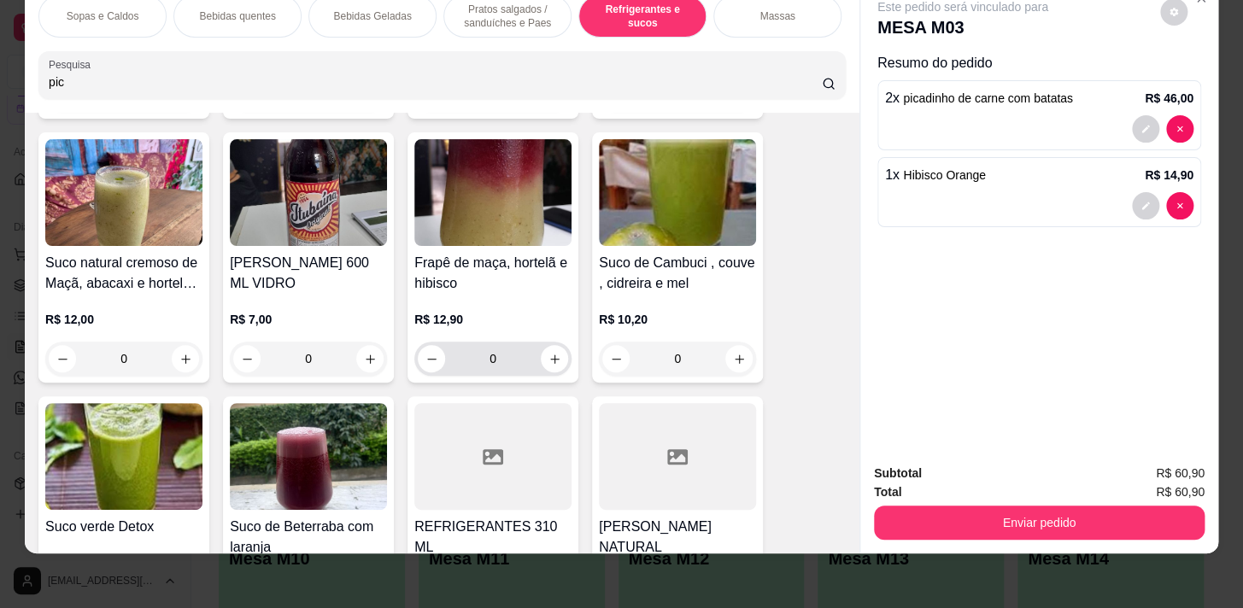
click at [556, 342] on div "0" at bounding box center [493, 359] width 150 height 34
click at [552, 355] on icon "increase-product-quantity" at bounding box center [555, 359] width 13 height 13
type input "1"
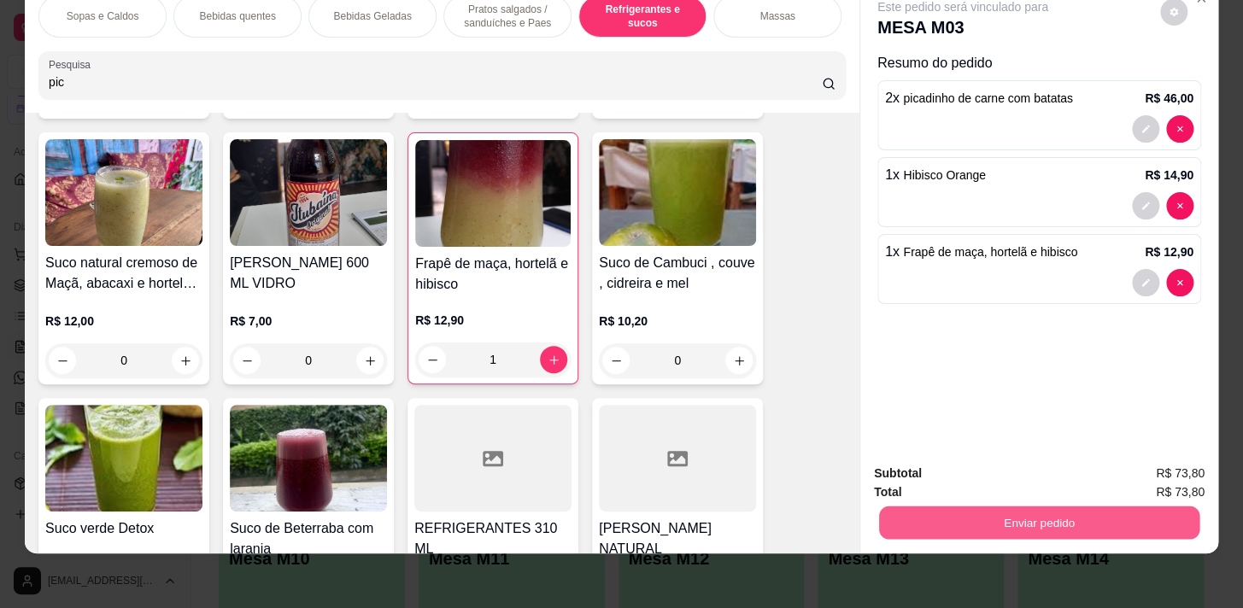
click at [1077, 506] on button "Enviar pedido" at bounding box center [1039, 522] width 320 height 33
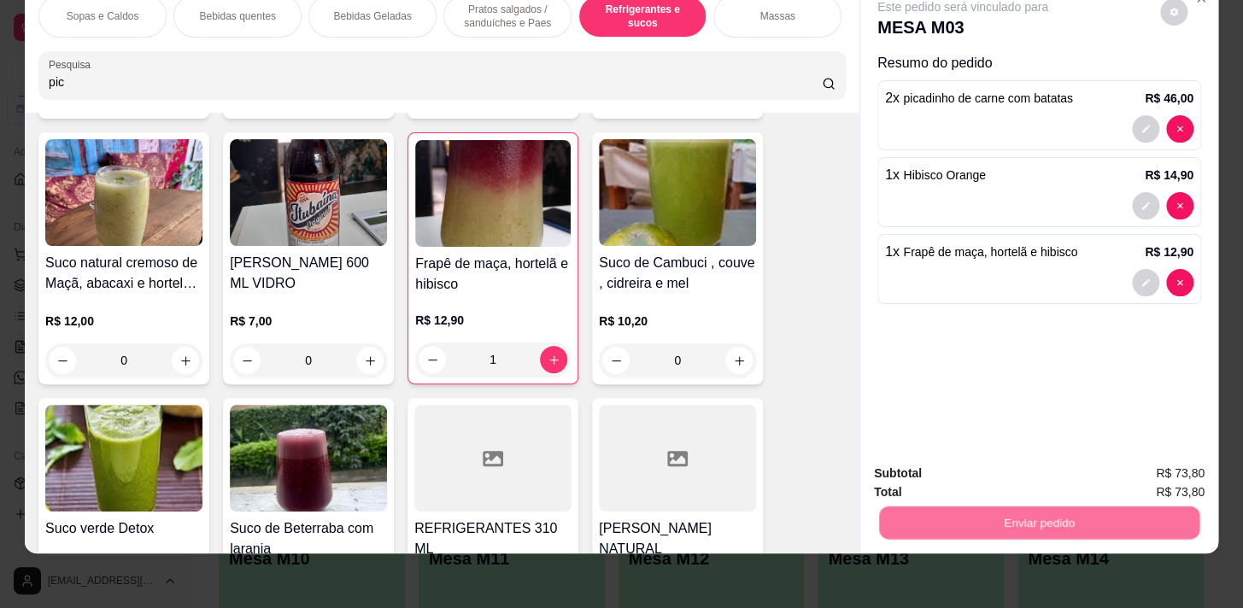
click at [1012, 449] on div "Deseja registrar o cliente que fez esse pedido? Essa é uma forma de identificar…" at bounding box center [1033, 449] width 292 height 73
click at [1007, 461] on button "Não registrar e enviar pedido" at bounding box center [983, 470] width 178 height 32
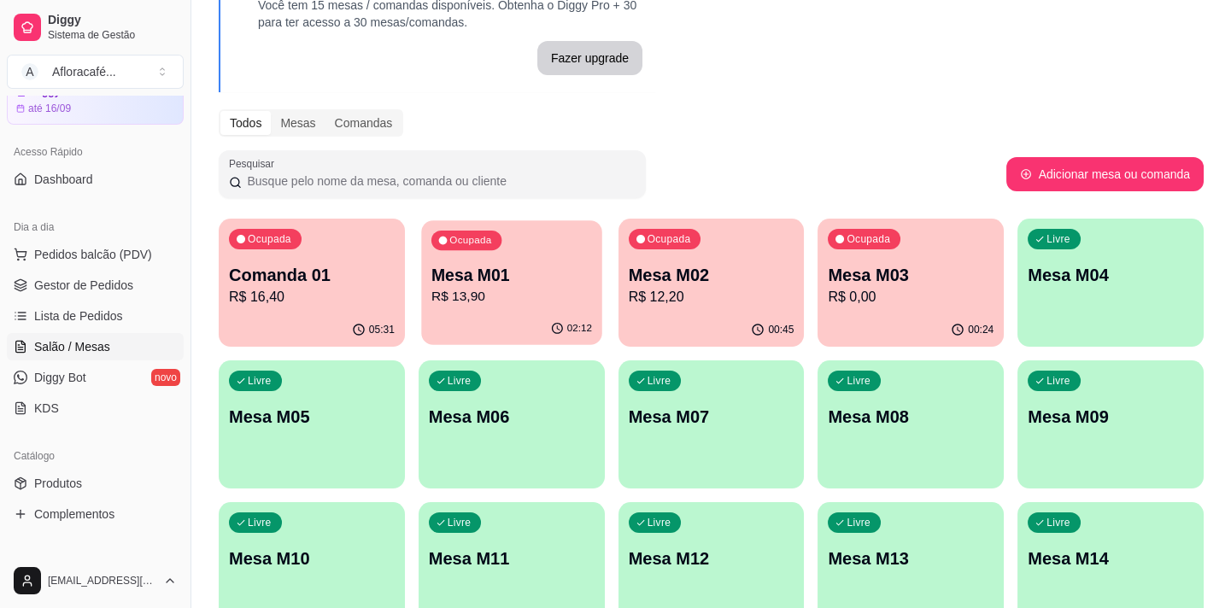
click at [501, 322] on div "02:12" at bounding box center [511, 329] width 180 height 32
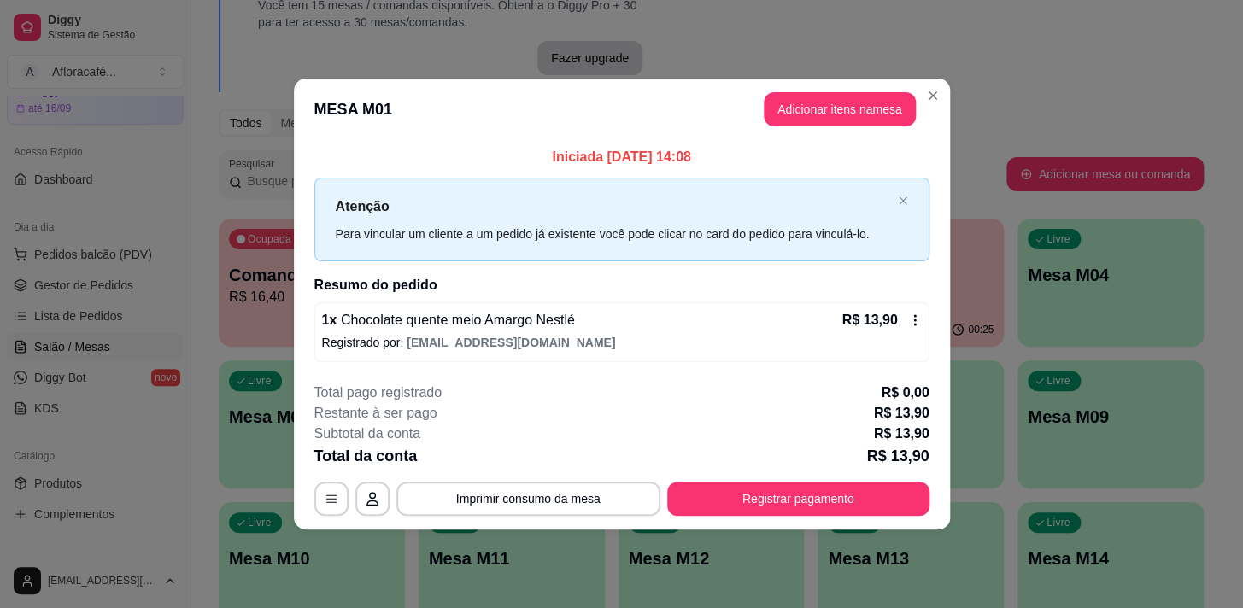
click at [924, 82] on header "MESA M01 Adicionar itens na mesa" at bounding box center [622, 110] width 656 height 62
click at [921, 109] on header "MESA M01 Adicionar itens na mesa" at bounding box center [622, 110] width 656 height 62
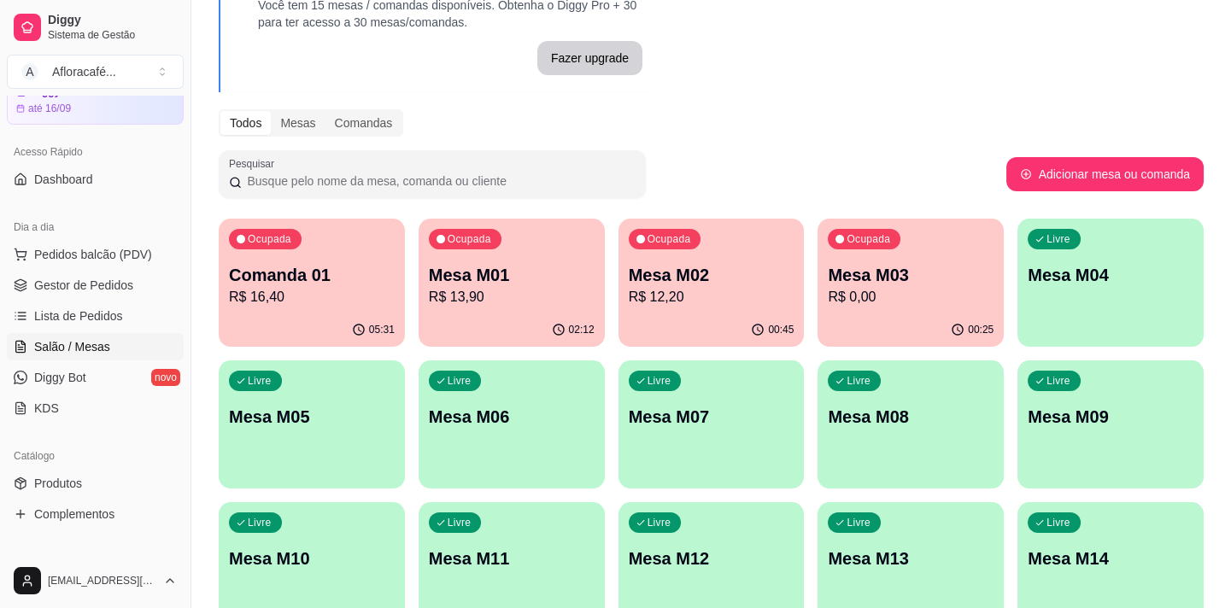
click at [939, 98] on div "Melhore seu plano Você tem 15 mesas / comandas disponíveis. Obtenha o Diggy Pro…" at bounding box center [711, 371] width 1040 height 844
click at [650, 293] on p "R$ 12,20" at bounding box center [711, 297] width 161 height 20
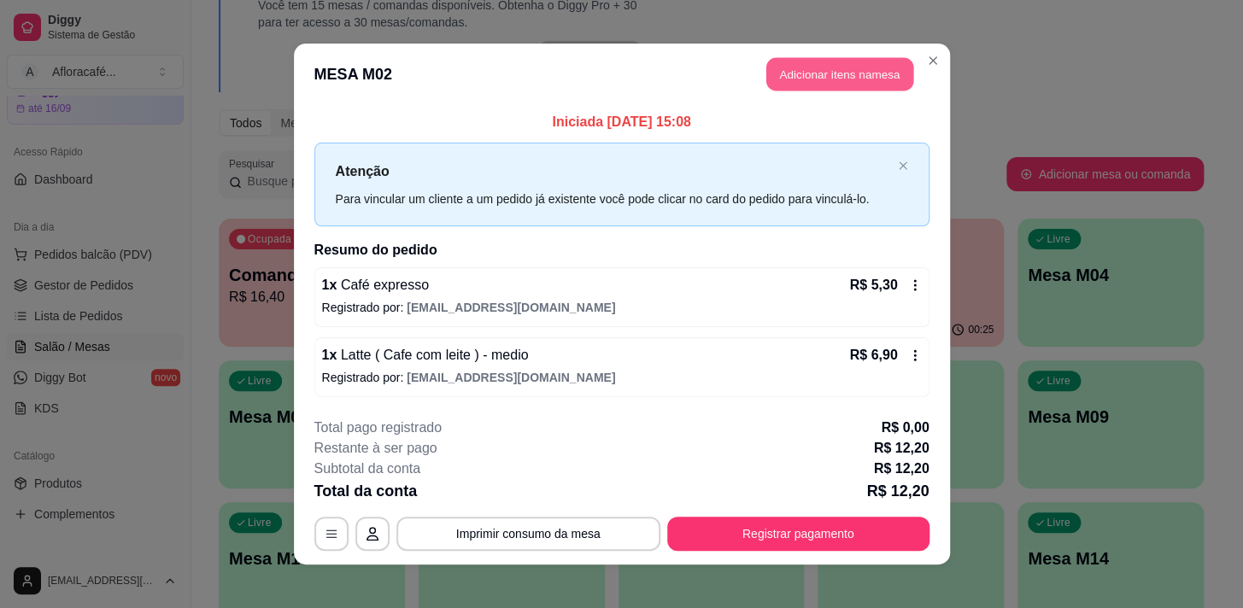
click at [823, 88] on button "Adicionar itens na mesa" at bounding box center [839, 74] width 147 height 33
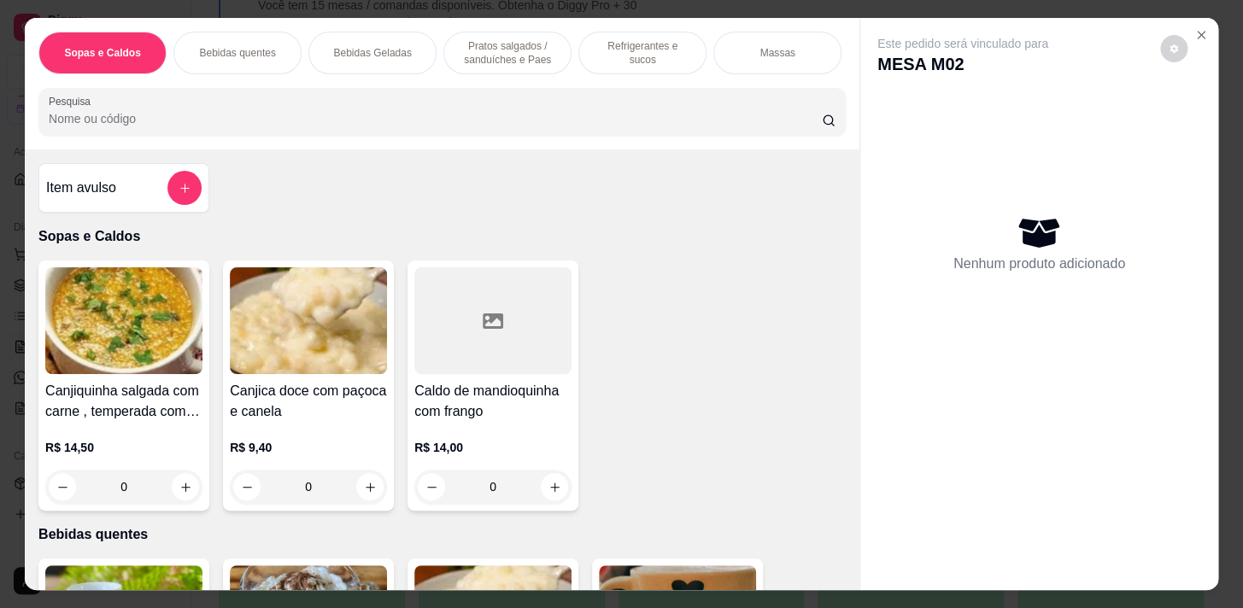
click at [505, 97] on div "Pesquisa" at bounding box center [441, 112] width 807 height 48
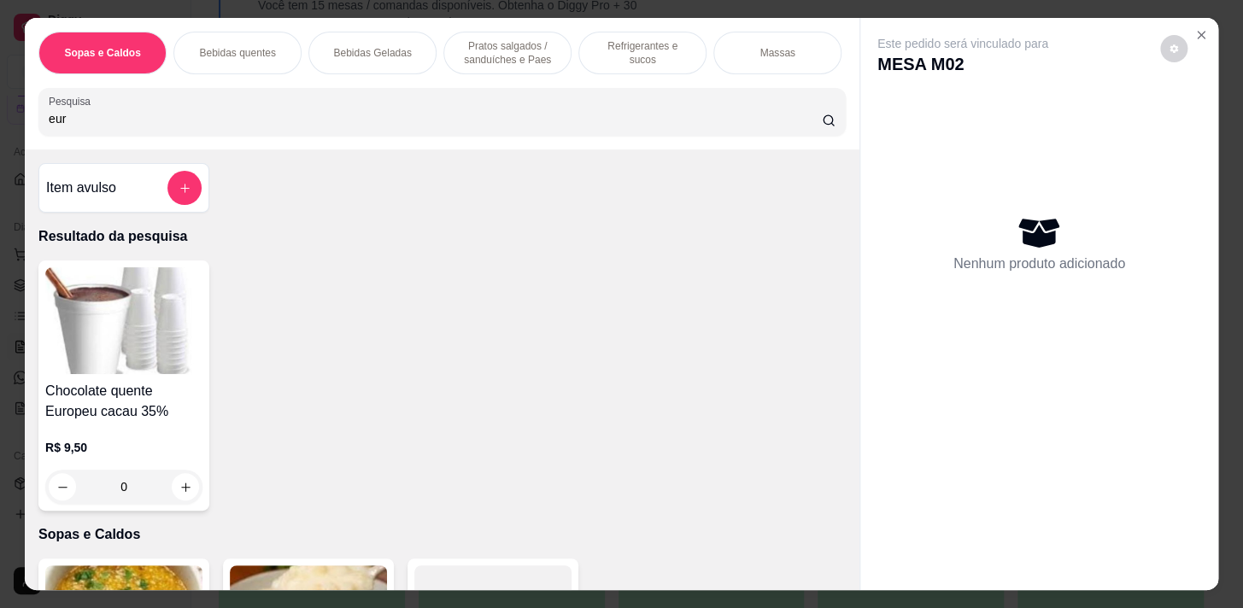
type input "eur"
click at [177, 485] on div "0" at bounding box center [123, 487] width 157 height 34
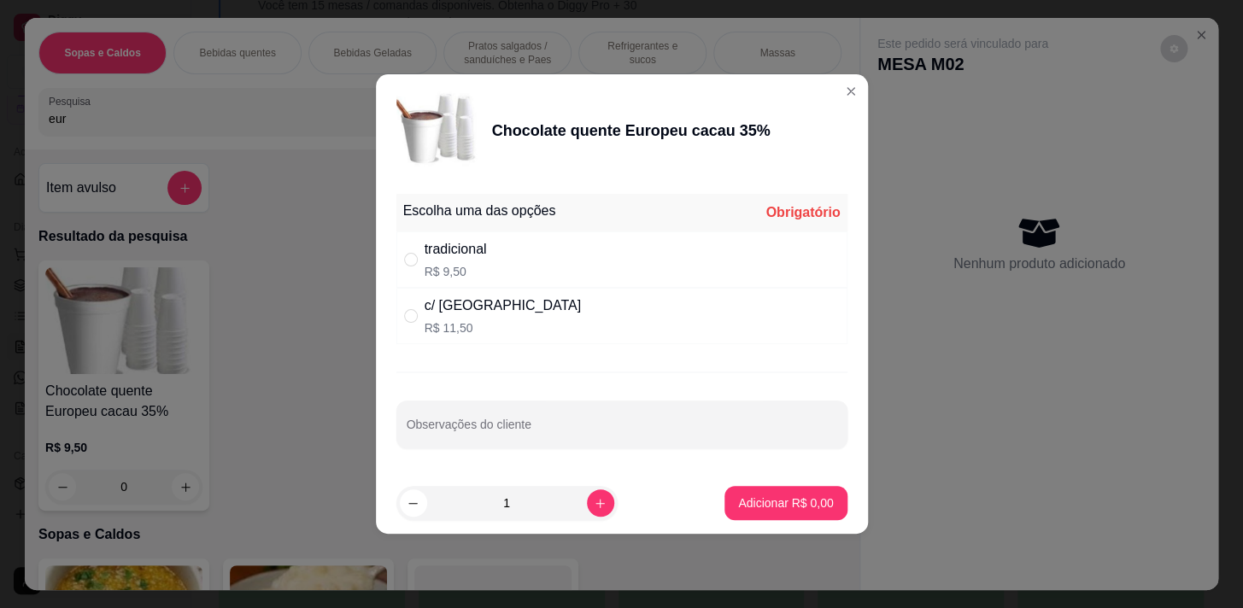
click at [563, 279] on div "tradicional R$ 9,50" at bounding box center [621, 260] width 451 height 56
radio input "true"
click at [818, 499] on p "Adicionar R$ 9,50" at bounding box center [786, 503] width 92 height 16
type input "1"
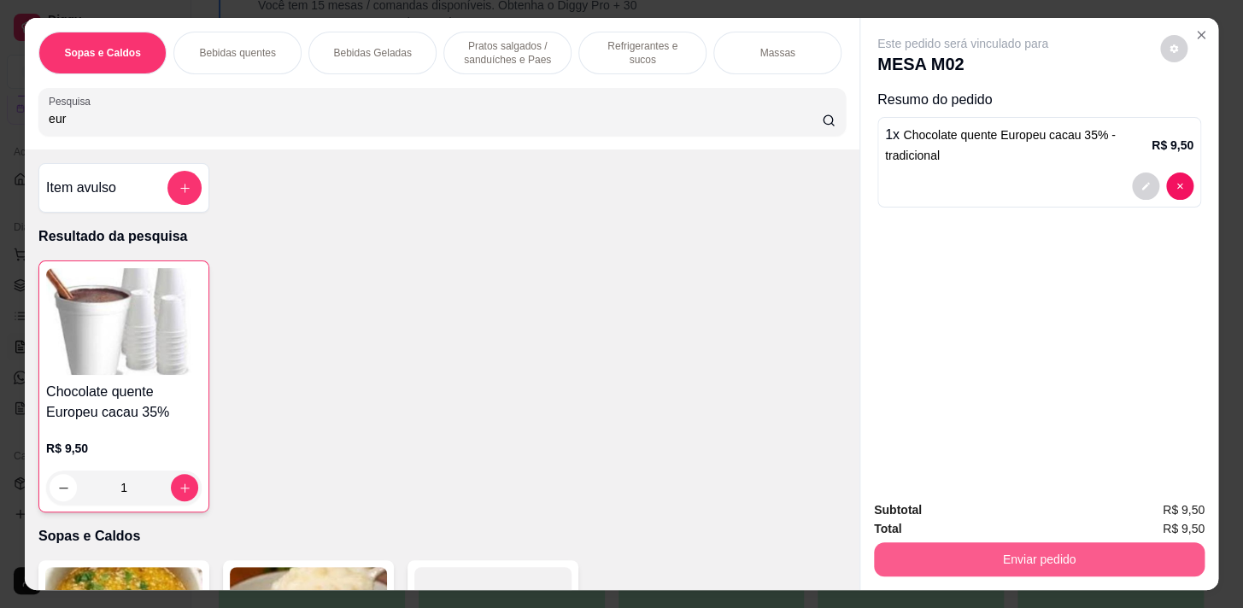
click at [1121, 543] on button "Enviar pedido" at bounding box center [1039, 560] width 331 height 34
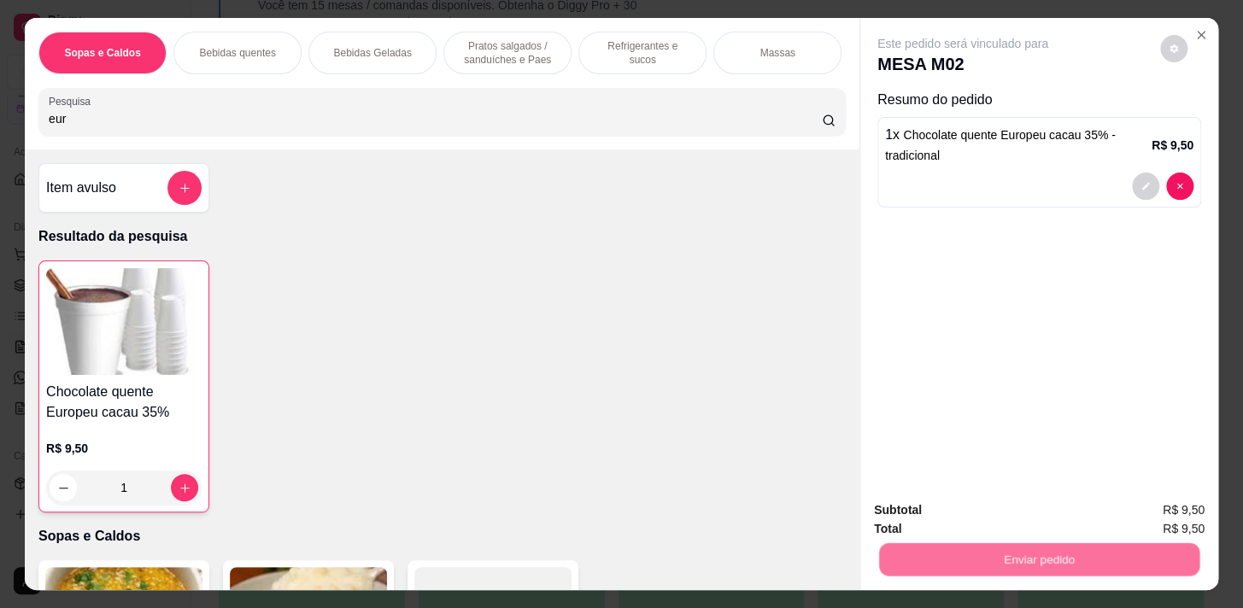
click at [1050, 507] on button "Não registrar e enviar pedido" at bounding box center [982, 512] width 173 height 32
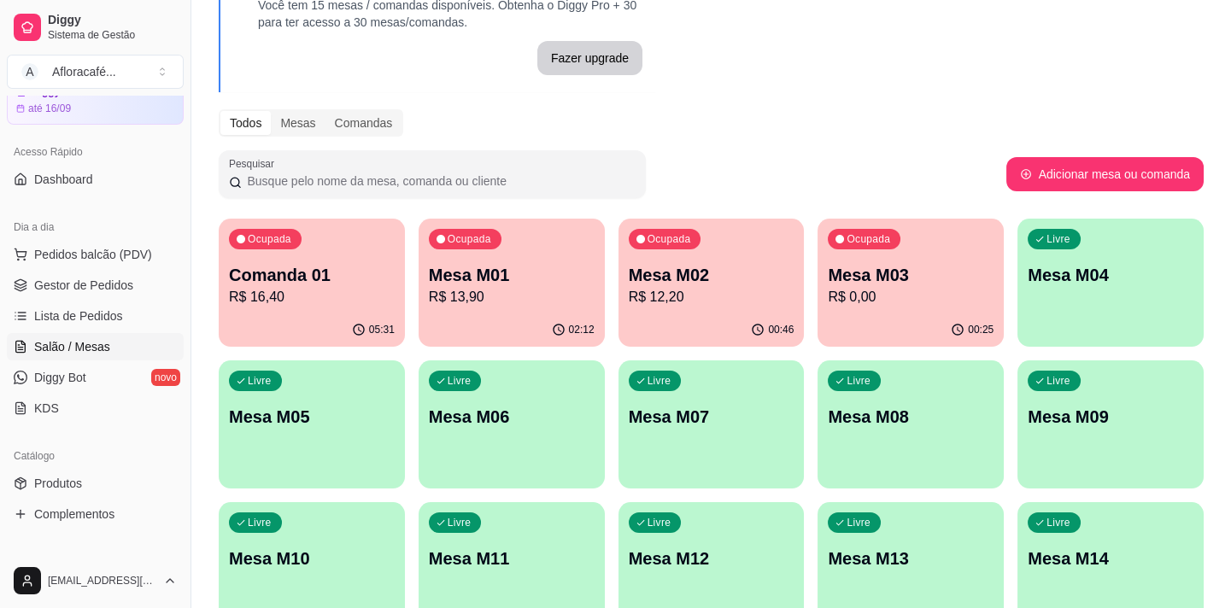
click at [962, 249] on div "Ocupada Mesa M03 R$ 0,00" at bounding box center [911, 266] width 186 height 95
click at [496, 264] on p "Mesa M01" at bounding box center [511, 275] width 161 height 23
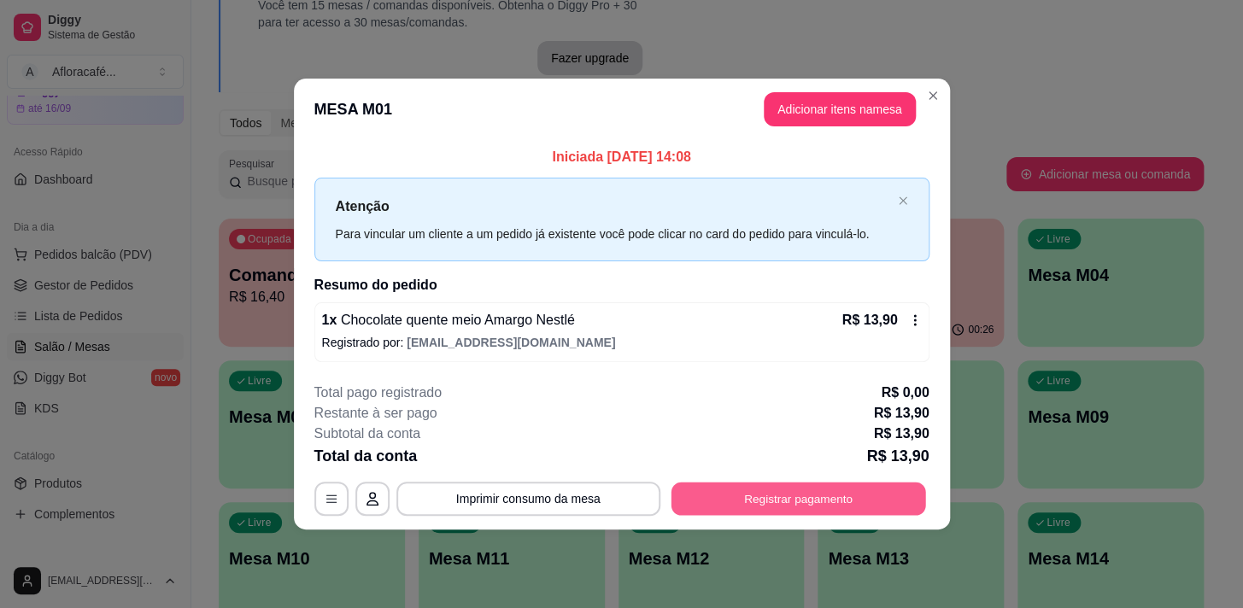
click at [789, 496] on button "Registrar pagamento" at bounding box center [798, 498] width 255 height 33
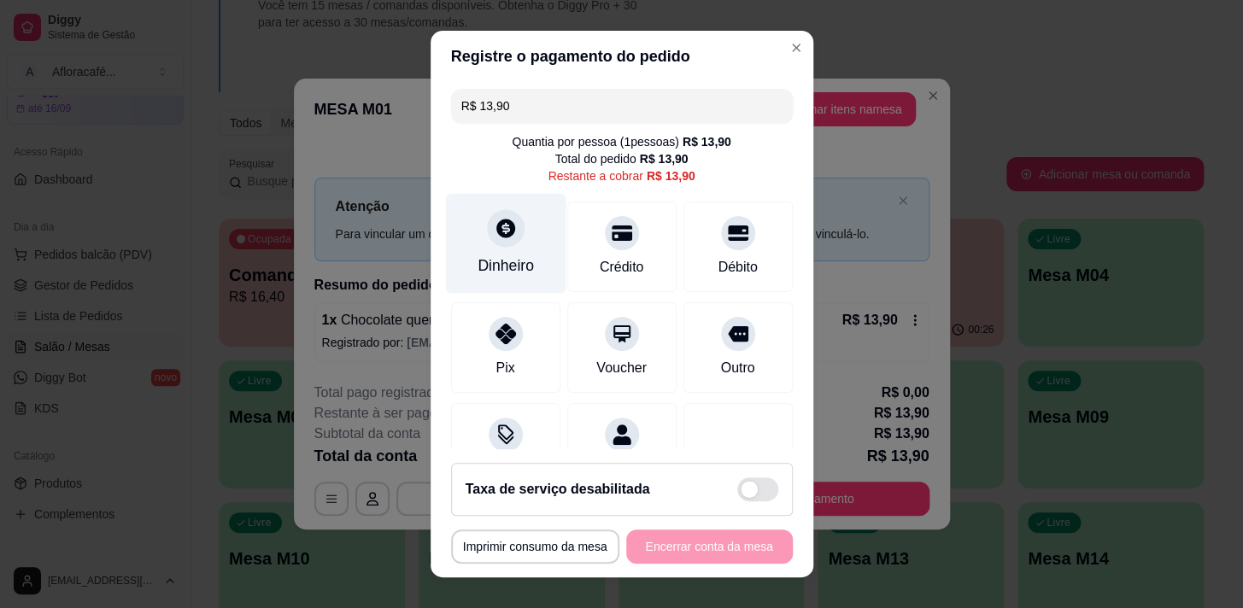
click at [506, 251] on div "Dinheiro" at bounding box center [505, 243] width 120 height 100
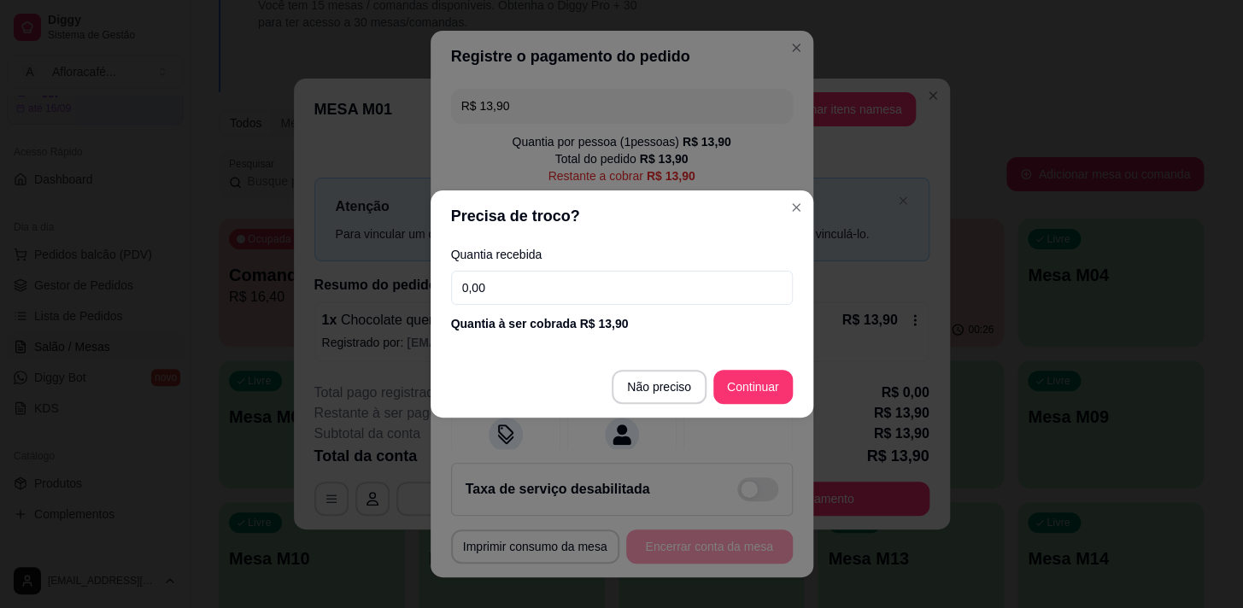
click at [601, 275] on input "0,00" at bounding box center [622, 288] width 342 height 34
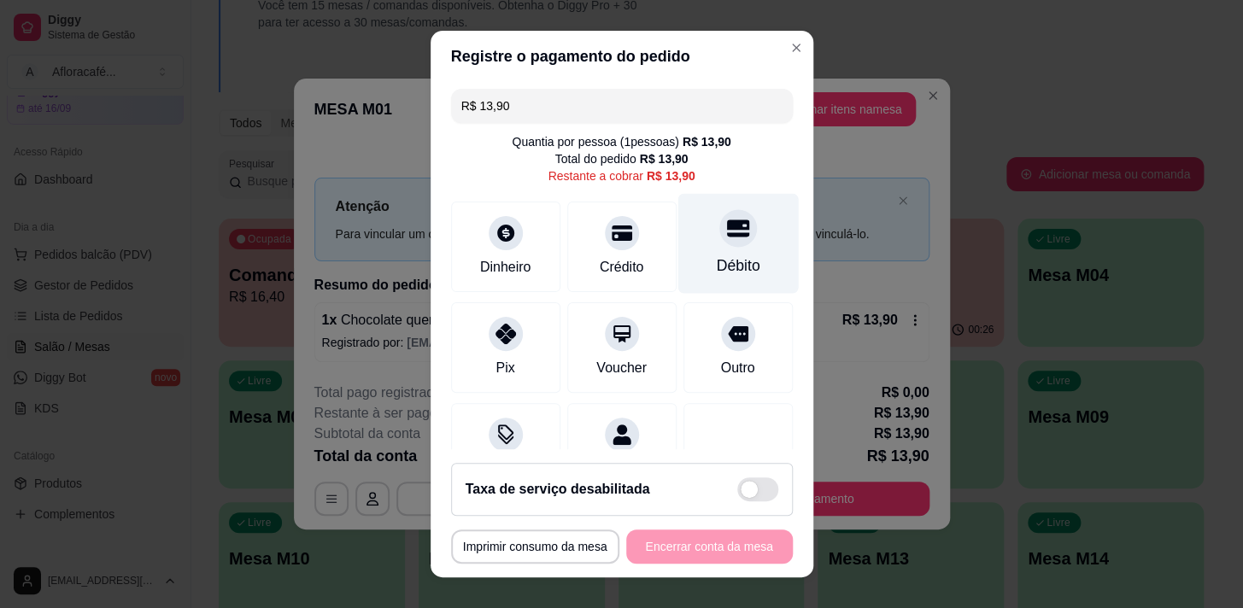
click at [725, 220] on div at bounding box center [738, 228] width 38 height 38
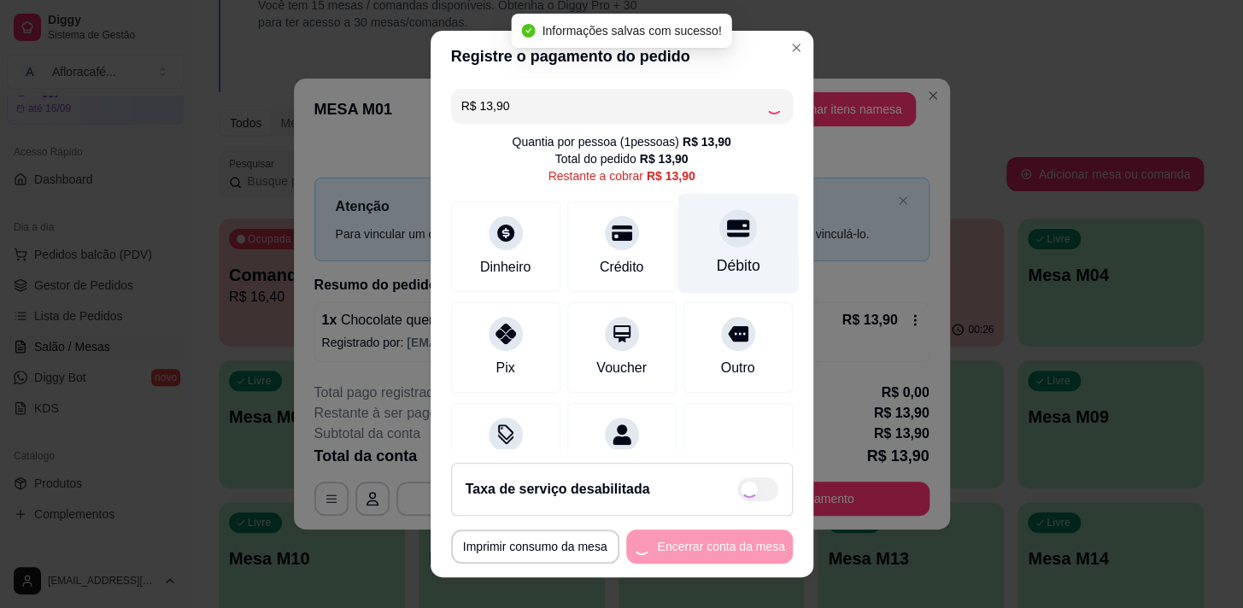
type input "R$ 0,00"
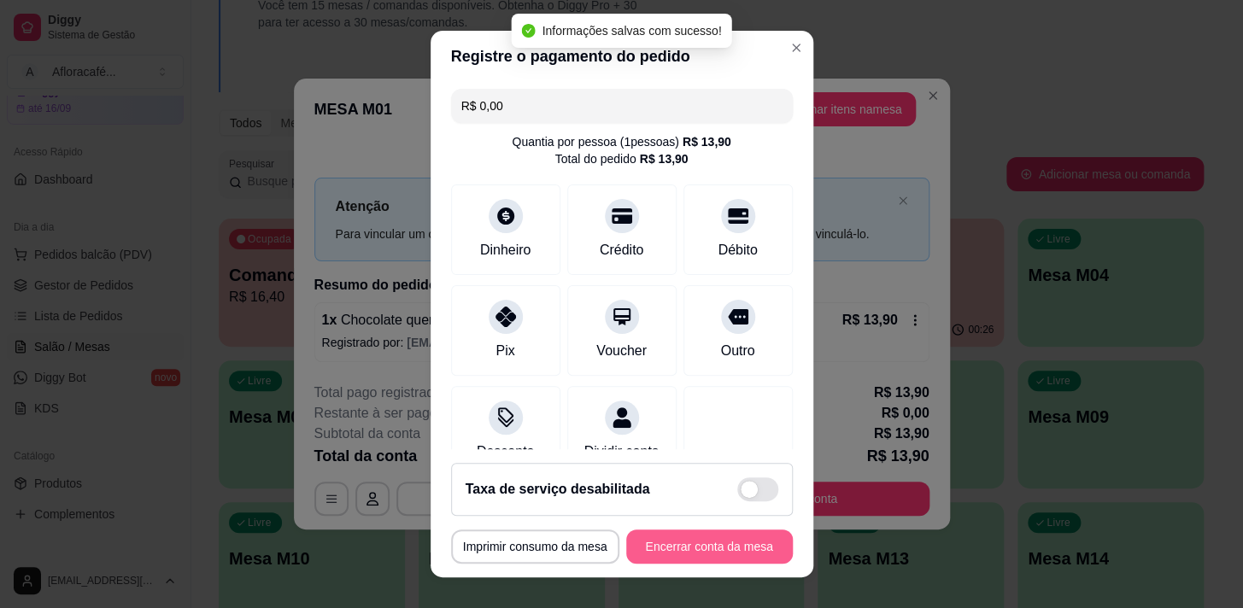
click at [701, 541] on button "Encerrar conta da mesa" at bounding box center [709, 547] width 167 height 34
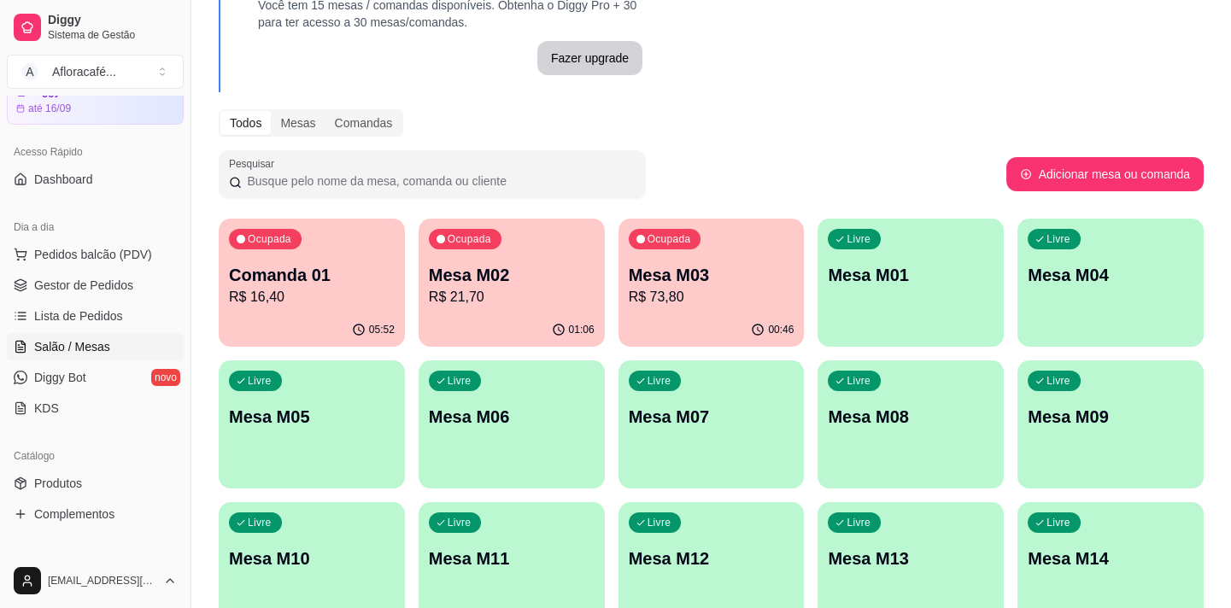
click at [508, 318] on div "01:06" at bounding box center [512, 330] width 186 height 33
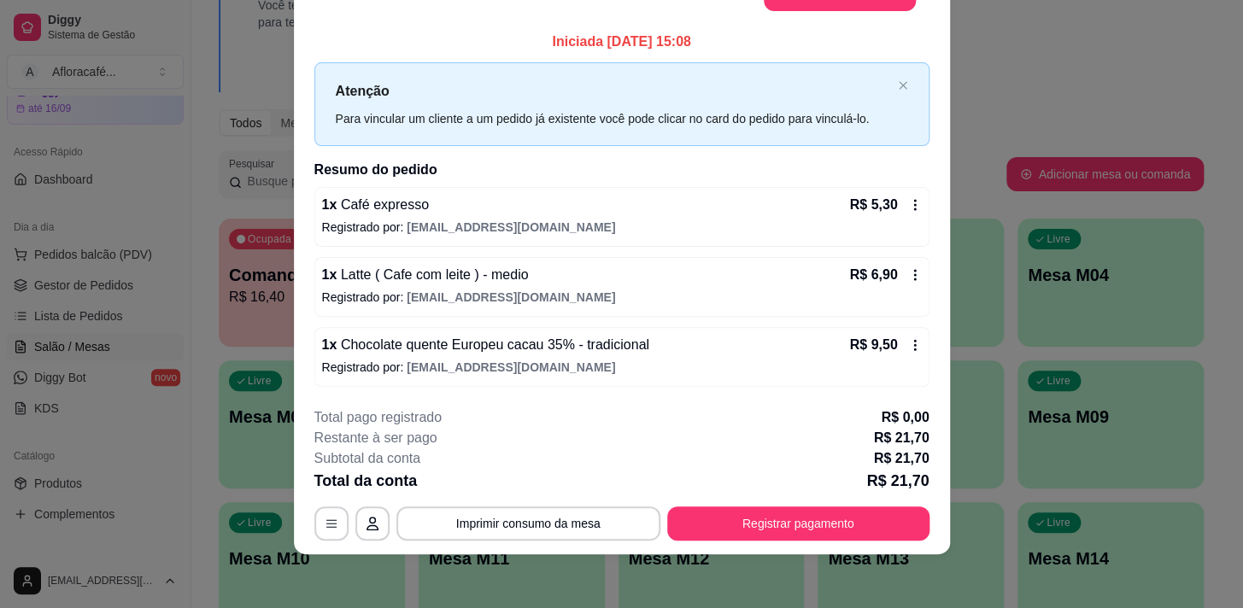
scroll to position [0, 0]
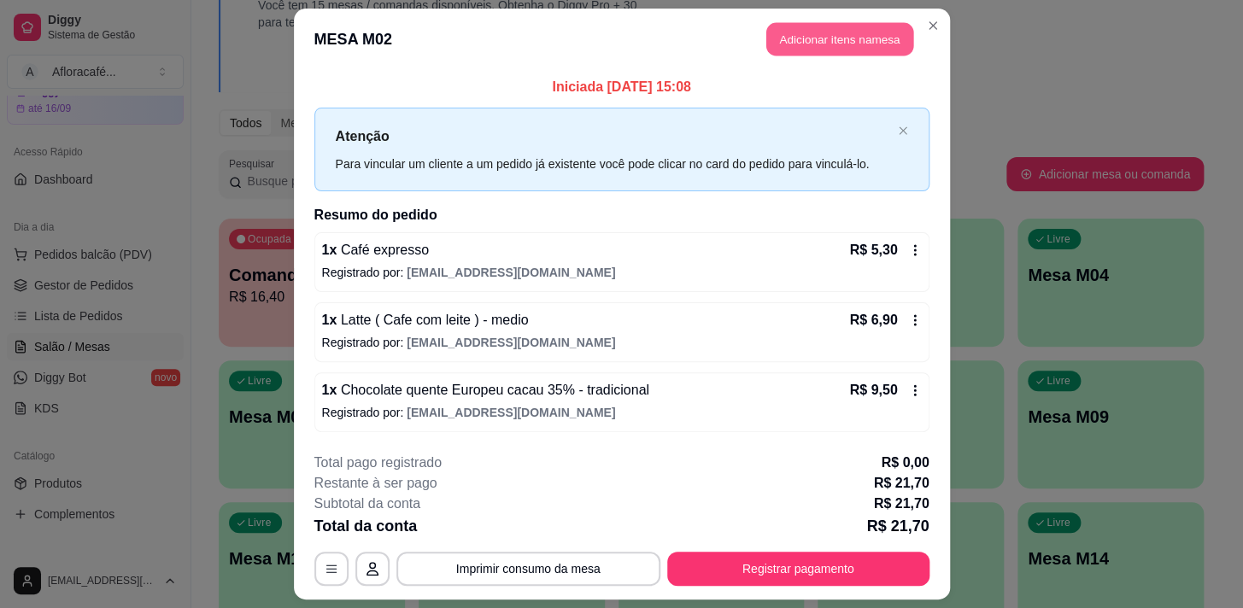
click at [801, 43] on button "Adicionar itens na mesa" at bounding box center [839, 39] width 147 height 33
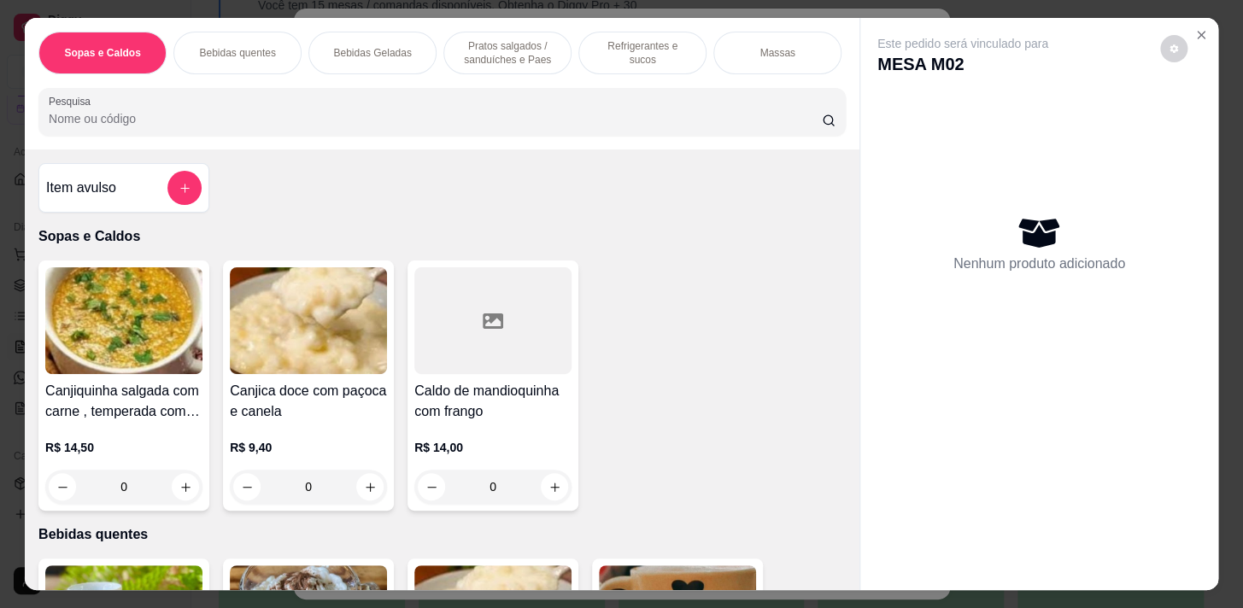
drag, startPoint x: 461, startPoint y: 148, endPoint x: 463, endPoint y: 139, distance: 8.9
click at [462, 143] on div "Sopas e Caldos Bebidas quentes Bebidas Geladas Pratos salgados / sanduíches e P…" at bounding box center [442, 84] width 835 height 132
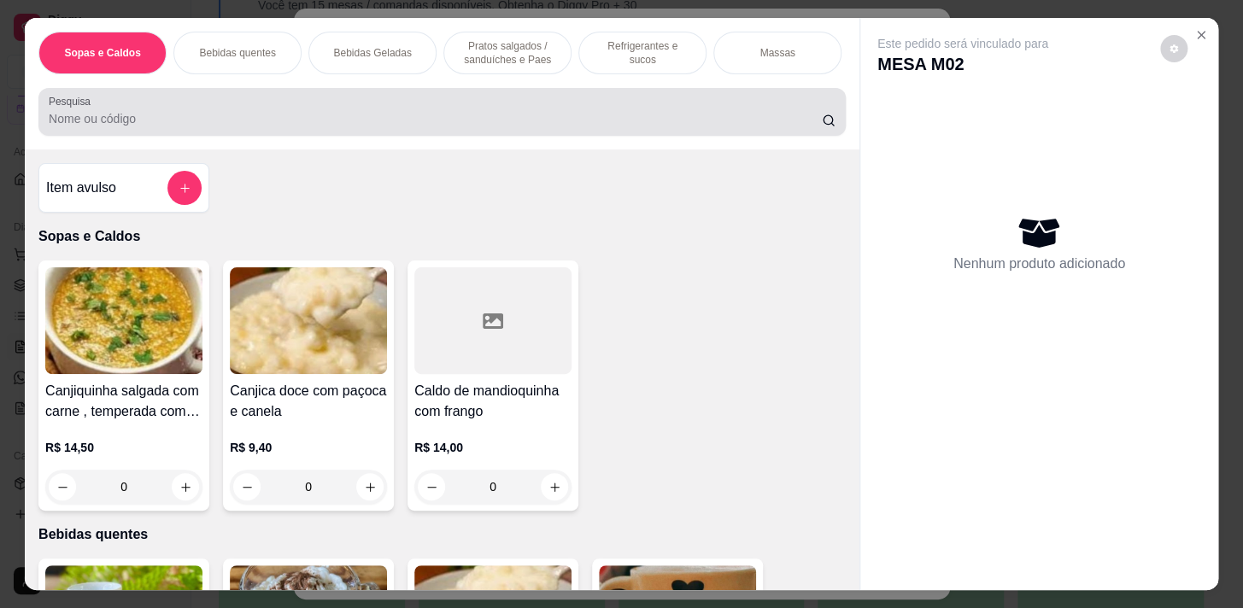
click at [463, 136] on div "Pesquisa" at bounding box center [441, 112] width 807 height 48
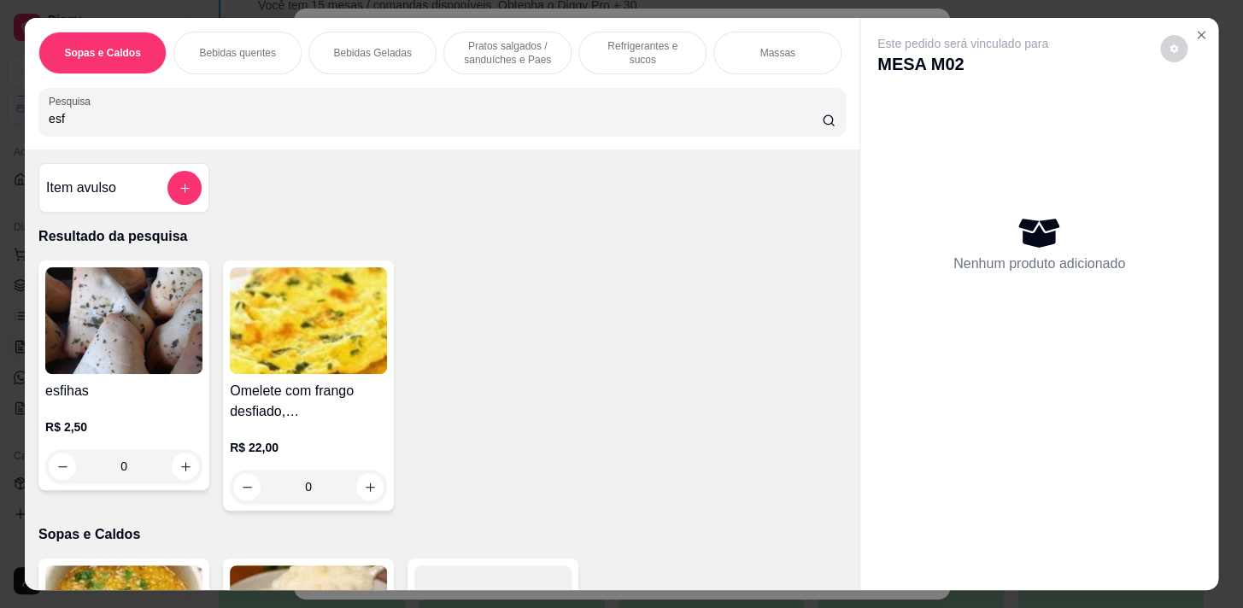
type input "esf"
click at [180, 473] on div "0" at bounding box center [123, 466] width 157 height 34
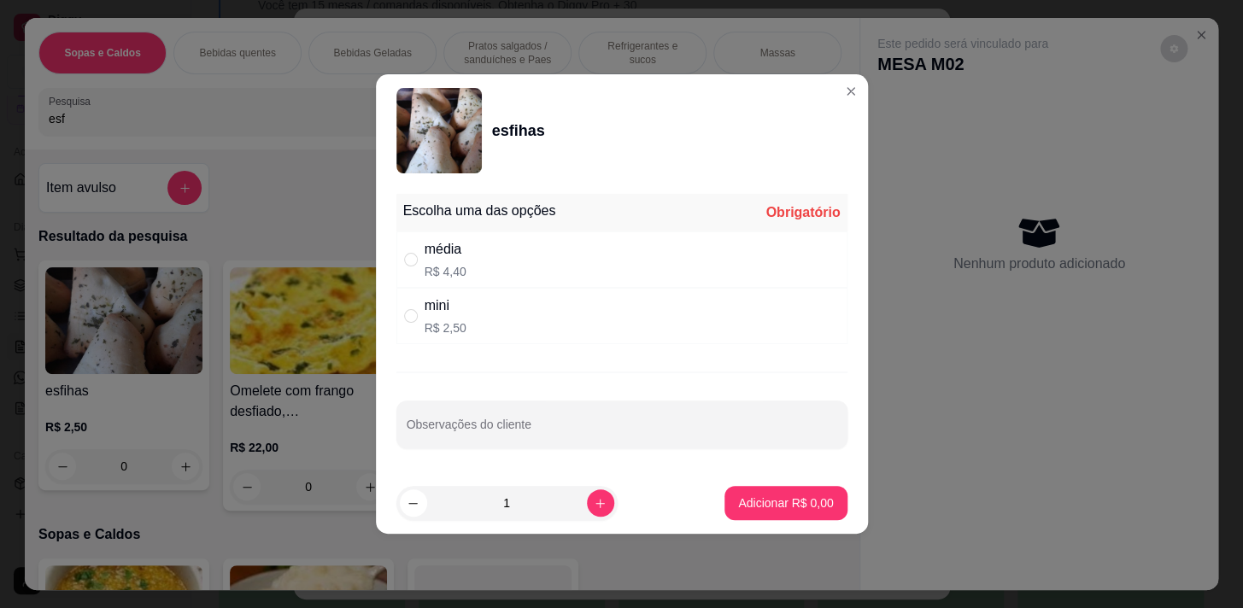
click at [449, 264] on p "R$ 4,40" at bounding box center [446, 271] width 42 height 17
radio input "true"
click at [794, 510] on p "Adicionar R$ 4,40" at bounding box center [785, 503] width 95 height 17
type input "1"
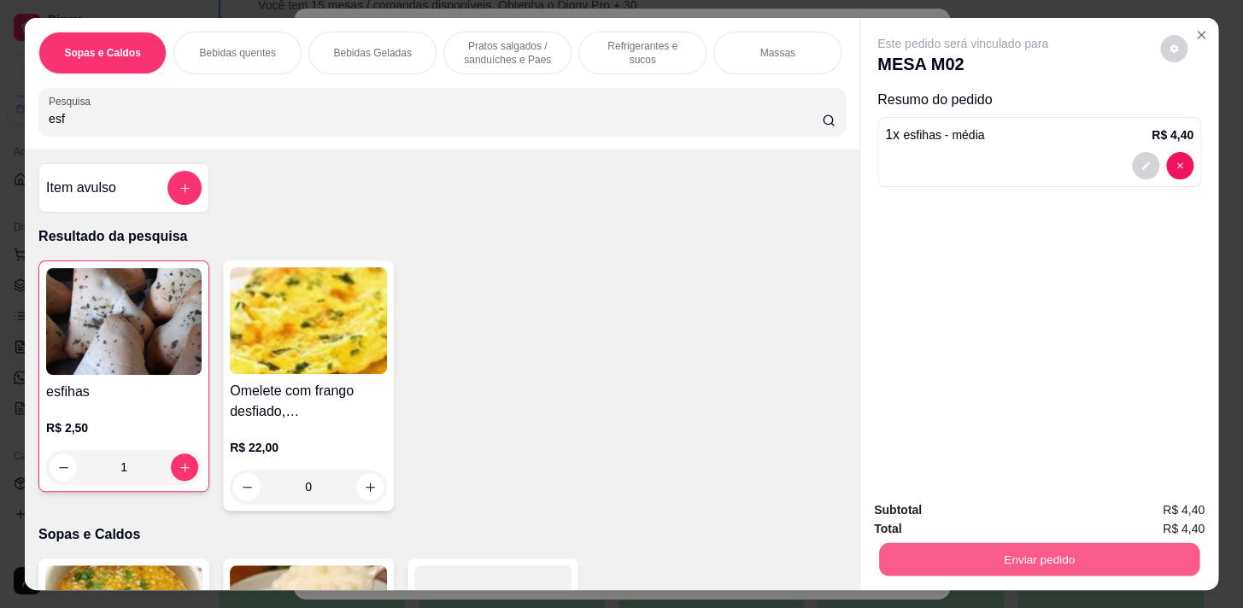
click at [1013, 544] on button "Enviar pedido" at bounding box center [1039, 559] width 320 height 33
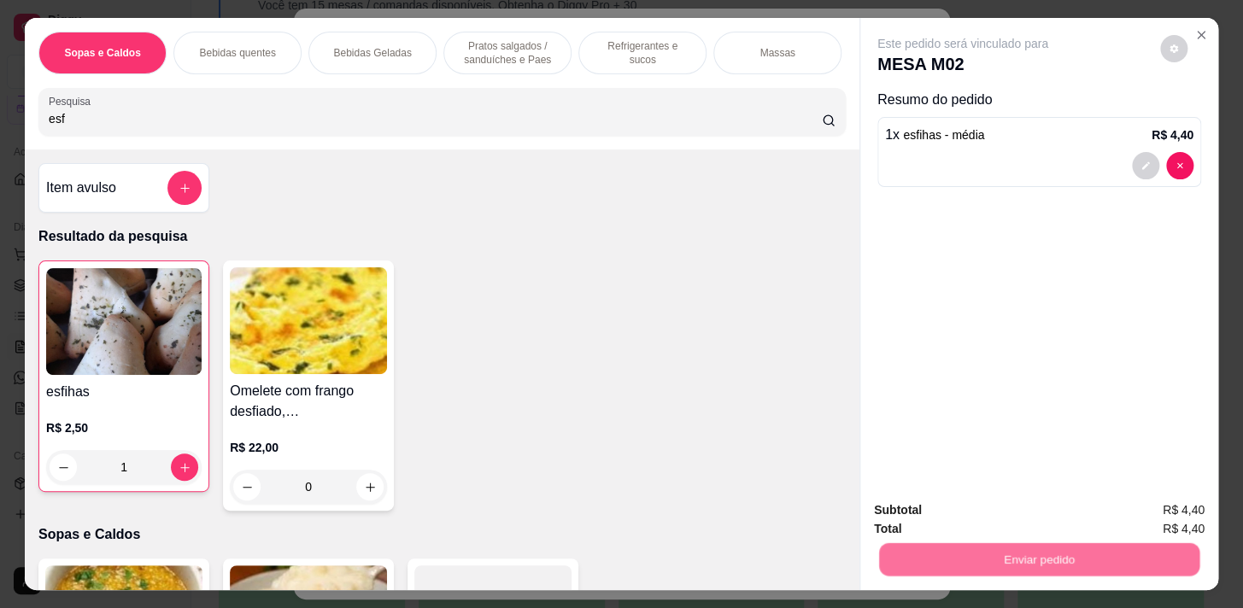
click at [990, 496] on button "Não registrar e enviar pedido" at bounding box center [982, 512] width 173 height 32
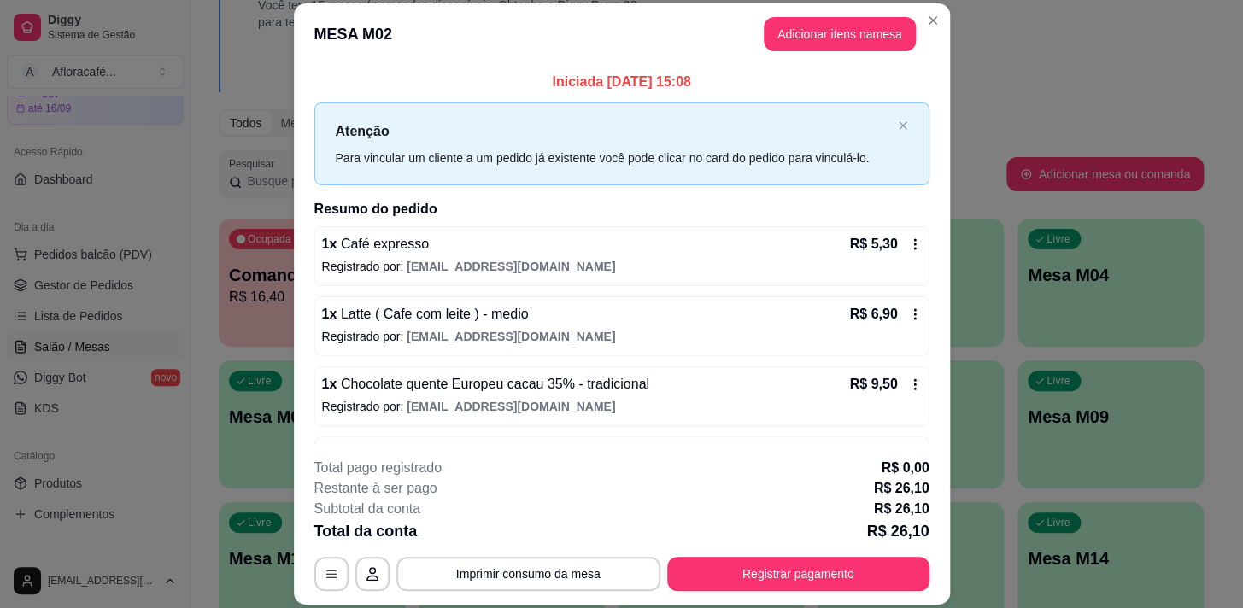
scroll to position [57, 0]
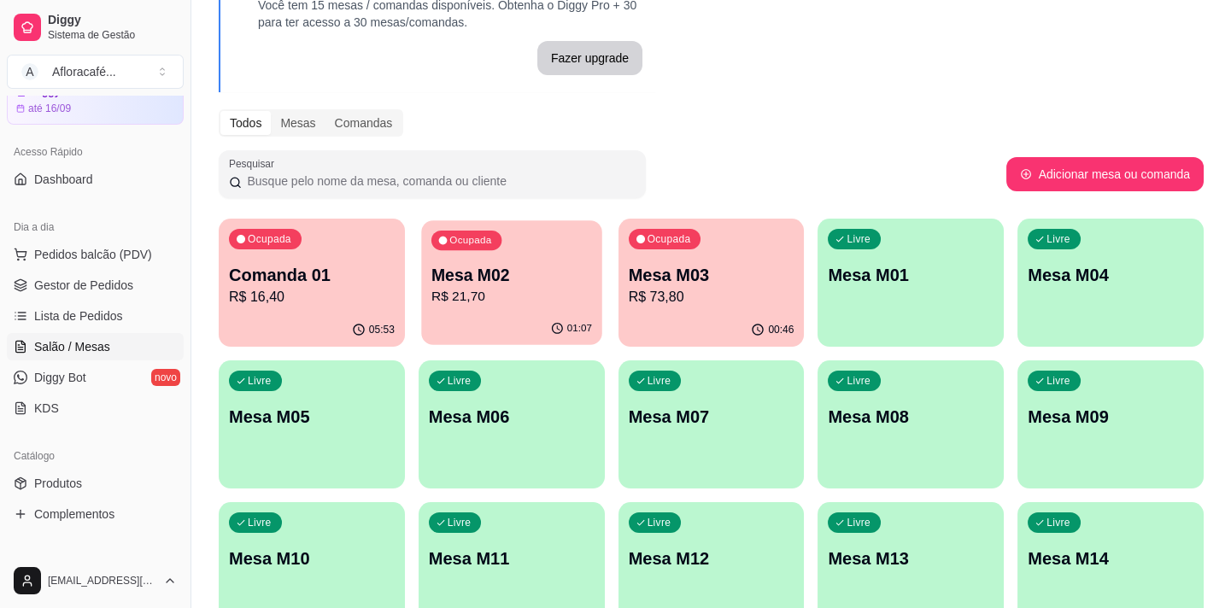
click at [514, 304] on p "R$ 21,70" at bounding box center [511, 297] width 161 height 20
click at [727, 281] on p "Mesa M03" at bounding box center [711, 275] width 161 height 23
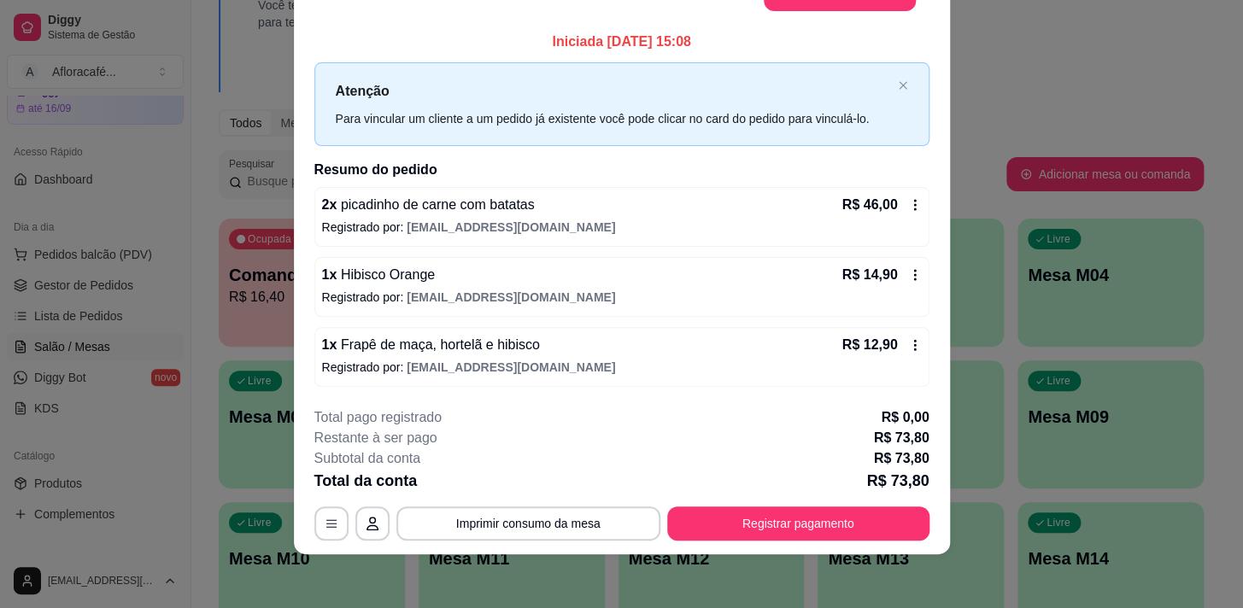
scroll to position [0, 0]
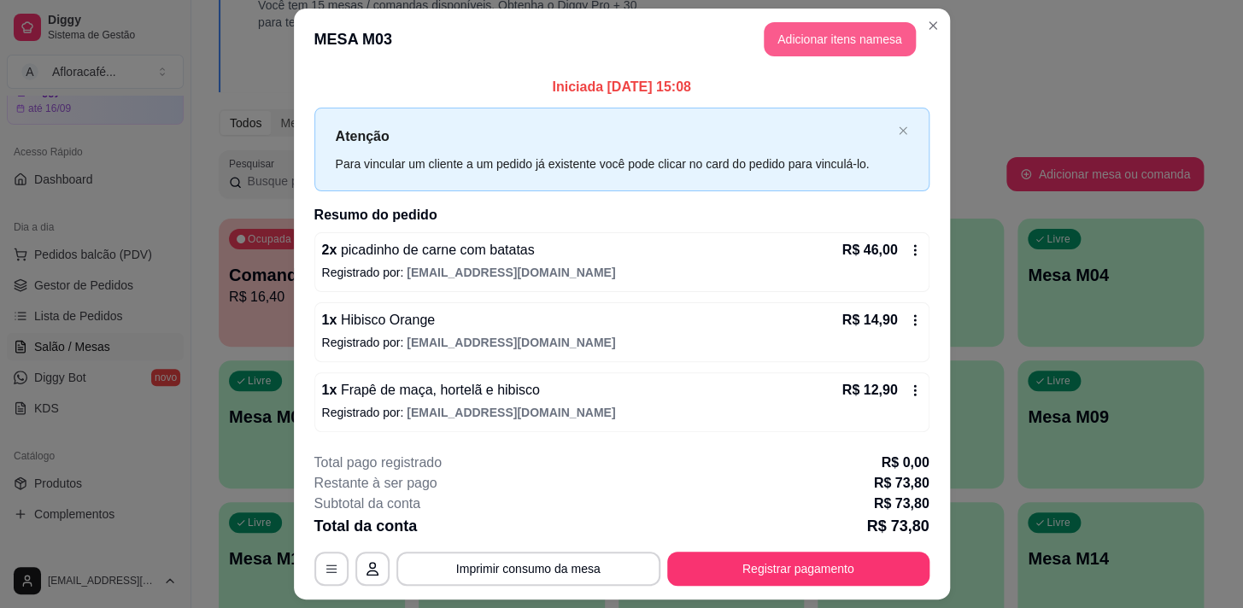
click at [819, 33] on button "Adicionar itens na mesa" at bounding box center [840, 39] width 152 height 34
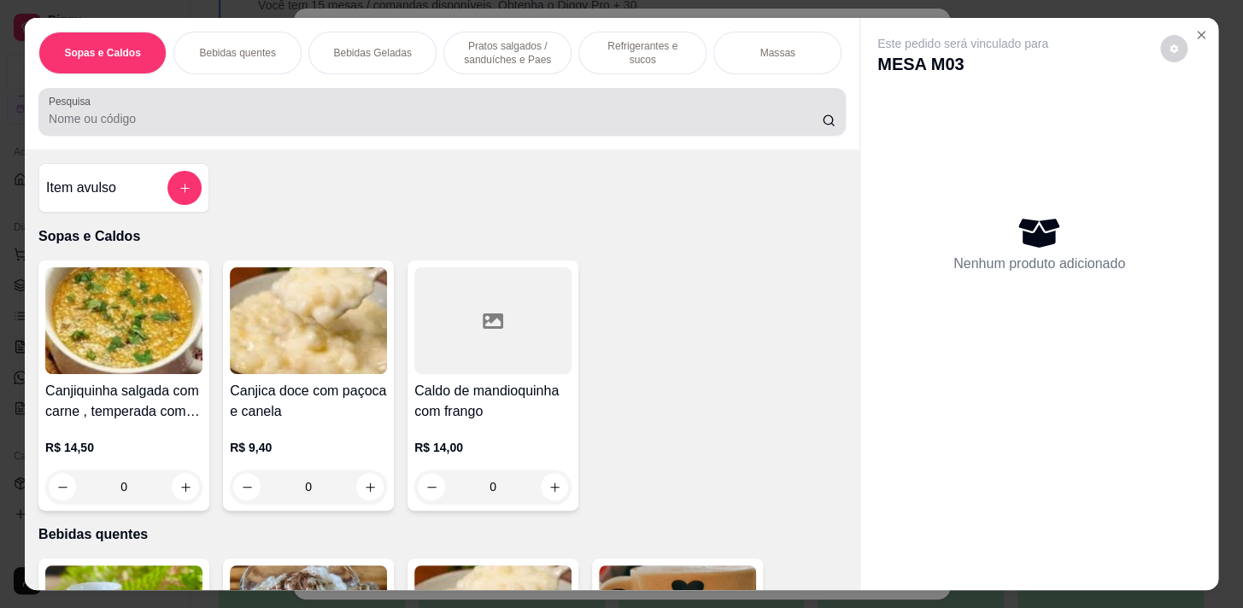
click at [399, 120] on input "Pesquisa" at bounding box center [435, 118] width 773 height 17
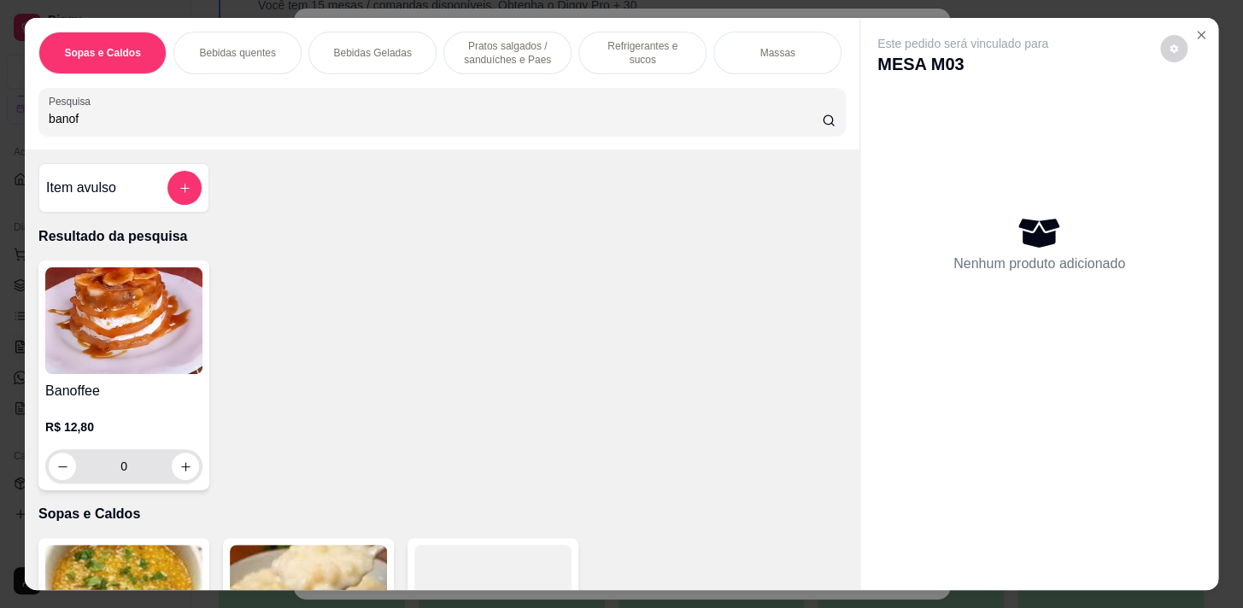
type input "banof"
click at [184, 466] on icon "increase-product-quantity" at bounding box center [185, 467] width 13 height 13
type input "1"
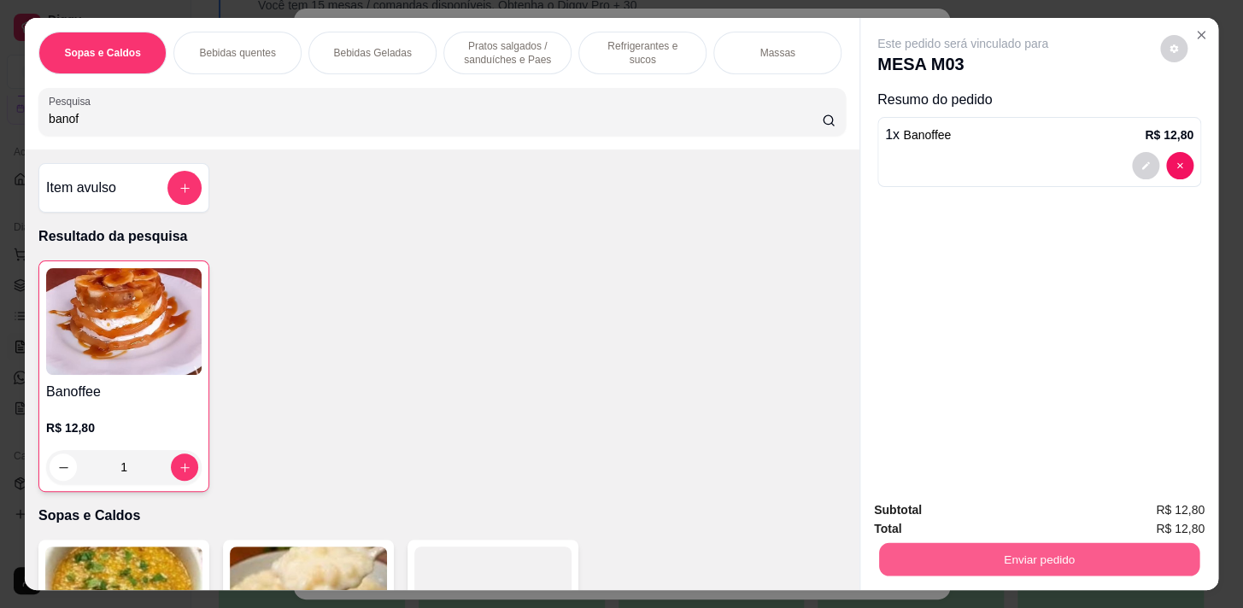
click at [980, 565] on button "Enviar pedido" at bounding box center [1039, 559] width 320 height 33
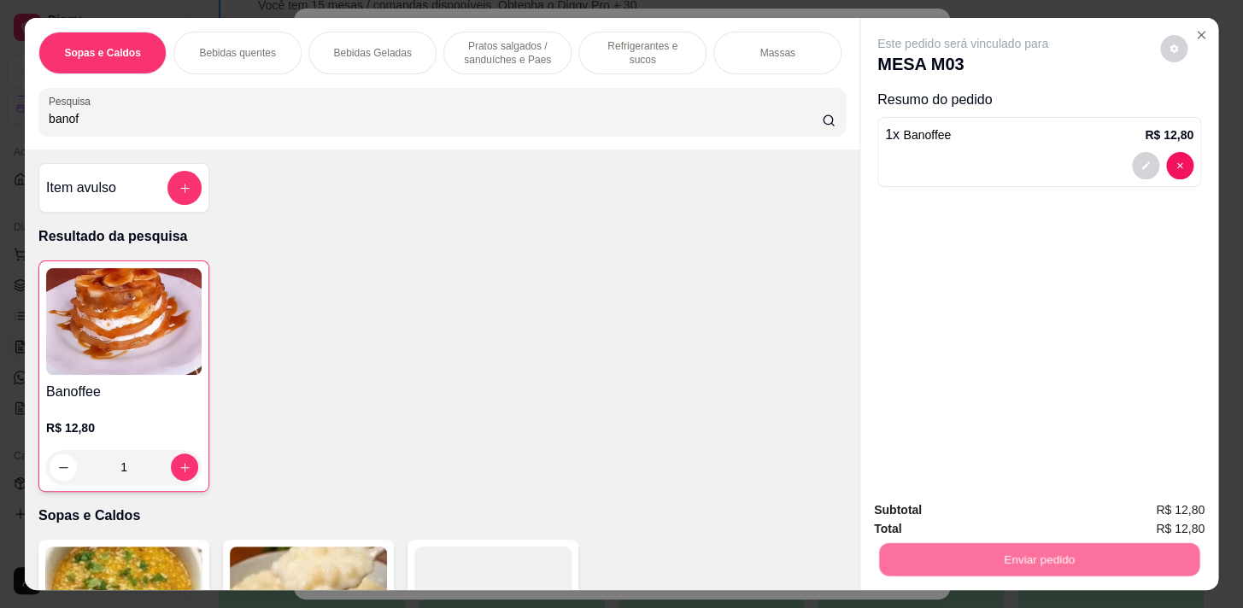
click at [978, 517] on button "Não registrar e enviar pedido" at bounding box center [983, 512] width 178 height 32
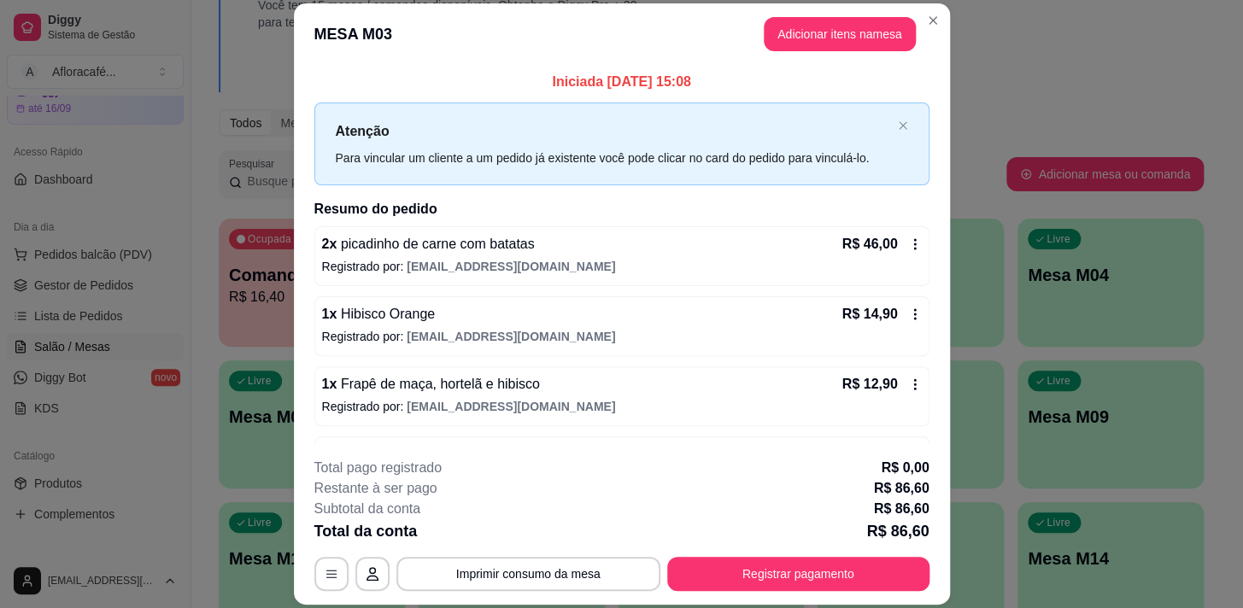
scroll to position [57, 0]
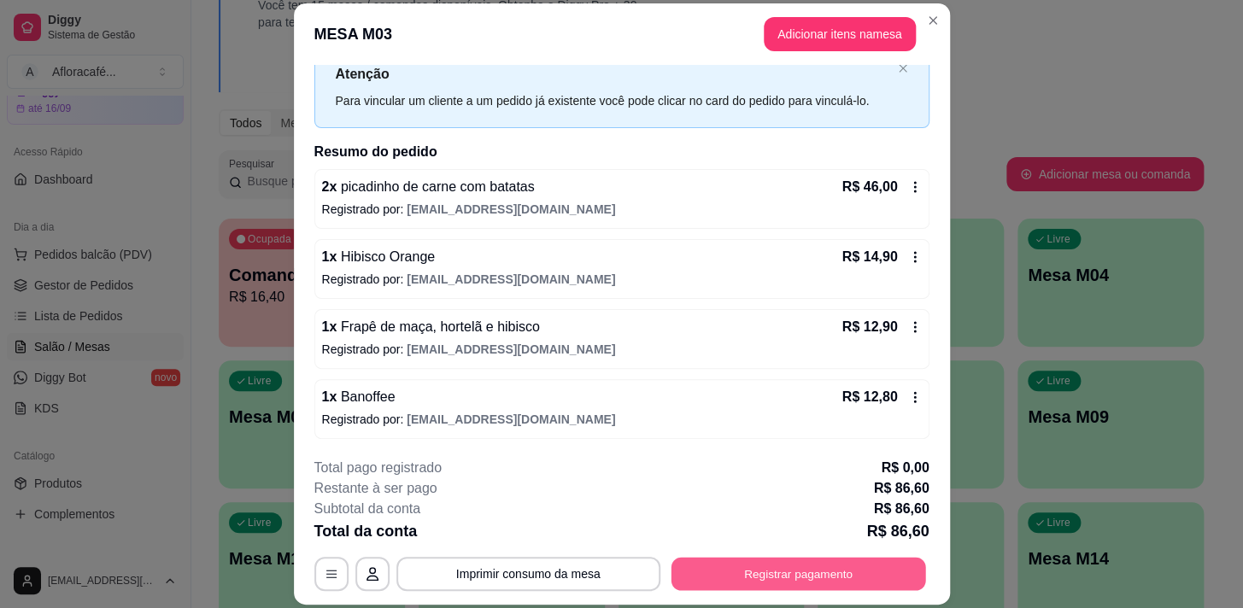
click at [818, 563] on button "Registrar pagamento" at bounding box center [798, 574] width 255 height 33
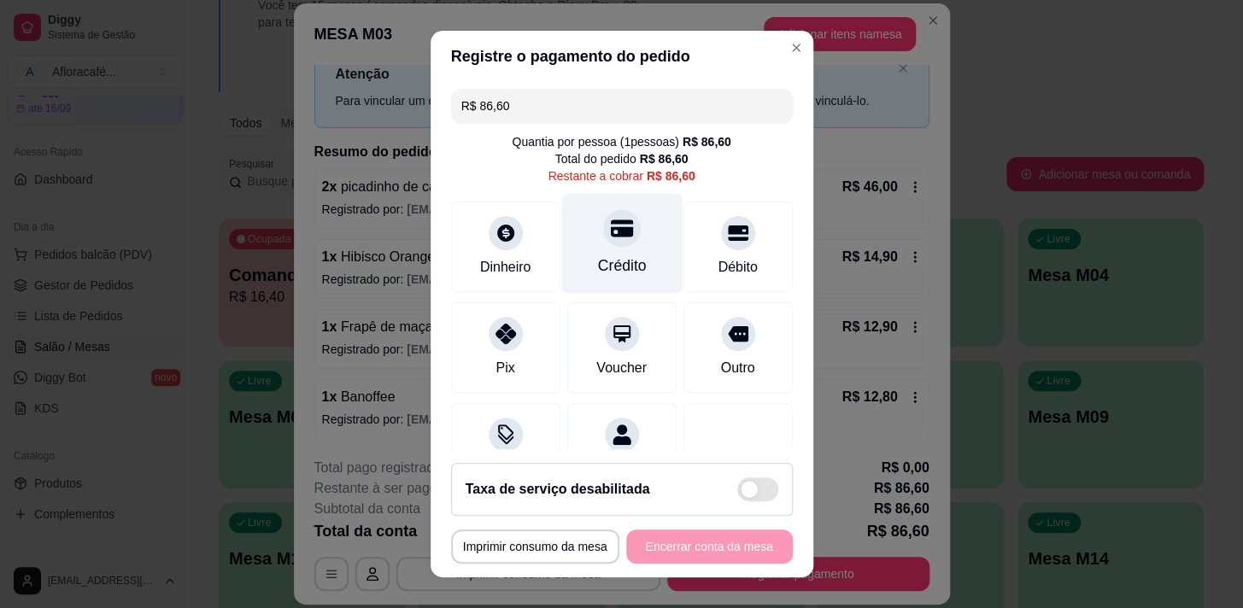
drag, startPoint x: 602, startPoint y: 255, endPoint x: 613, endPoint y: 238, distance: 21.1
click at [609, 244] on div "Crédito" at bounding box center [621, 243] width 120 height 100
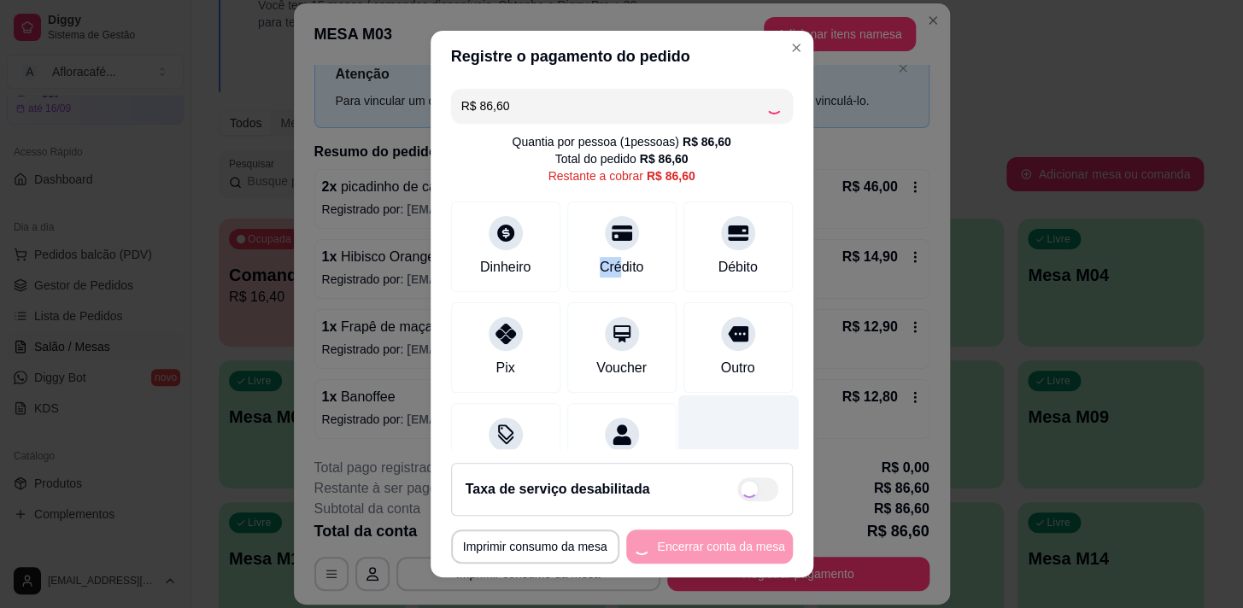
type input "R$ 0,00"
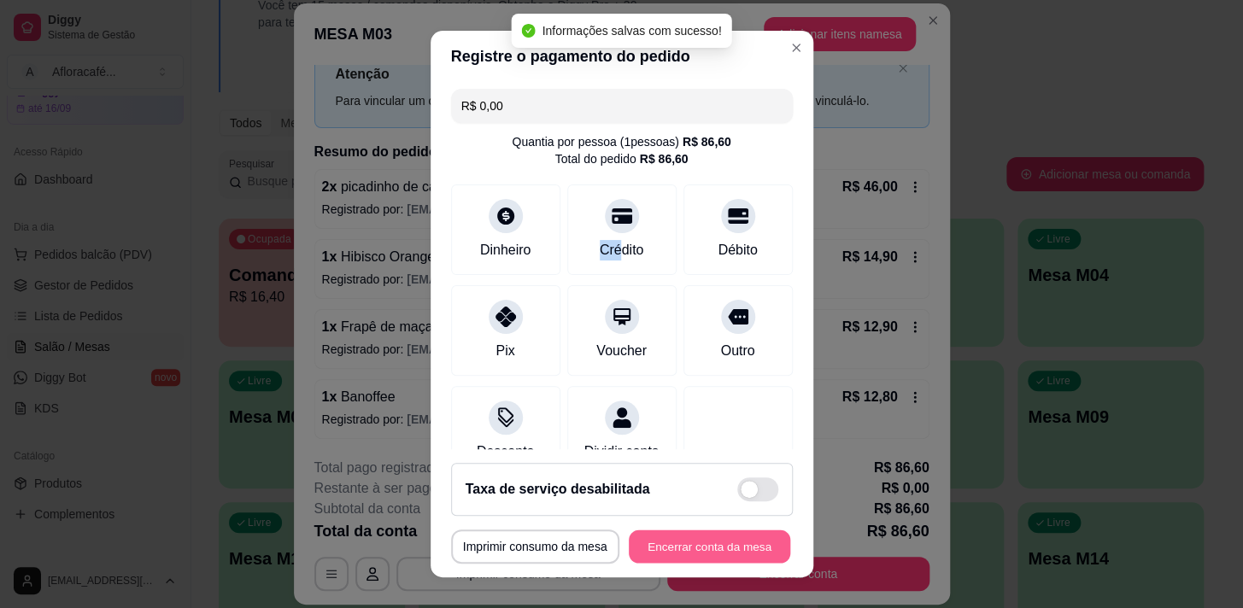
click at [674, 534] on button "Encerrar conta da mesa" at bounding box center [709, 547] width 161 height 33
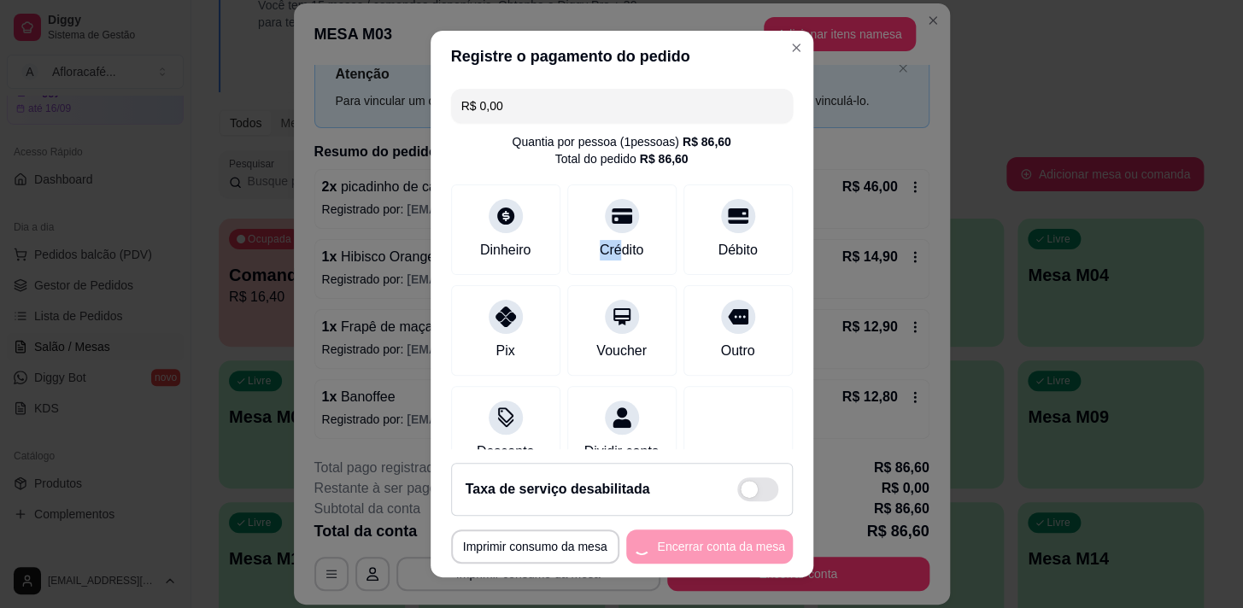
scroll to position [0, 0]
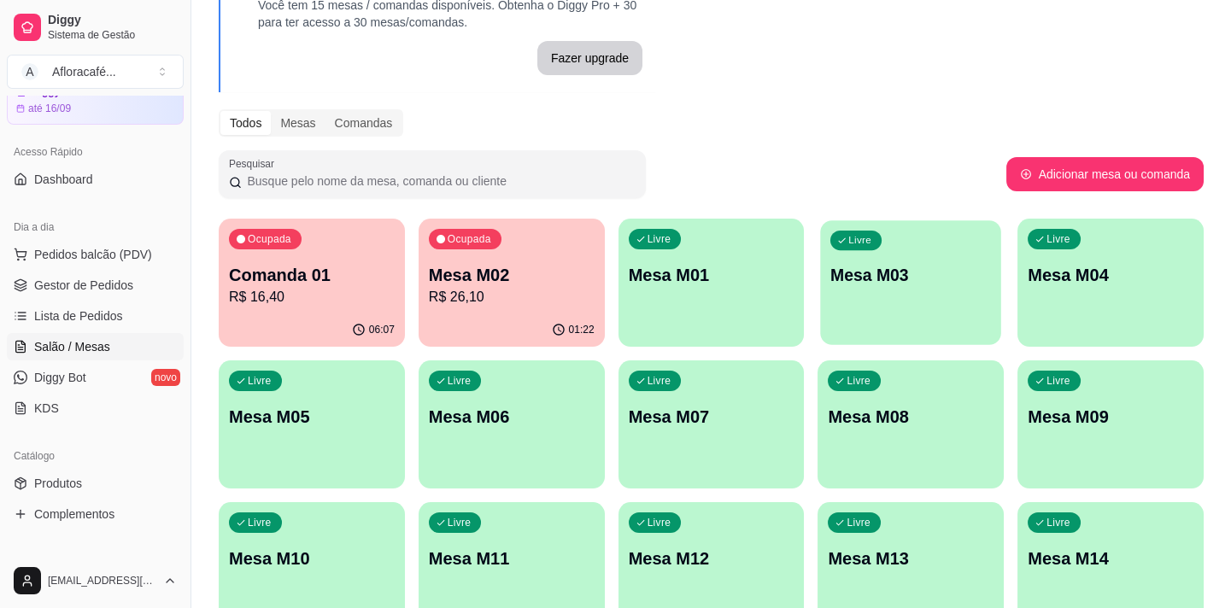
click at [925, 237] on div "Livre Mesa M03" at bounding box center [911, 272] width 180 height 104
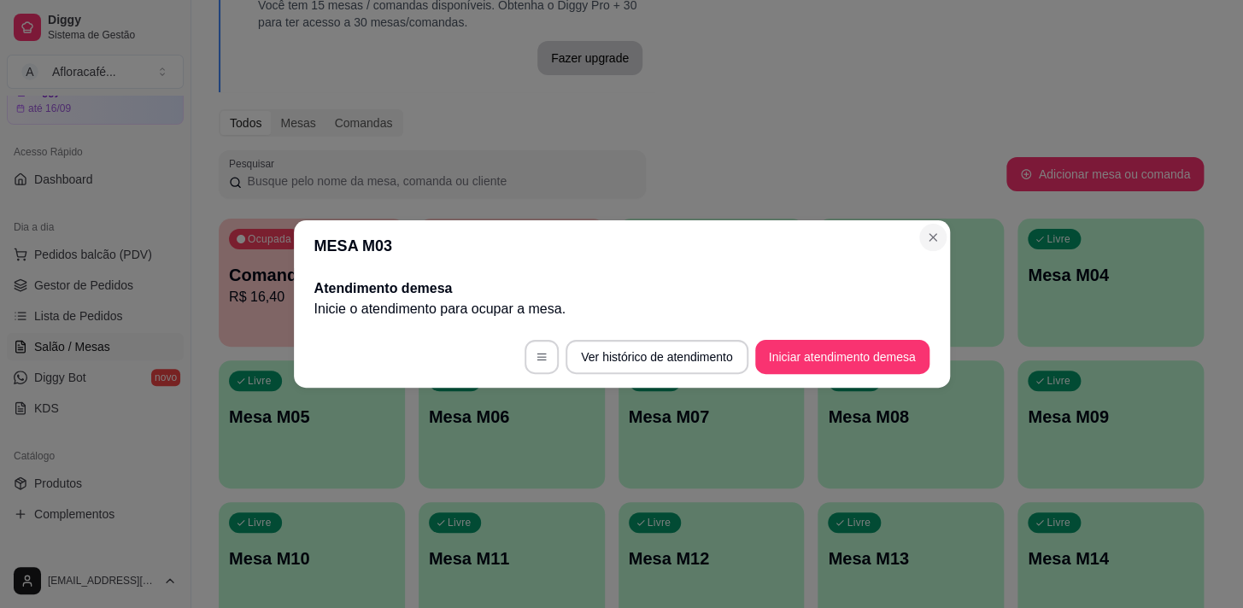
drag, startPoint x: 913, startPoint y: 226, endPoint x: 928, endPoint y: 232, distance: 15.7
click at [919, 229] on header "MESA M03" at bounding box center [622, 245] width 656 height 51
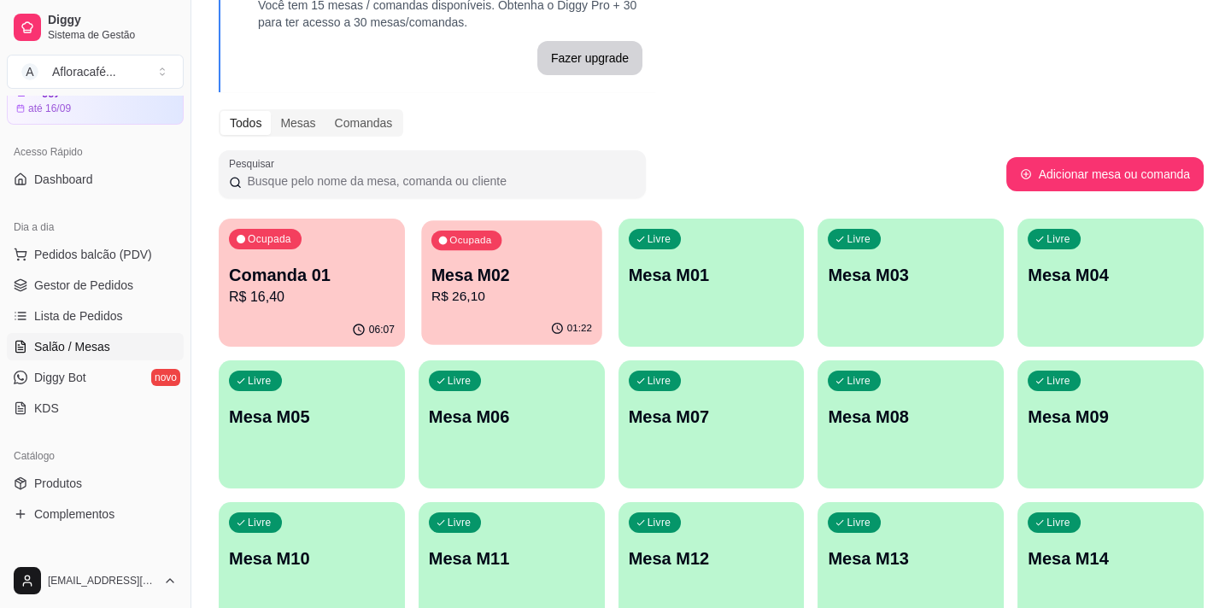
click at [472, 304] on p "R$ 26,10" at bounding box center [511, 297] width 161 height 20
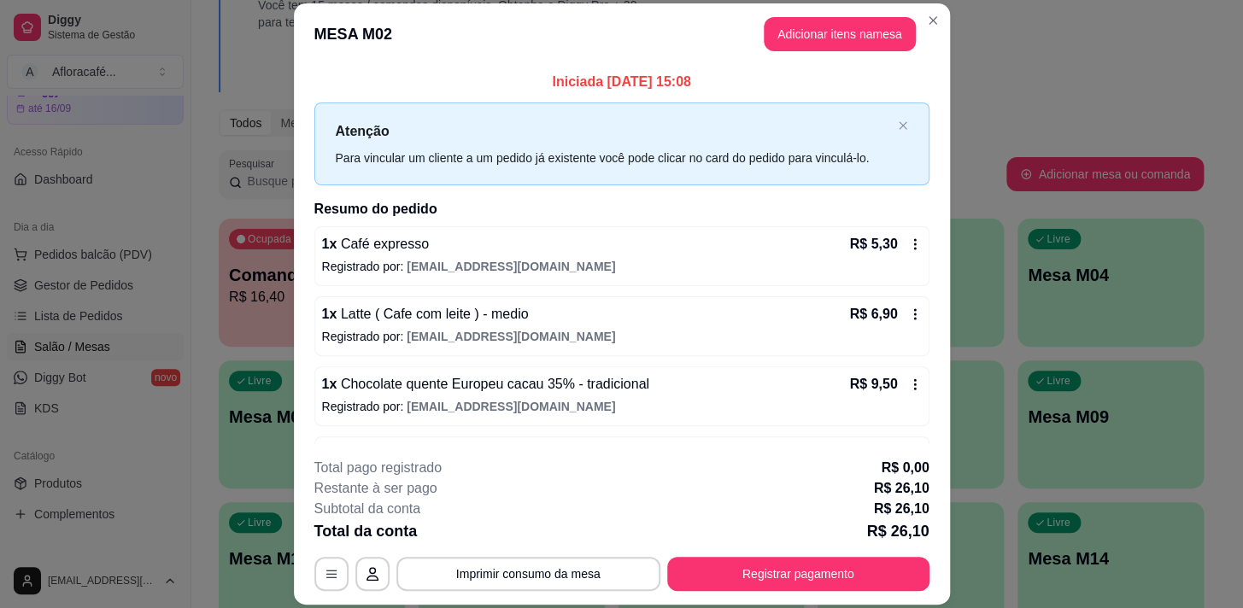
scroll to position [57, 0]
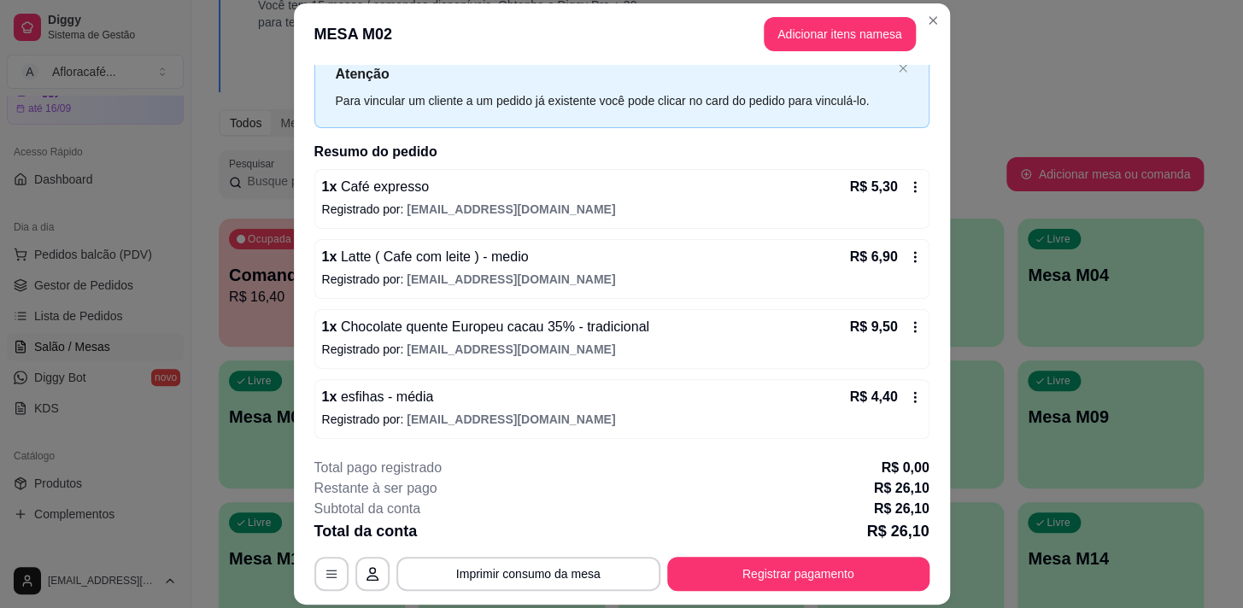
click at [710, 593] on footer "**********" at bounding box center [622, 524] width 656 height 161
click at [721, 566] on button "Registrar pagamento" at bounding box center [798, 574] width 262 height 34
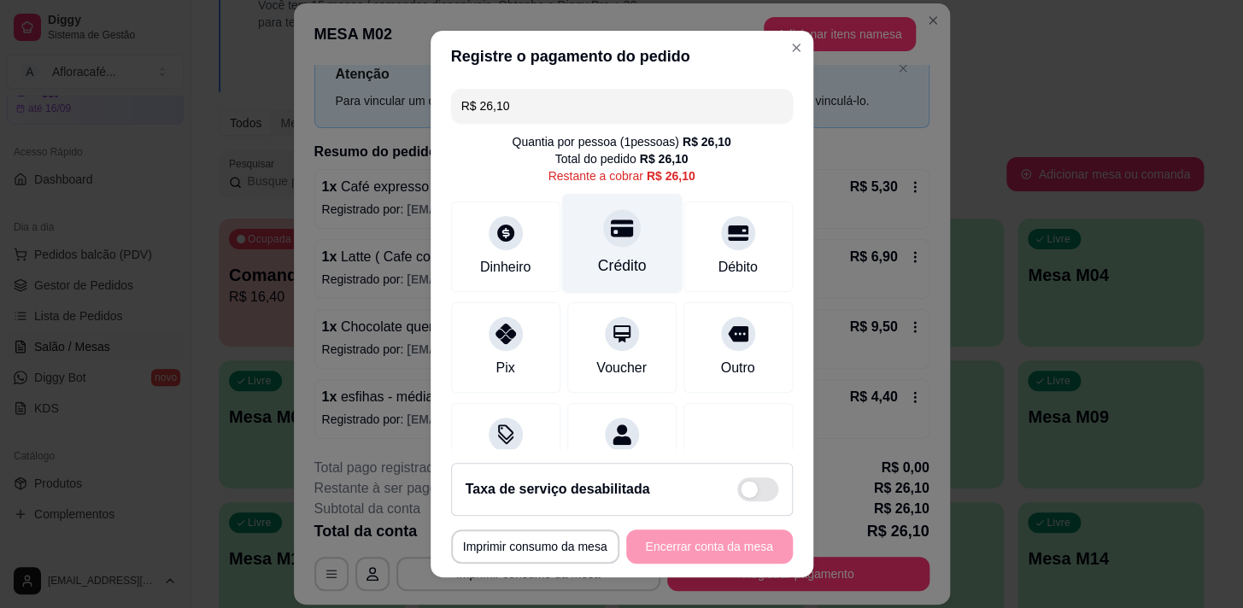
click at [615, 211] on div "Crédito" at bounding box center [621, 243] width 120 height 100
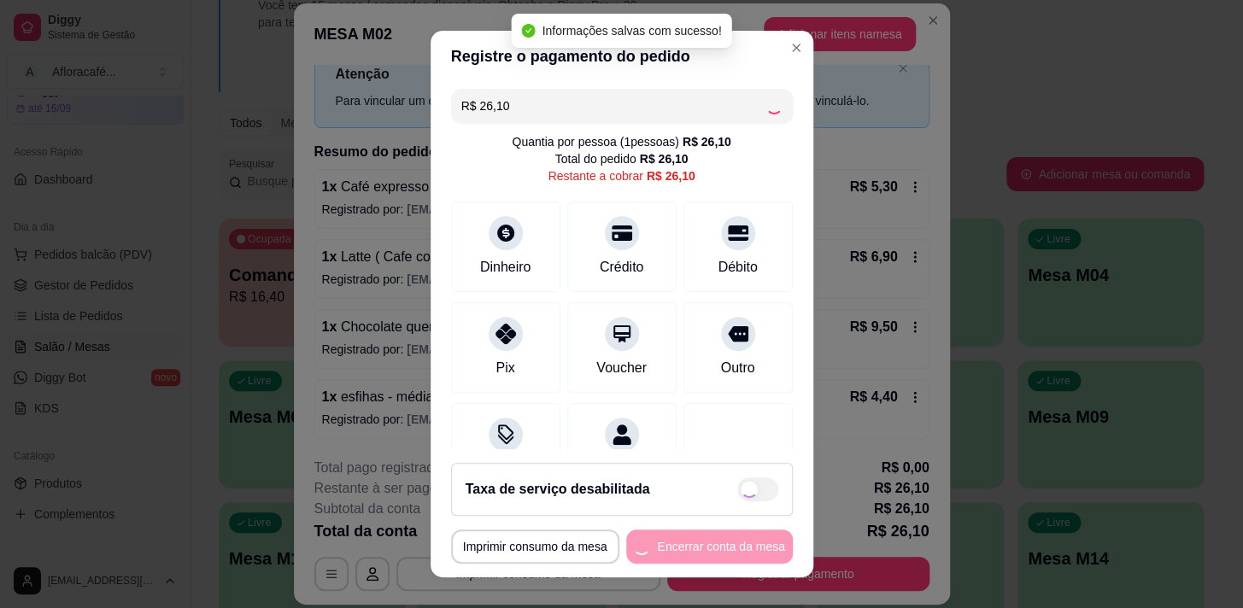
type input "R$ 0,00"
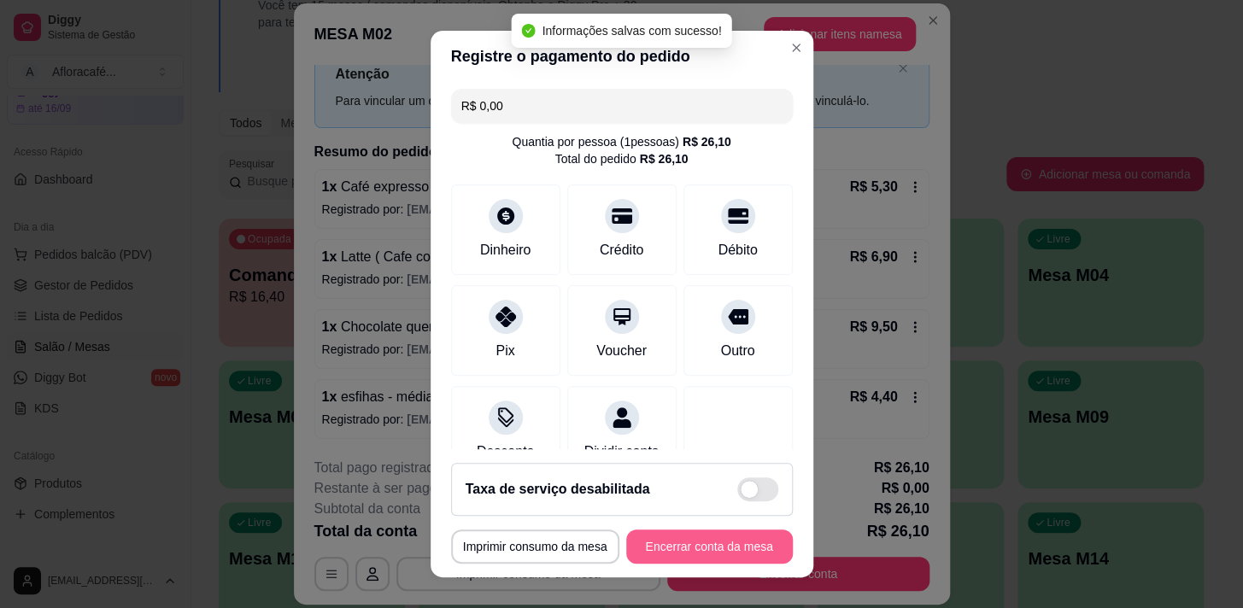
click at [696, 543] on button "Encerrar conta da mesa" at bounding box center [709, 547] width 167 height 34
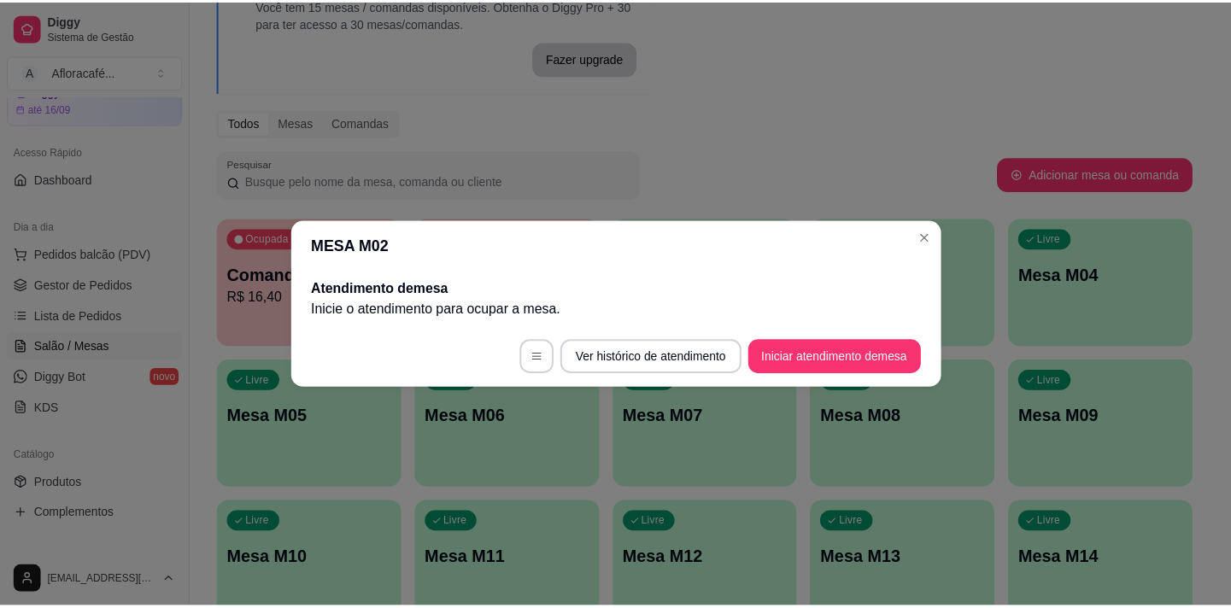
scroll to position [0, 0]
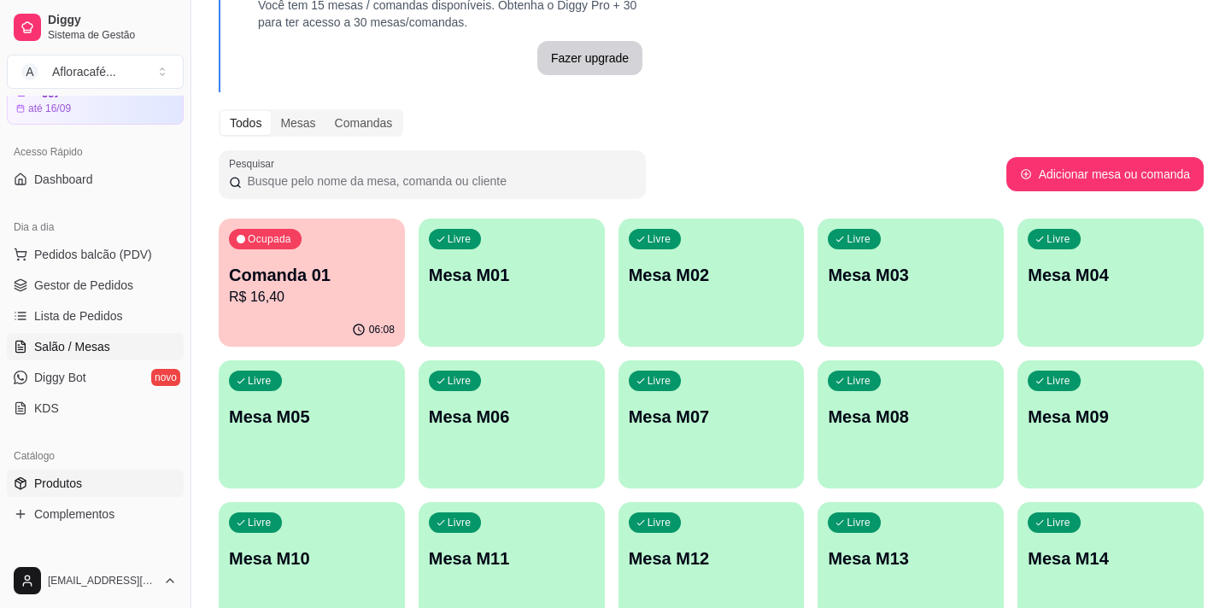
click at [67, 484] on span "Produtos" at bounding box center [58, 483] width 48 height 17
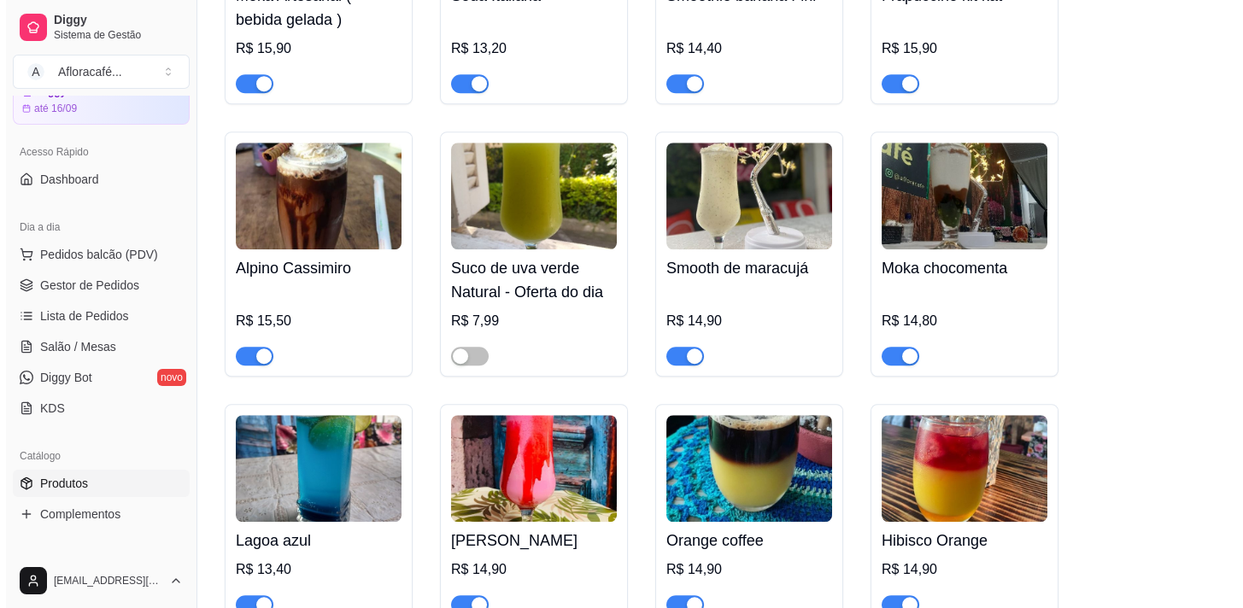
scroll to position [2718, 0]
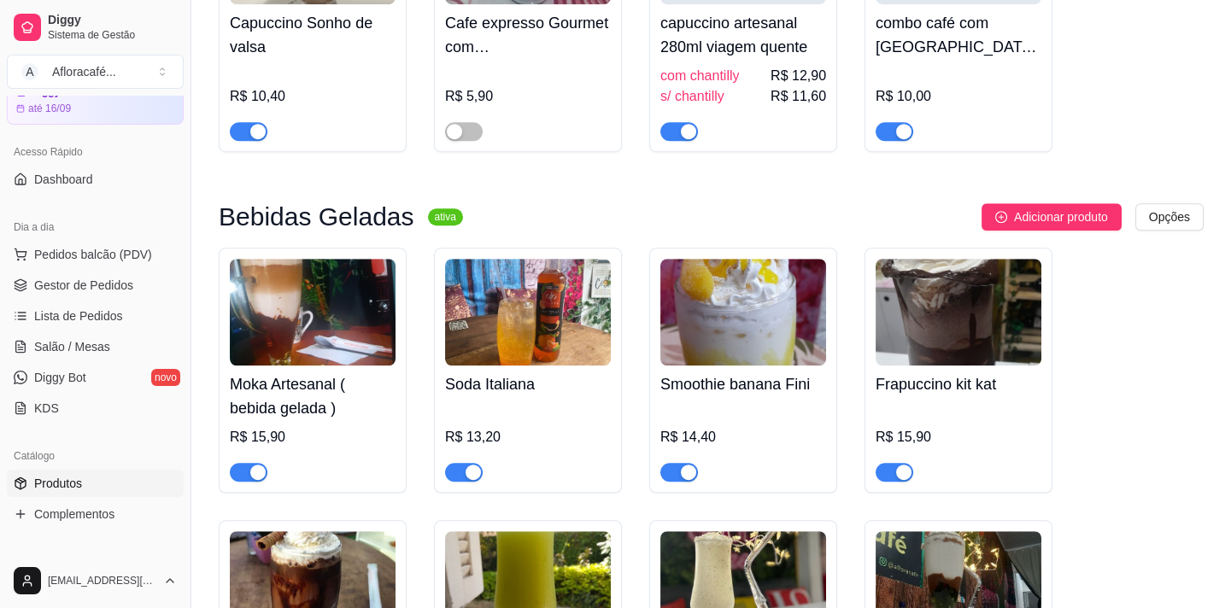
click at [472, 355] on img at bounding box center [528, 312] width 166 height 107
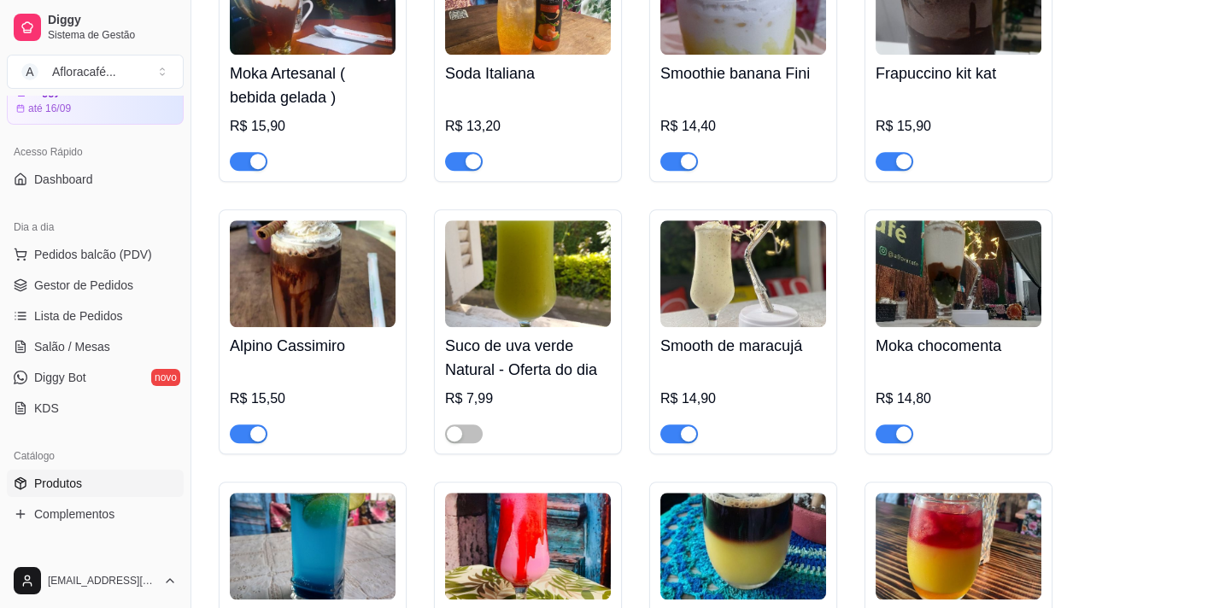
scroll to position [2796, 0]
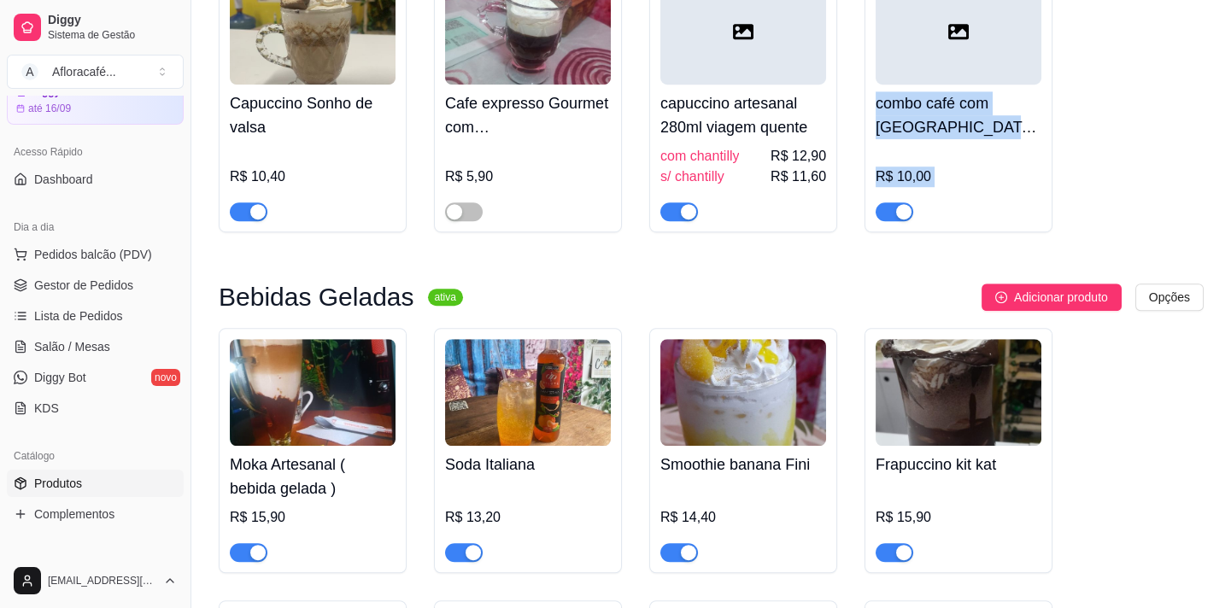
drag, startPoint x: 1230, startPoint y: 93, endPoint x: 1218, endPoint y: -15, distance: 108.3
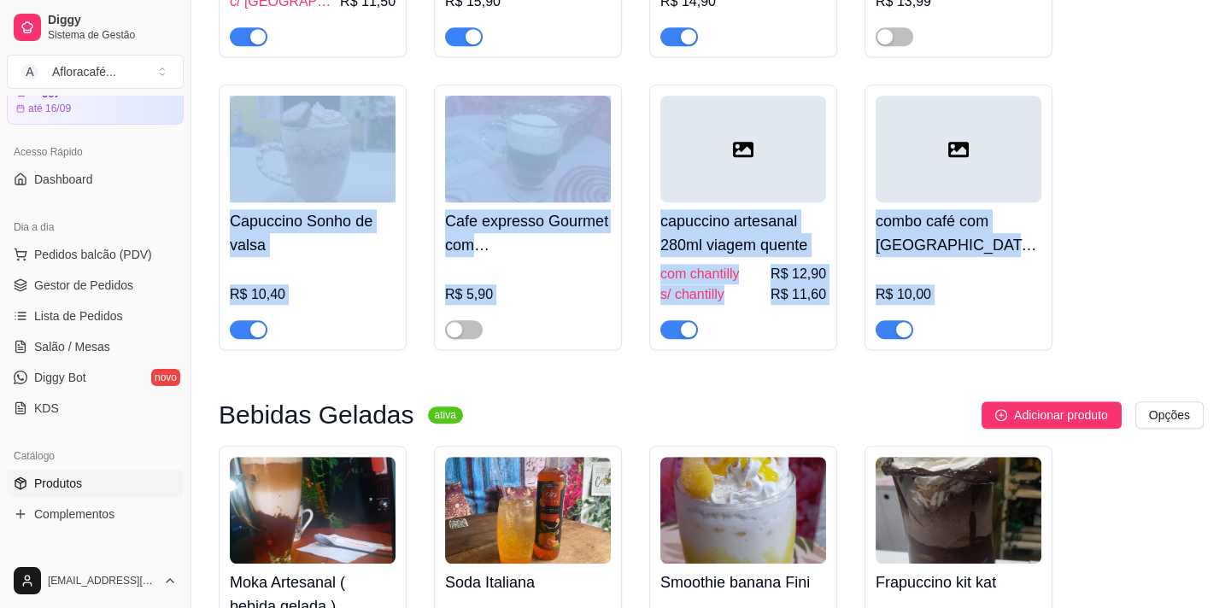
scroll to position [0, 0]
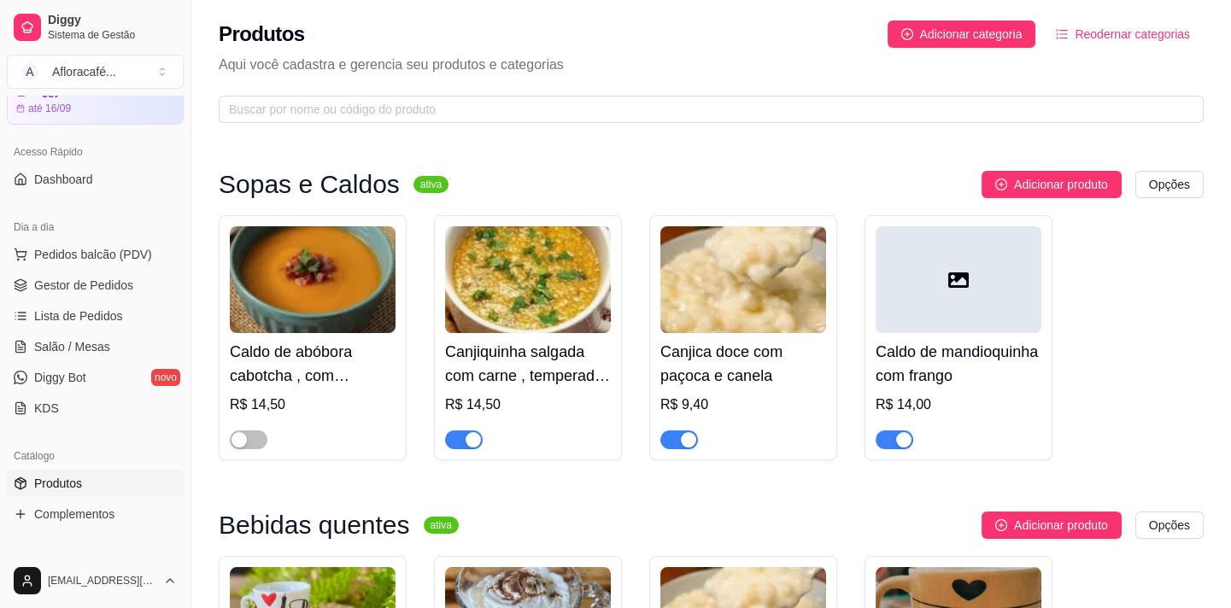
click at [746, 91] on div "Produtos Adicionar categoria Reodernar categorias Aqui você cadastra e gerencia…" at bounding box center [711, 66] width 1040 height 133
click at [743, 120] on span at bounding box center [711, 109] width 985 height 27
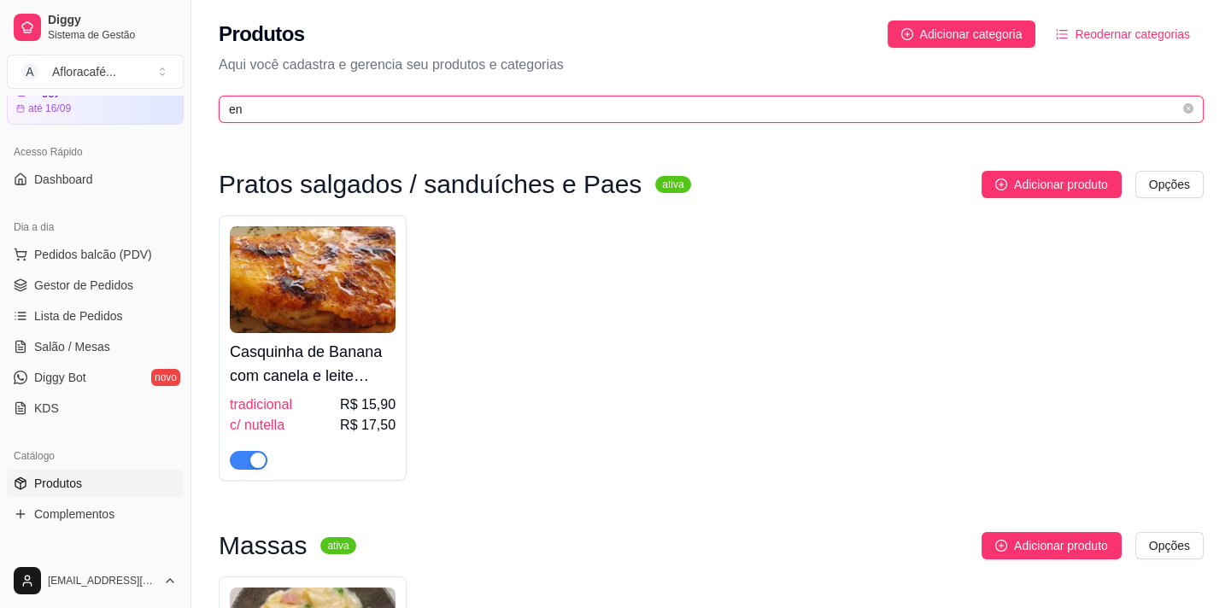
type input "e"
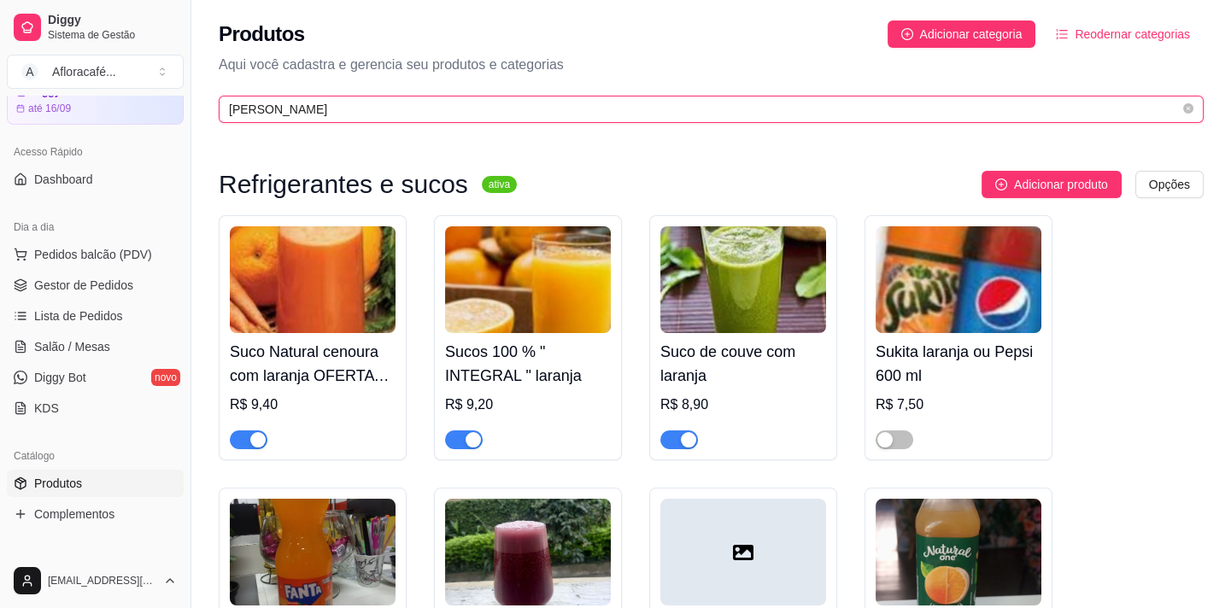
click at [1010, 107] on input "[PERSON_NAME]" at bounding box center [704, 109] width 951 height 19
type input "l"
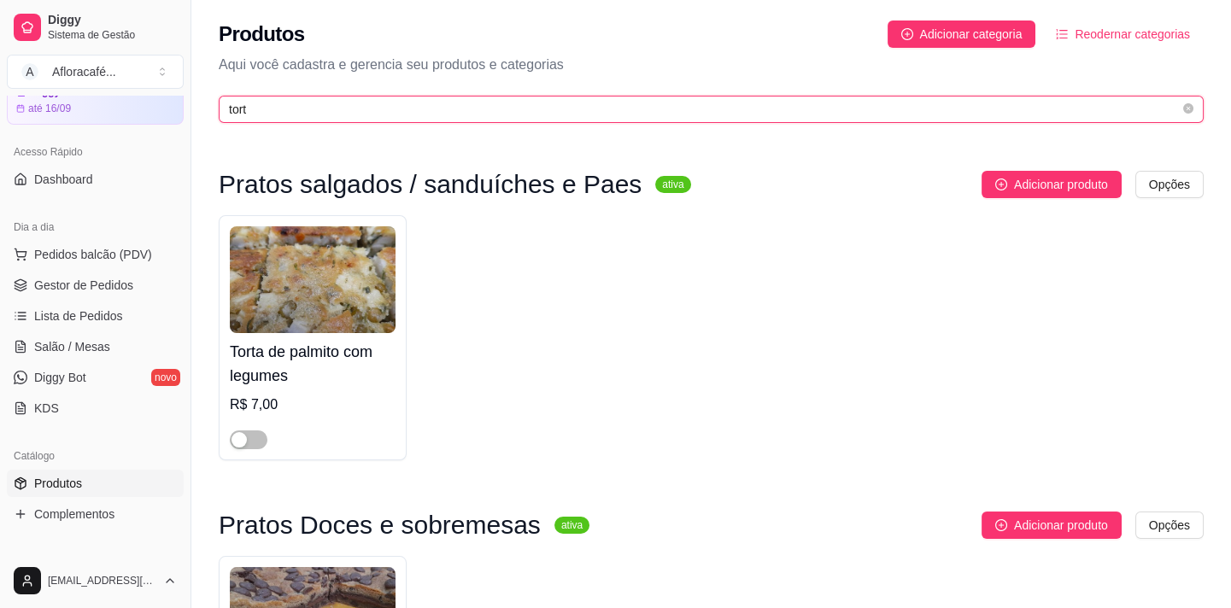
scroll to position [256, 0]
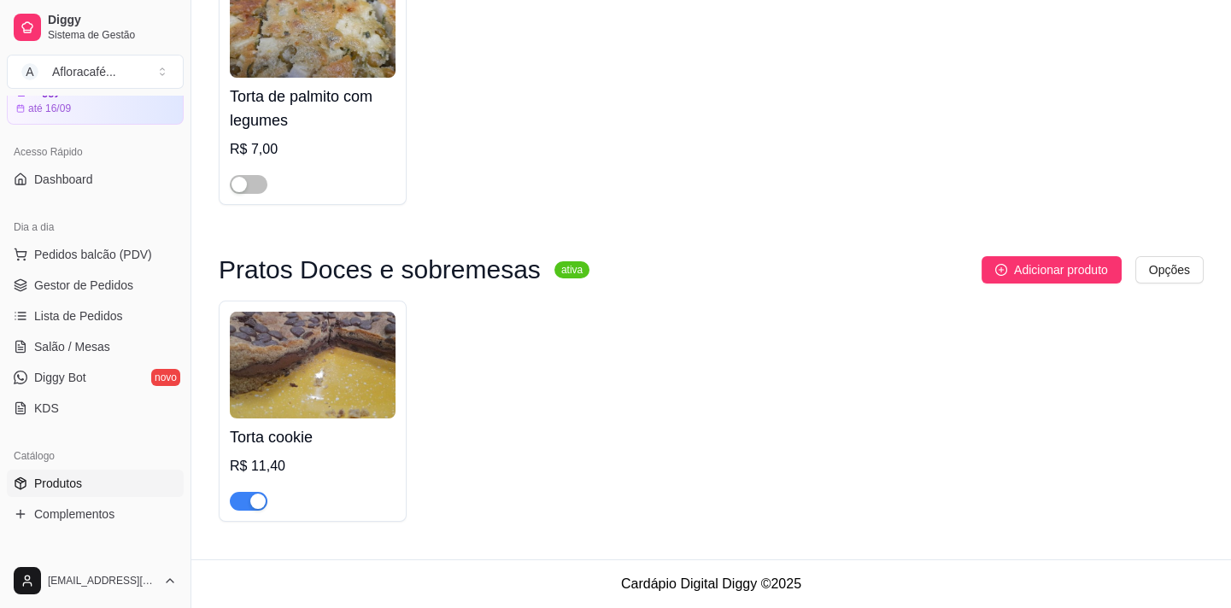
type input "tort"
